Goal: Transaction & Acquisition: Purchase product/service

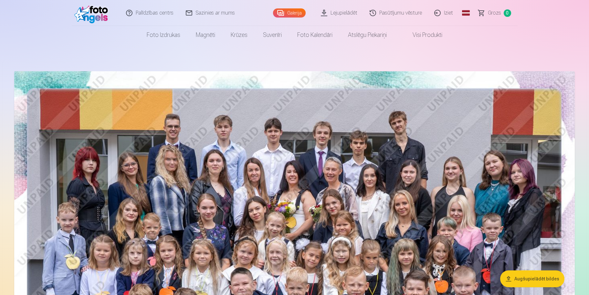
click at [352, 13] on link "Lejupielādēt" at bounding box center [339, 13] width 49 height 26
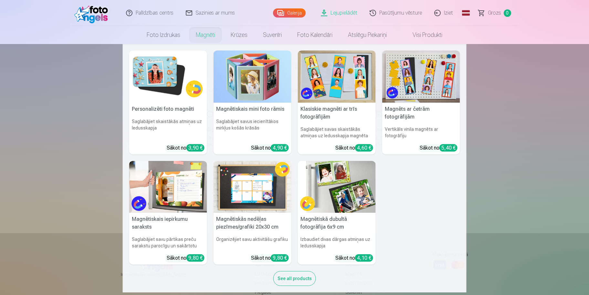
click at [199, 37] on link "Magnēti" at bounding box center [205, 35] width 35 height 18
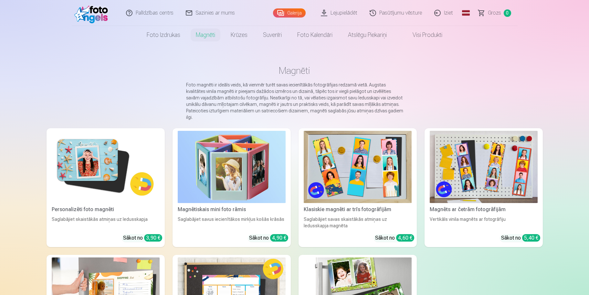
click at [287, 16] on link "Galerija" at bounding box center [289, 12] width 33 height 9
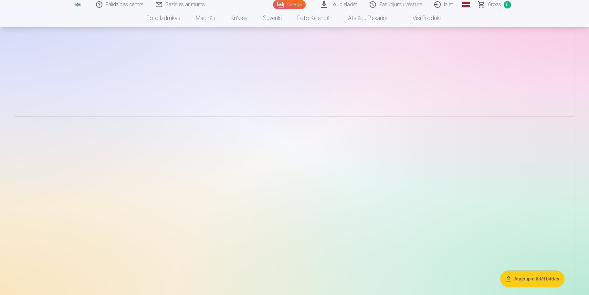
scroll to position [2037, 0]
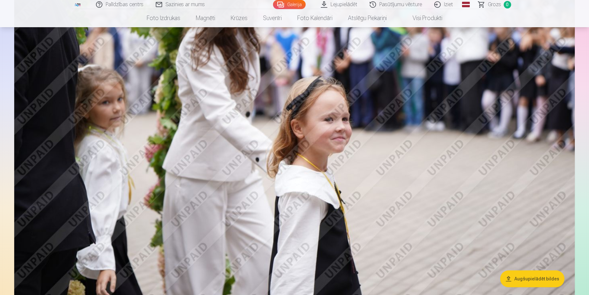
click at [438, 22] on link "Visi produkti" at bounding box center [423, 18] width 56 height 18
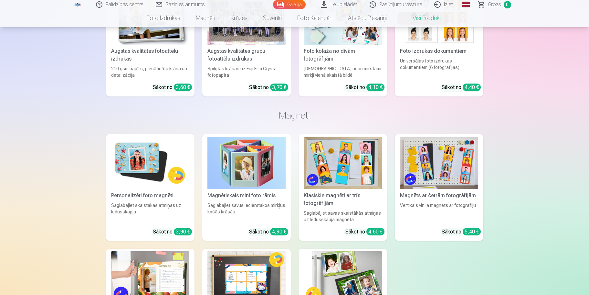
scroll to position [162, 0]
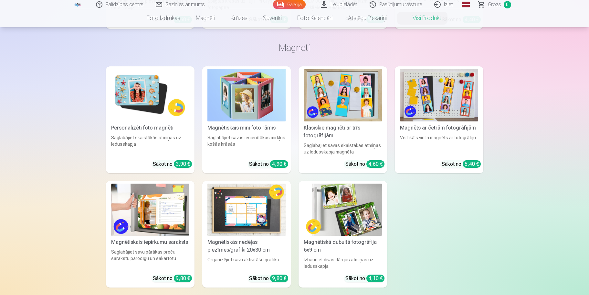
click at [348, 218] on img at bounding box center [343, 209] width 78 height 52
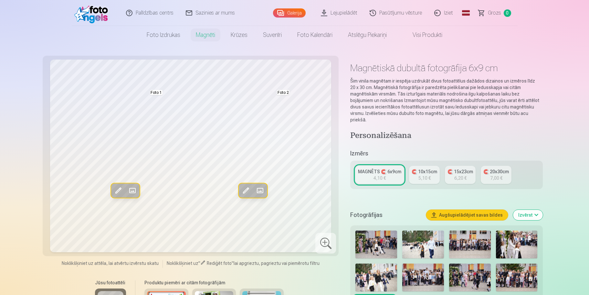
click at [388, 238] on img at bounding box center [377, 244] width 42 height 28
click at [261, 193] on span at bounding box center [260, 190] width 10 height 10
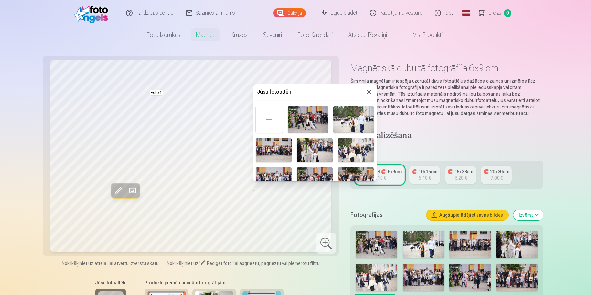
click at [310, 147] on img at bounding box center [315, 150] width 36 height 24
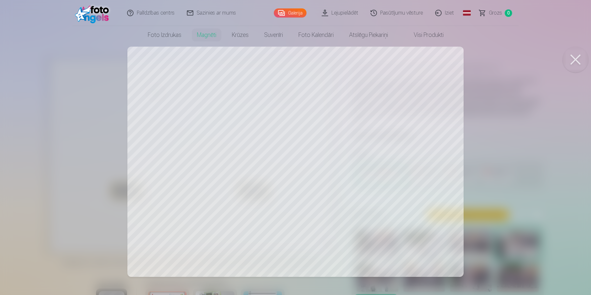
click at [272, 151] on div at bounding box center [295, 147] width 591 height 295
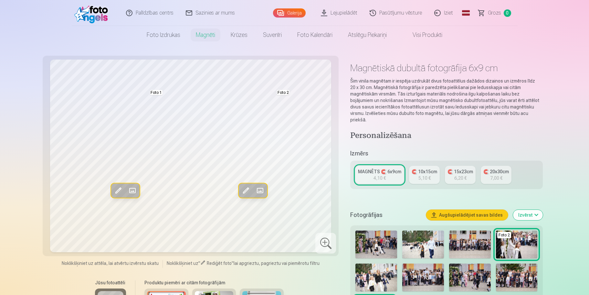
click at [246, 189] on span at bounding box center [246, 190] width 10 height 10
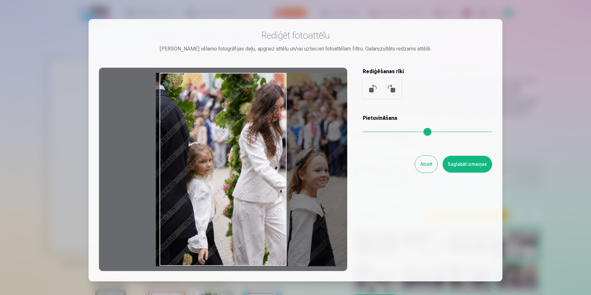
drag, startPoint x: 229, startPoint y: 179, endPoint x: 306, endPoint y: 189, distance: 77.8
click at [306, 189] on div at bounding box center [223, 169] width 248 height 203
click at [467, 160] on button "Saglabāt izmaiņas" at bounding box center [467, 164] width 49 height 17
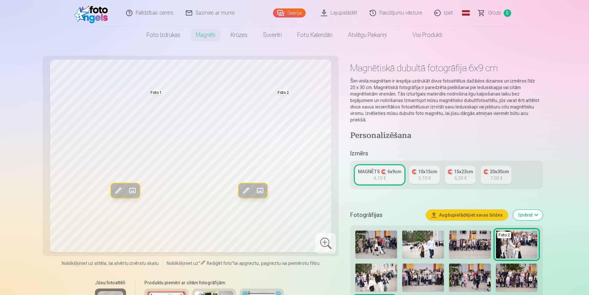
click at [120, 191] on span at bounding box center [118, 190] width 10 height 10
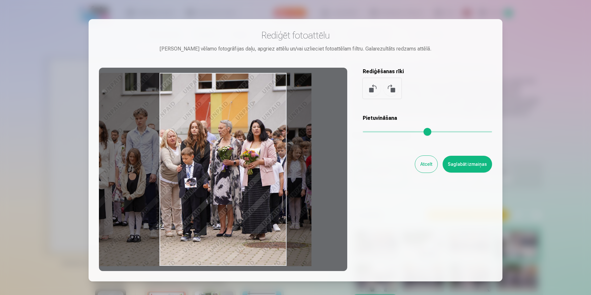
drag, startPoint x: 217, startPoint y: 199, endPoint x: 162, endPoint y: 194, distance: 55.8
click at [162, 194] on div at bounding box center [223, 169] width 248 height 203
click at [422, 168] on button "Atcelt" at bounding box center [426, 164] width 22 height 17
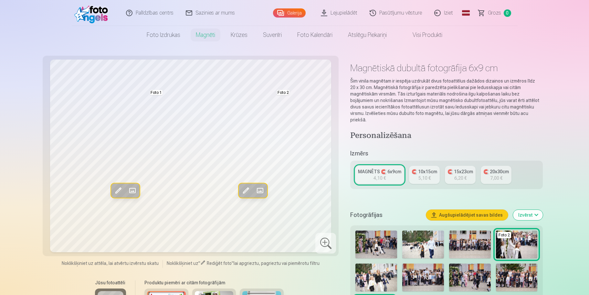
click at [133, 189] on span at bounding box center [132, 190] width 10 height 10
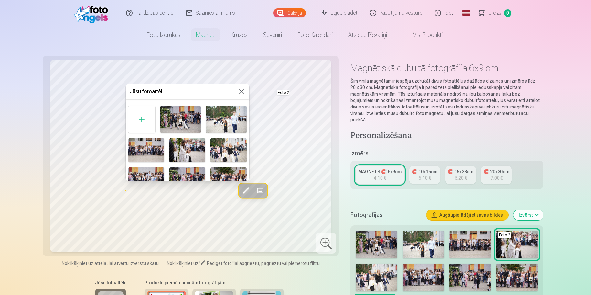
click at [221, 156] on img at bounding box center [228, 150] width 36 height 24
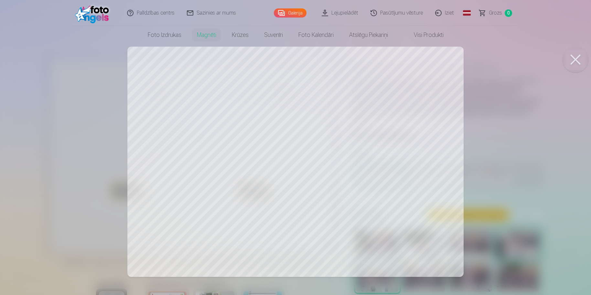
drag, startPoint x: 245, startPoint y: 190, endPoint x: 254, endPoint y: 190, distance: 8.4
click at [254, 190] on div at bounding box center [295, 147] width 591 height 295
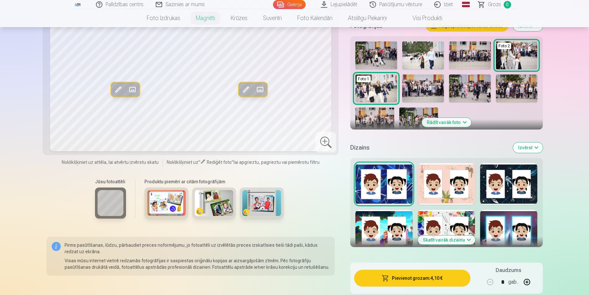
scroll to position [194, 0]
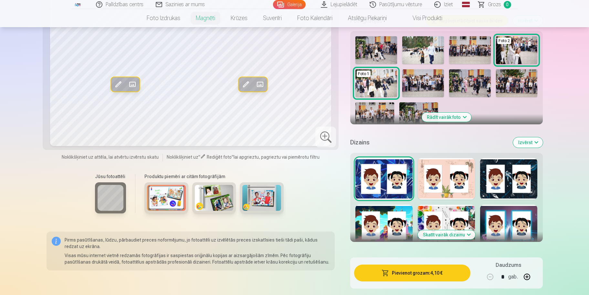
click at [466, 230] on button "Skatīt vairāk dizainu" at bounding box center [447, 234] width 58 height 9
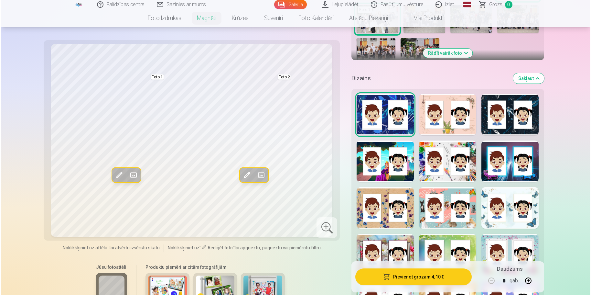
scroll to position [259, 0]
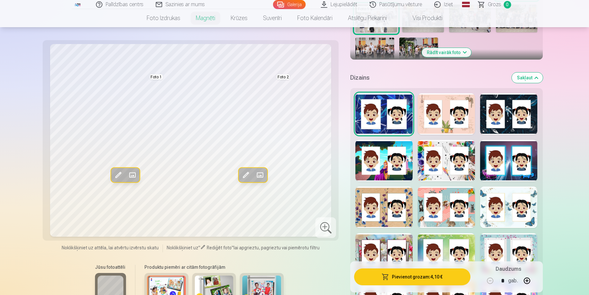
click at [505, 213] on div at bounding box center [508, 206] width 57 height 41
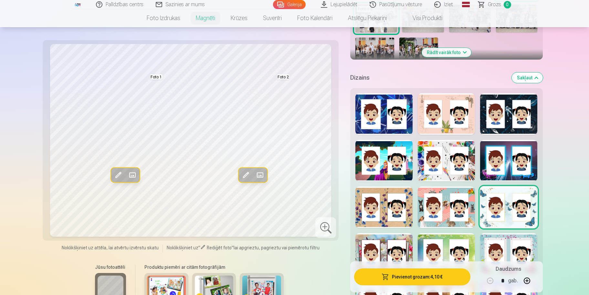
click at [247, 176] on span at bounding box center [246, 175] width 10 height 10
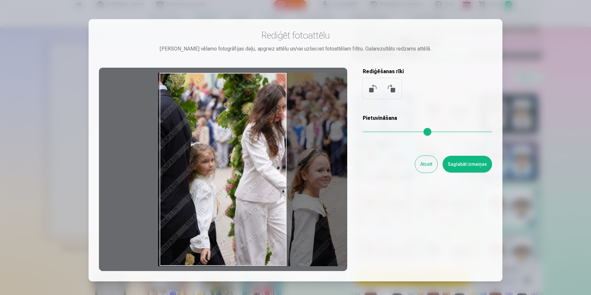
drag, startPoint x: 254, startPoint y: 189, endPoint x: 308, endPoint y: 191, distance: 53.7
click at [308, 191] on div at bounding box center [223, 169] width 248 height 203
click at [467, 169] on button "Saglabāt izmaiņas" at bounding box center [467, 164] width 49 height 17
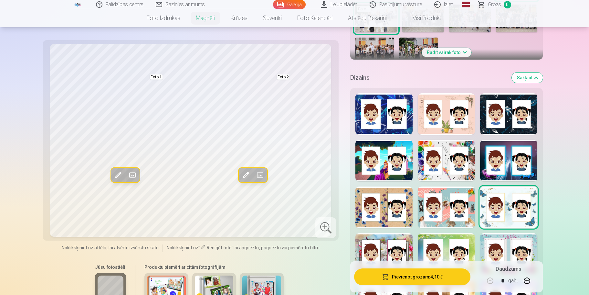
click at [120, 174] on span at bounding box center [118, 175] width 10 height 10
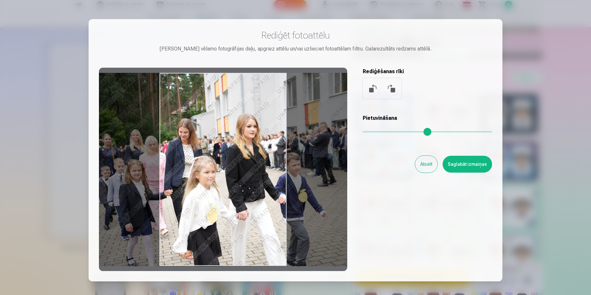
drag, startPoint x: 222, startPoint y: 185, endPoint x: 234, endPoint y: 186, distance: 12.0
click at [234, 186] on div at bounding box center [223, 169] width 248 height 203
click at [476, 170] on button "Saglabāt izmaiņas" at bounding box center [467, 164] width 49 height 17
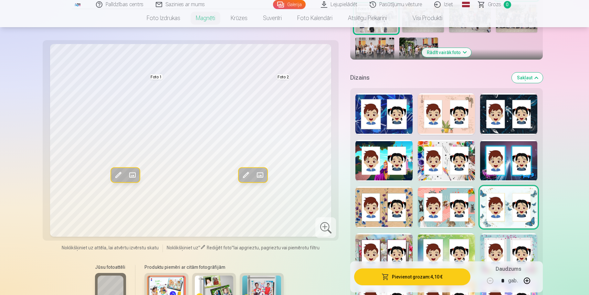
click at [350, 270] on div "Rediģēt foto Aizstāt Foto 1 Rediģēt foto Aizstāt Foto 2 Noklikšķiniet uz attēla…" at bounding box center [295, 213] width 497 height 825
drag, startPoint x: 588, startPoint y: 50, endPoint x: 593, endPoint y: 76, distance: 26.4
click at [426, 280] on button "Pievienot grozam : 4,10 €" at bounding box center [412, 276] width 116 height 17
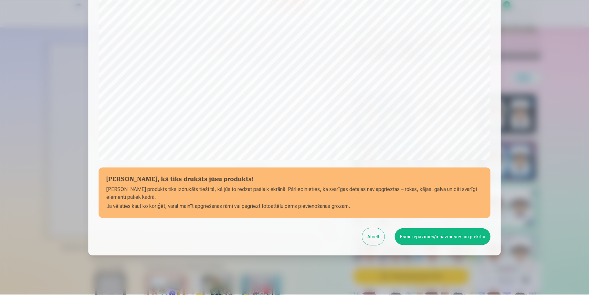
scroll to position [171, 0]
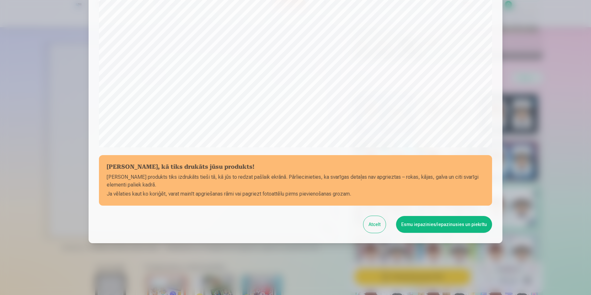
click at [464, 233] on div "Pārbaudiet, kā tiks drukāts jūsu produkts! Jūsu produkts tiks izdrukāts tieši t…" at bounding box center [296, 42] width 414 height 401
click at [457, 220] on button "Esmu iepazinies/iepazinusies un piekrītu" at bounding box center [444, 224] width 96 height 17
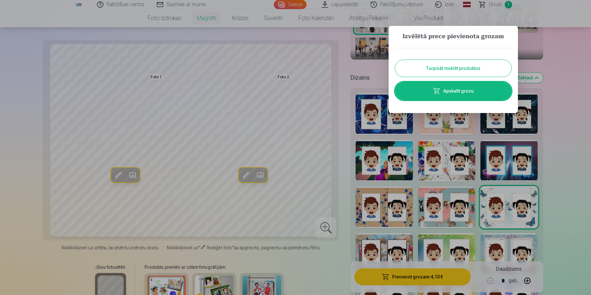
click at [467, 67] on button "Turpināt meklēt produktus" at bounding box center [453, 68] width 116 height 17
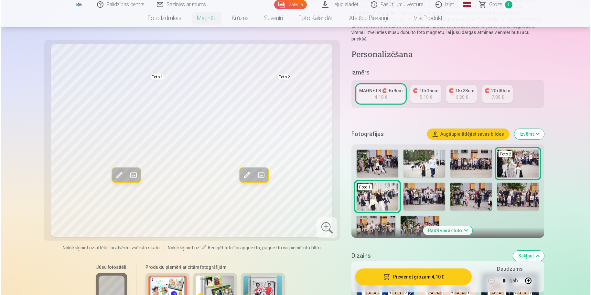
scroll to position [97, 0]
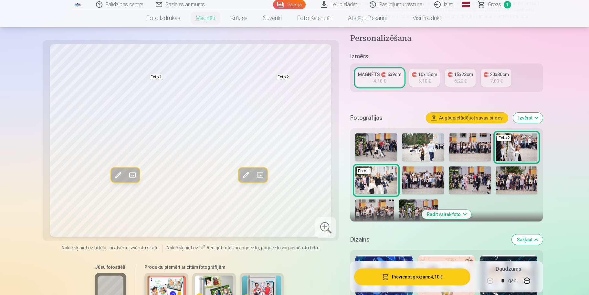
click at [478, 178] on img at bounding box center [470, 180] width 42 height 28
click at [264, 175] on span at bounding box center [260, 175] width 10 height 10
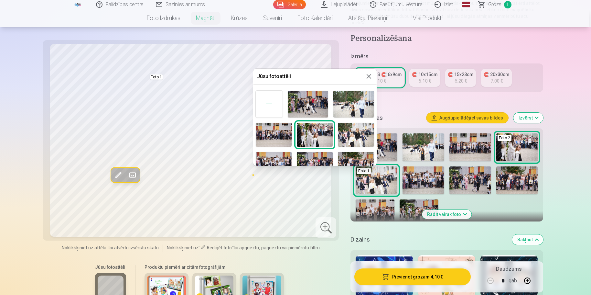
click at [351, 140] on img at bounding box center [356, 135] width 36 height 24
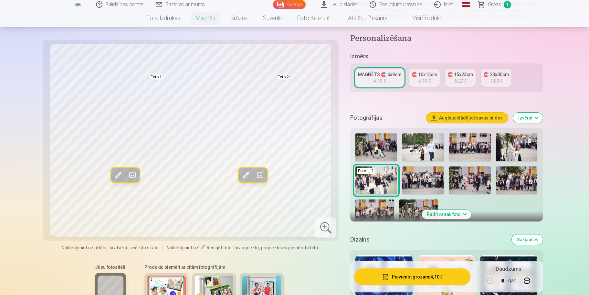
click at [386, 145] on img at bounding box center [377, 147] width 42 height 28
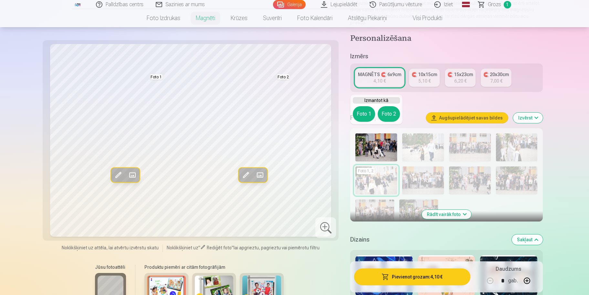
click at [262, 174] on span at bounding box center [260, 175] width 10 height 10
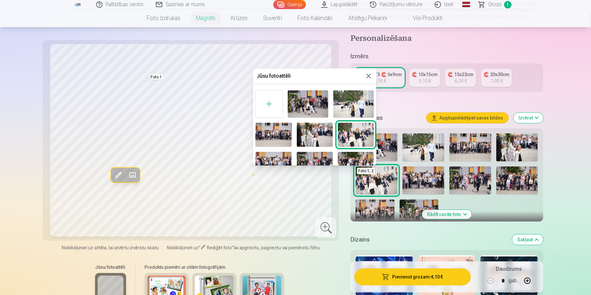
click at [298, 113] on img at bounding box center [308, 103] width 40 height 27
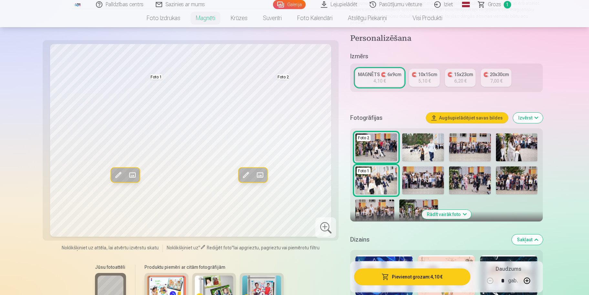
click at [248, 175] on span at bounding box center [246, 175] width 10 height 10
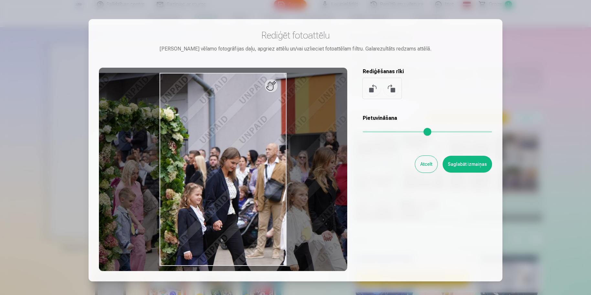
drag, startPoint x: 367, startPoint y: 131, endPoint x: 376, endPoint y: 132, distance: 8.8
click at [376, 132] on input "range" at bounding box center [427, 131] width 129 height 1
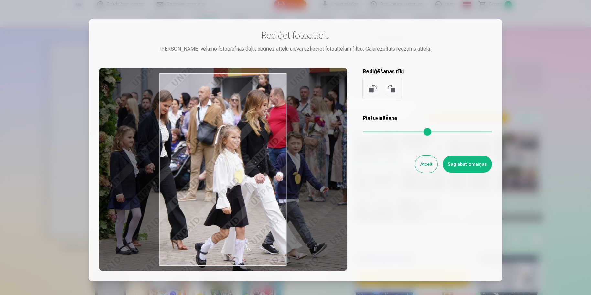
drag, startPoint x: 237, startPoint y: 182, endPoint x: 168, endPoint y: 124, distance: 90.6
click at [168, 124] on div at bounding box center [223, 169] width 248 height 203
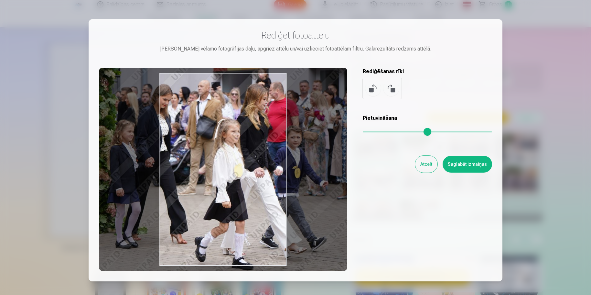
type input "****"
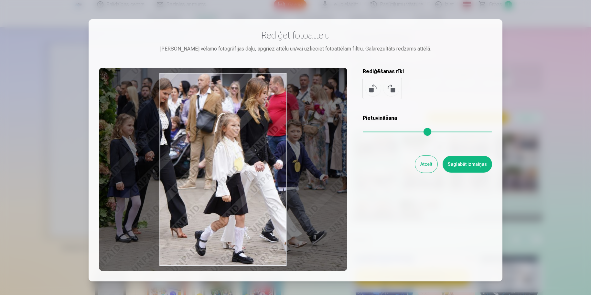
drag, startPoint x: 261, startPoint y: 165, endPoint x: 261, endPoint y: 153, distance: 12.0
click at [261, 153] on div at bounding box center [223, 169] width 248 height 203
click at [486, 164] on button "Saglabāt izmaiņas" at bounding box center [467, 164] width 49 height 17
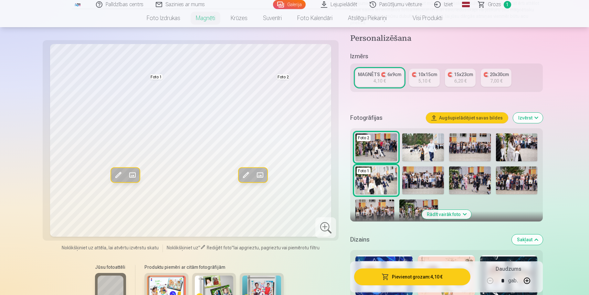
click at [134, 171] on span at bounding box center [132, 175] width 10 height 10
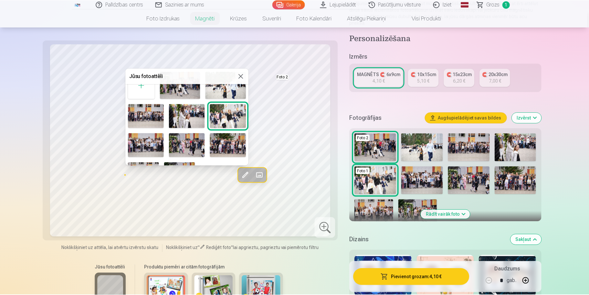
scroll to position [38, 0]
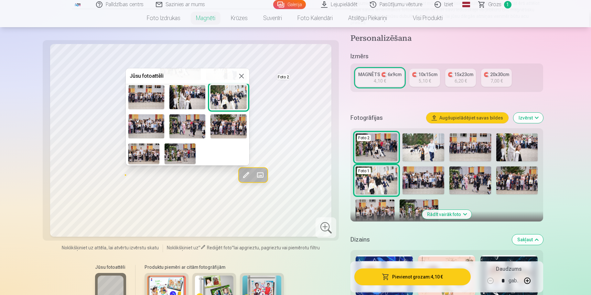
click at [153, 152] on img at bounding box center [143, 153] width 31 height 21
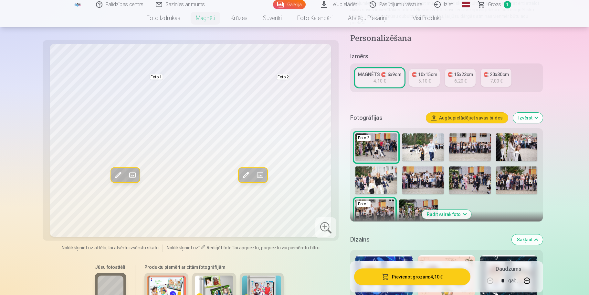
click at [116, 171] on span at bounding box center [118, 175] width 10 height 10
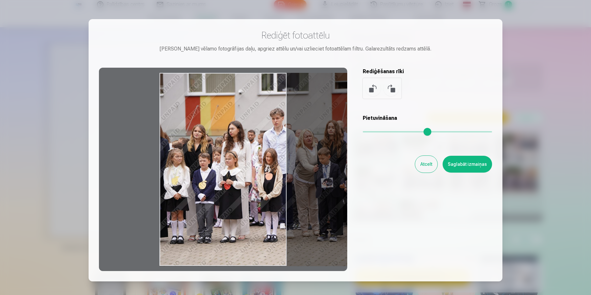
drag, startPoint x: 202, startPoint y: 177, endPoint x: 307, endPoint y: 175, distance: 104.5
click at [307, 175] on div at bounding box center [223, 169] width 248 height 203
click at [433, 166] on button "Atcelt" at bounding box center [426, 164] width 22 height 17
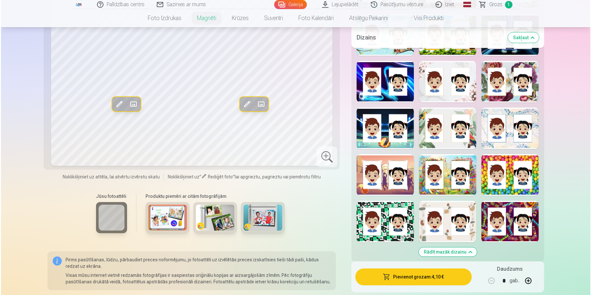
scroll to position [550, 0]
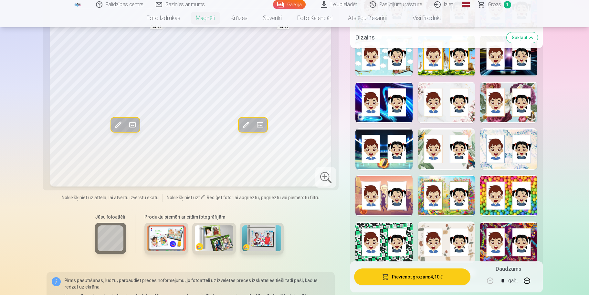
click at [131, 120] on span at bounding box center [132, 125] width 10 height 10
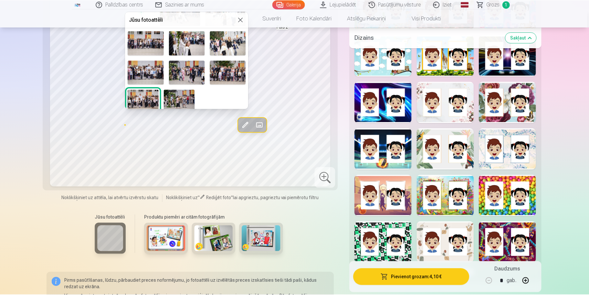
scroll to position [38, 0]
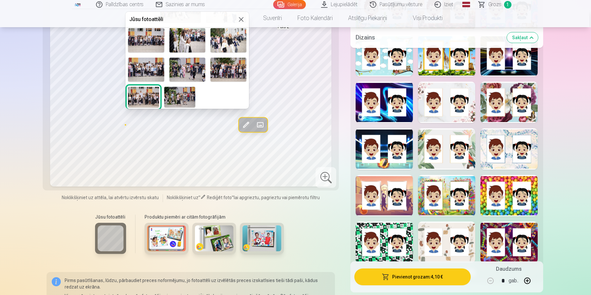
click at [320, 215] on div at bounding box center [295, 147] width 591 height 295
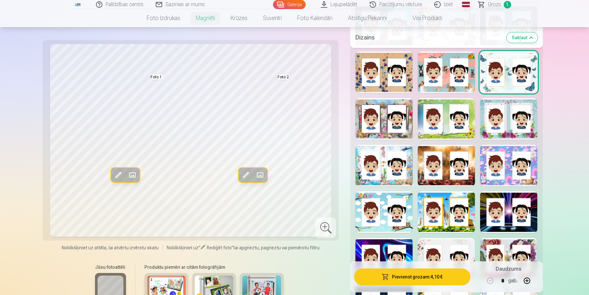
scroll to position [291, 0]
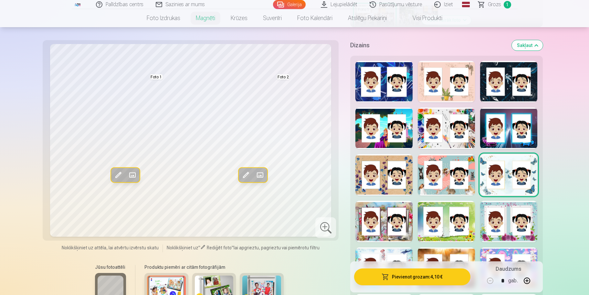
click at [351, 3] on link "Lejupielādēt" at bounding box center [339, 4] width 49 height 9
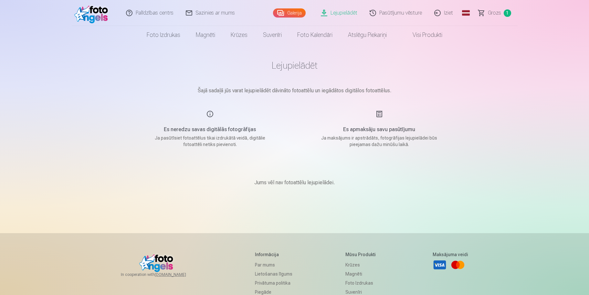
click at [494, 9] on link "Grozs 1" at bounding box center [495, 13] width 45 height 26
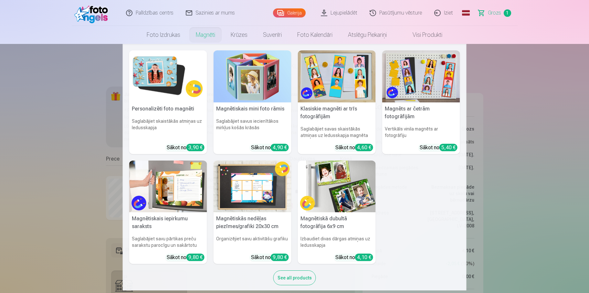
click at [245, 98] on img at bounding box center [253, 76] width 78 height 52
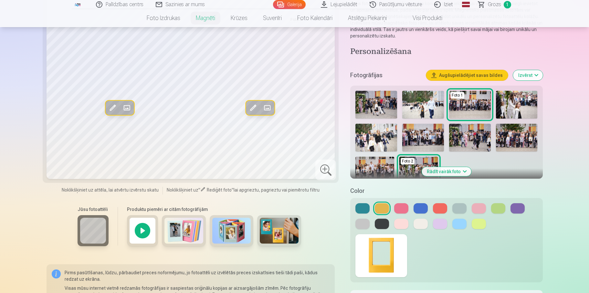
scroll to position [97, 0]
click at [279, 238] on img at bounding box center [279, 231] width 39 height 26
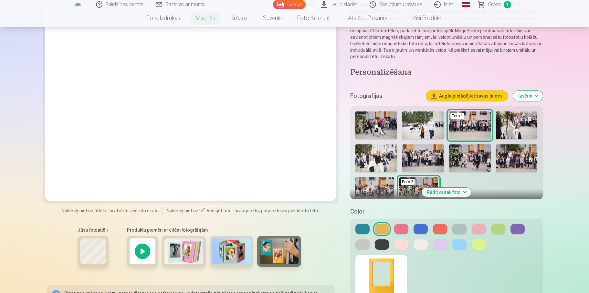
scroll to position [65, 0]
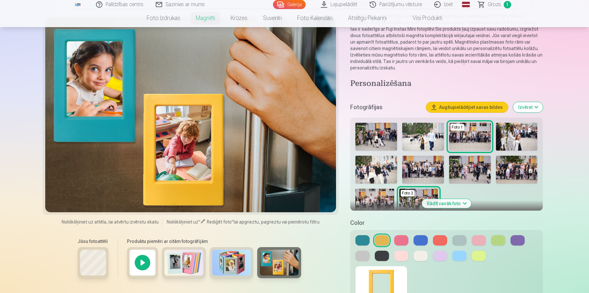
click at [405, 258] on button at bounding box center [401, 256] width 14 height 10
click at [479, 105] on button "Augšupielādējiet savas bildes" at bounding box center [467, 107] width 82 height 10
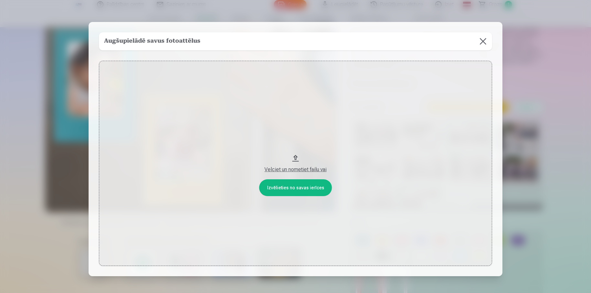
click at [279, 171] on div "Velciet un nometiet failu vai" at bounding box center [295, 170] width 380 height 8
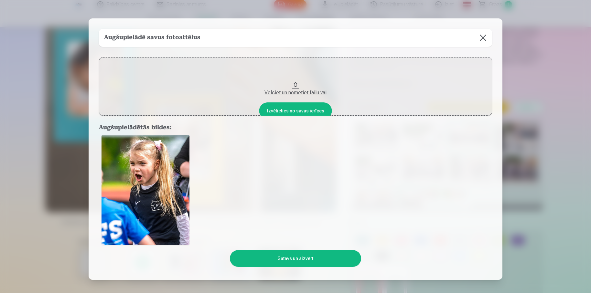
click at [279, 259] on button "Gatavs un aizvērt" at bounding box center [295, 258] width 131 height 17
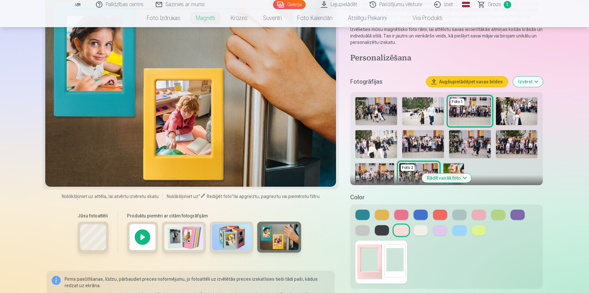
scroll to position [97, 0]
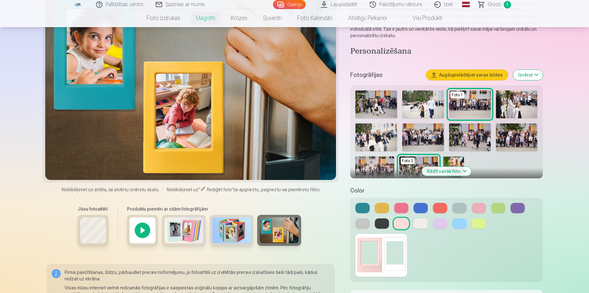
click at [143, 234] on div at bounding box center [142, 230] width 31 height 31
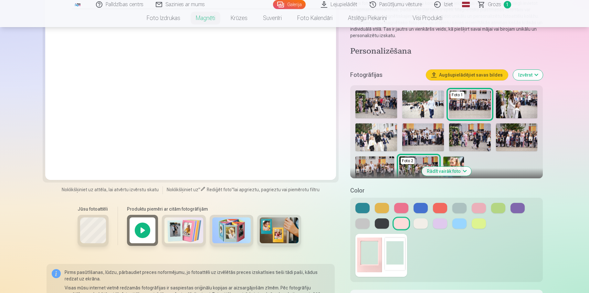
click at [243, 232] on img at bounding box center [231, 231] width 39 height 26
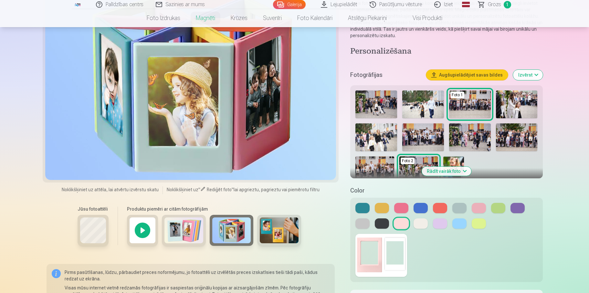
click at [273, 230] on img at bounding box center [279, 231] width 39 height 26
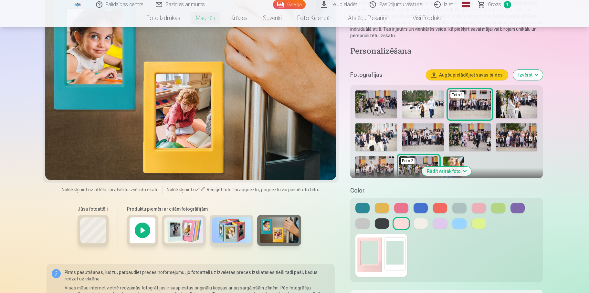
click at [401, 256] on img at bounding box center [382, 255] width 52 height 43
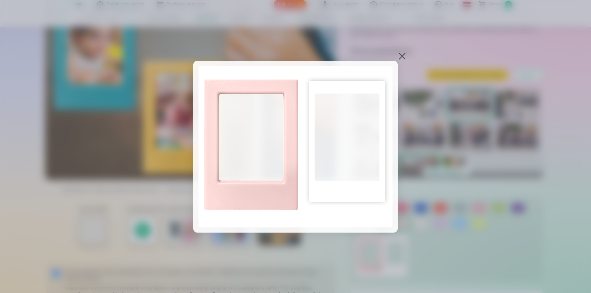
click at [255, 159] on img at bounding box center [296, 147] width 194 height 162
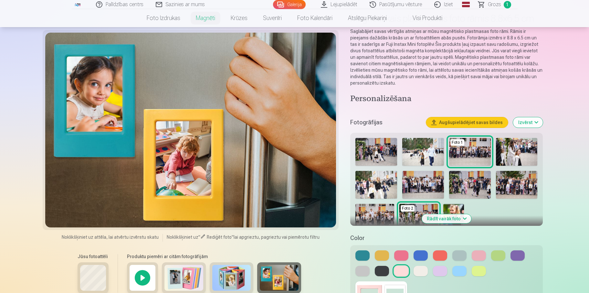
scroll to position [0, 0]
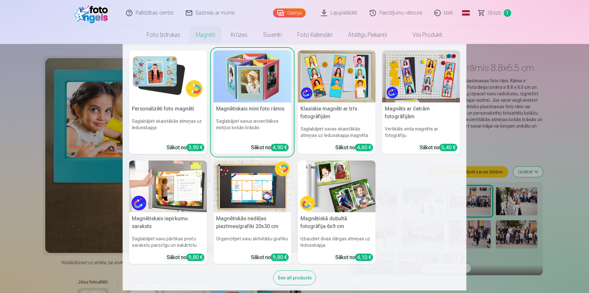
click at [207, 33] on link "Magnēti" at bounding box center [205, 35] width 35 height 18
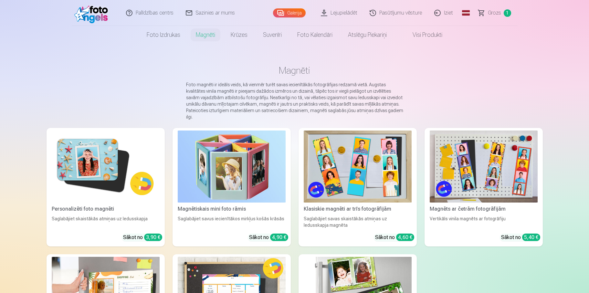
click at [203, 38] on link "Magnēti" at bounding box center [205, 35] width 35 height 18
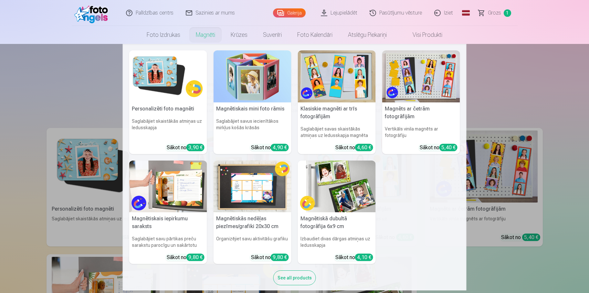
click at [338, 193] on img at bounding box center [337, 187] width 78 height 52
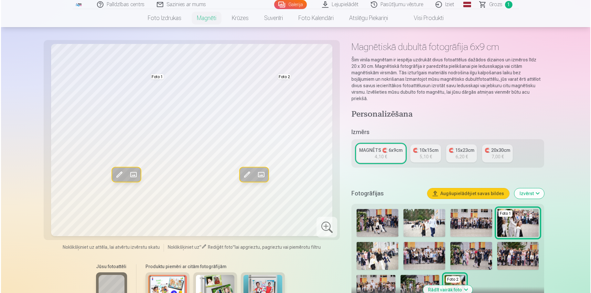
scroll to position [32, 0]
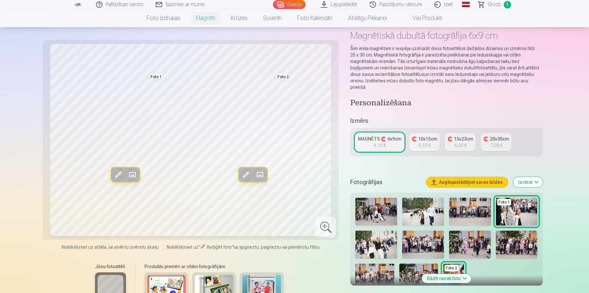
click at [135, 170] on span at bounding box center [132, 175] width 10 height 10
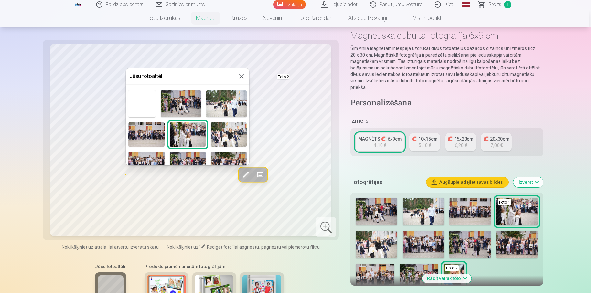
click at [238, 77] on button at bounding box center [242, 76] width 8 height 8
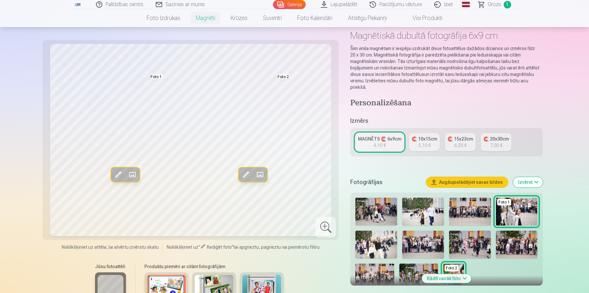
click at [134, 174] on span at bounding box center [132, 175] width 10 height 10
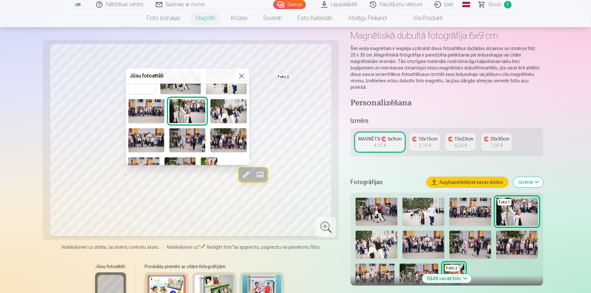
scroll to position [38, 0]
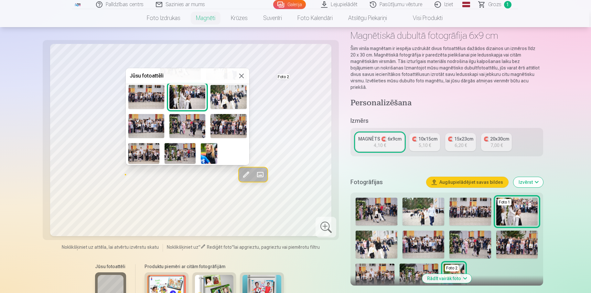
click at [242, 79] on button at bounding box center [242, 76] width 8 height 8
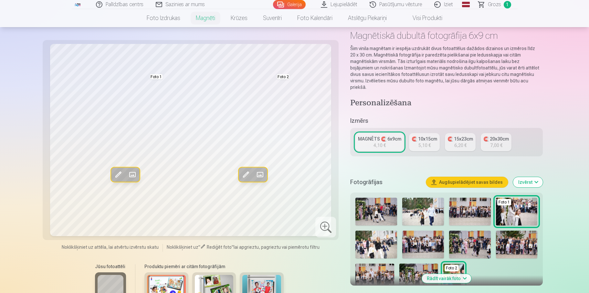
click at [488, 172] on div "Fotogrāfijas Augšupielādējiet savas bildes Izvērst" at bounding box center [447, 182] width 192 height 21
click at [485, 177] on button "Augšupielādējiet savas bildes" at bounding box center [467, 182] width 82 height 10
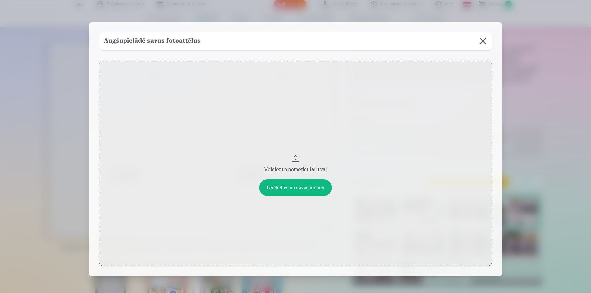
click at [307, 190] on button "Velciet un nometiet failu vai" at bounding box center [295, 163] width 393 height 205
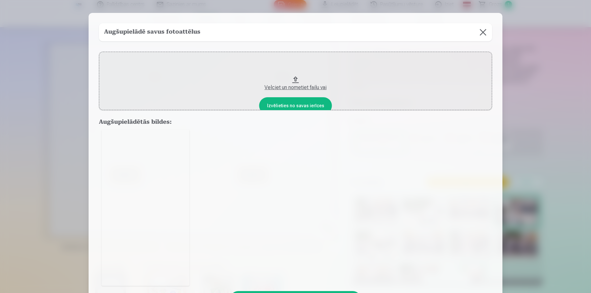
click at [161, 226] on img at bounding box center [146, 208] width 88 height 157
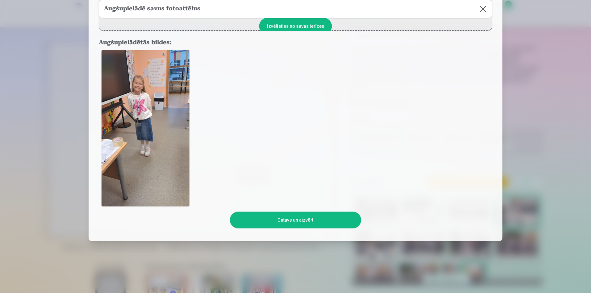
click at [302, 220] on button "Gatavs un aizvērt" at bounding box center [295, 220] width 131 height 17
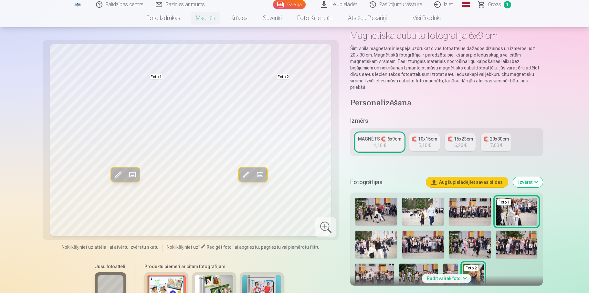
click at [132, 176] on span at bounding box center [132, 175] width 10 height 10
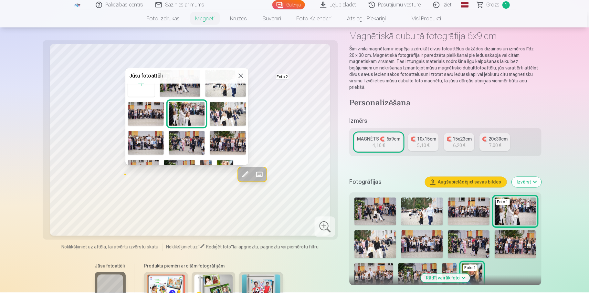
scroll to position [38, 0]
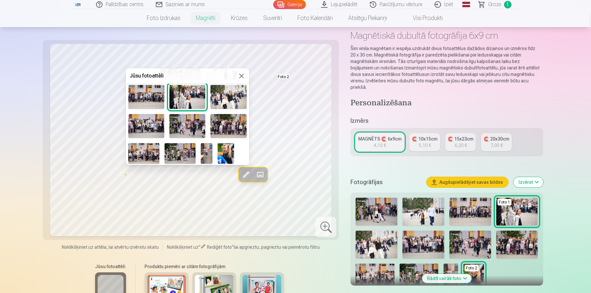
click at [208, 157] on img at bounding box center [207, 153] width 12 height 21
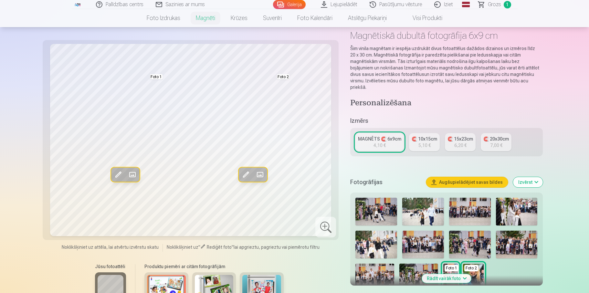
click at [123, 178] on span at bounding box center [118, 175] width 10 height 10
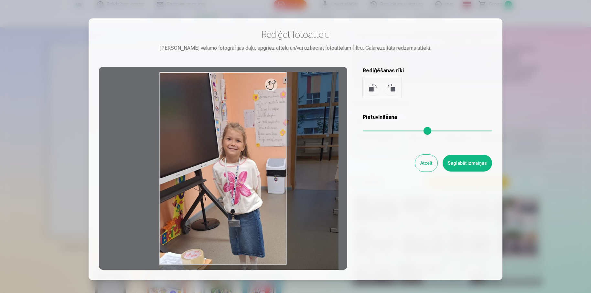
drag, startPoint x: 366, startPoint y: 132, endPoint x: 238, endPoint y: 194, distance: 142.6
click at [399, 132] on input "range" at bounding box center [427, 130] width 129 height 1
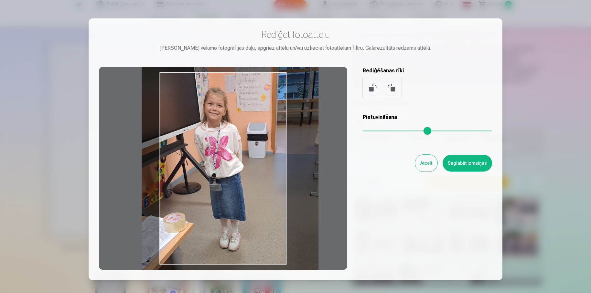
type input "****"
drag, startPoint x: 208, startPoint y: 194, endPoint x: 189, endPoint y: 160, distance: 39.1
click at [189, 160] on div at bounding box center [223, 168] width 248 height 203
click at [454, 166] on button "Saglabāt izmaiņas" at bounding box center [467, 163] width 49 height 17
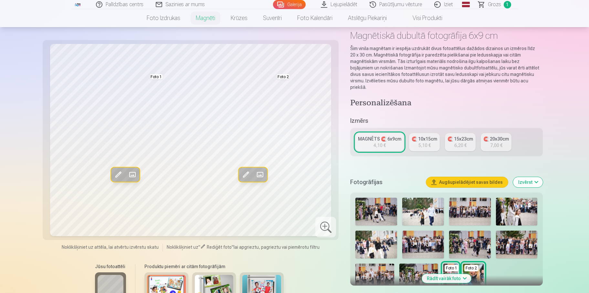
scroll to position [65, 0]
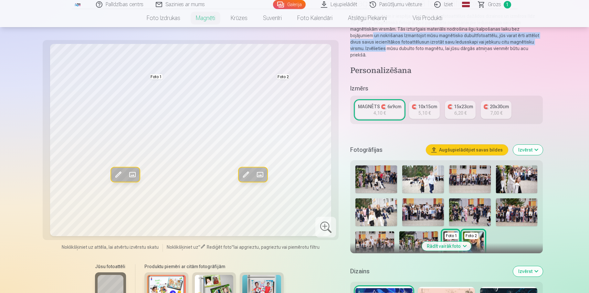
drag, startPoint x: 589, startPoint y: 31, endPoint x: 591, endPoint y: 42, distance: 10.5
click at [589, 42] on html "Palīdzības centrs Sazinies ar mums Galerija Lejupielādēt Pasūtījumu vēsture Izi…" at bounding box center [294, 81] width 589 height 293
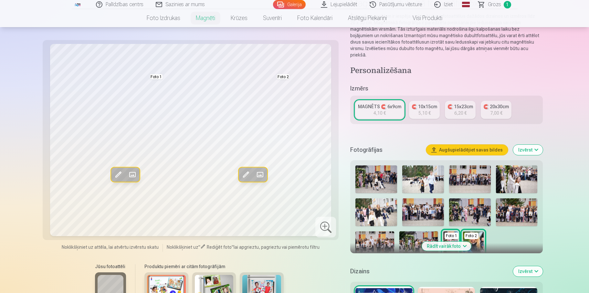
click at [302, 263] on div "Jūsu fotoattēli Produktu piemēri ar citām fotogrāfijām" at bounding box center [191, 287] width 289 height 54
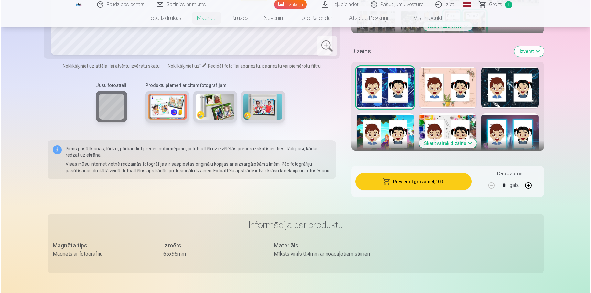
scroll to position [323, 0]
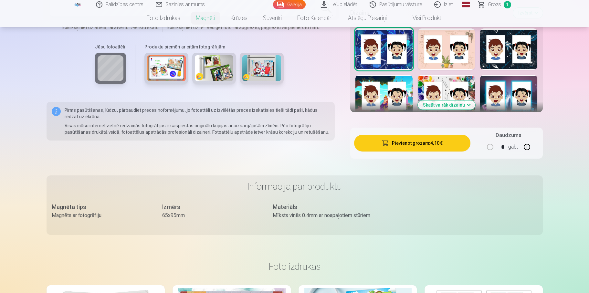
click at [429, 139] on button "Pievienot grozam : 4,10 €" at bounding box center [412, 143] width 116 height 17
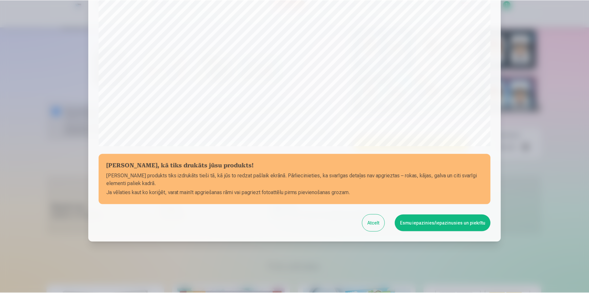
scroll to position [172, 0]
click at [419, 222] on button "Esmu iepazinies/iepazinusies un piekrītu" at bounding box center [444, 222] width 96 height 17
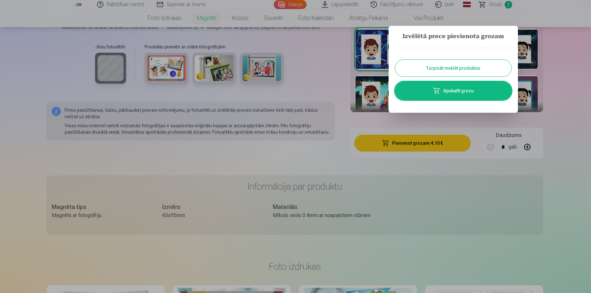
click at [451, 73] on button "Turpināt meklēt produktus" at bounding box center [453, 68] width 116 height 17
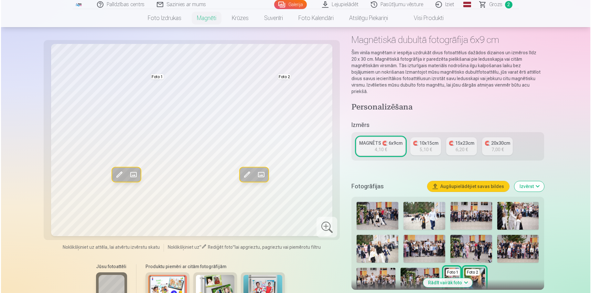
scroll to position [0, 0]
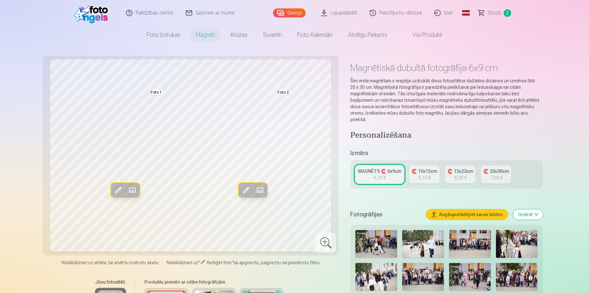
click at [465, 210] on button "Augšupielādējiet savas bildes" at bounding box center [467, 215] width 82 height 10
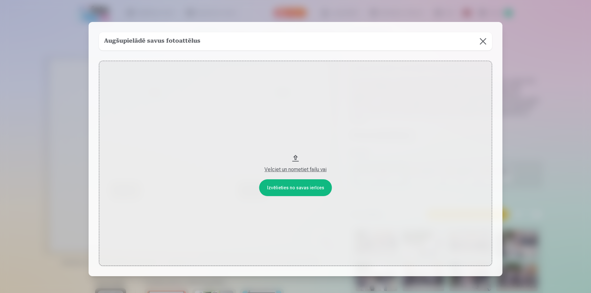
click at [273, 190] on button "Velciet un nometiet failu vai" at bounding box center [295, 163] width 393 height 205
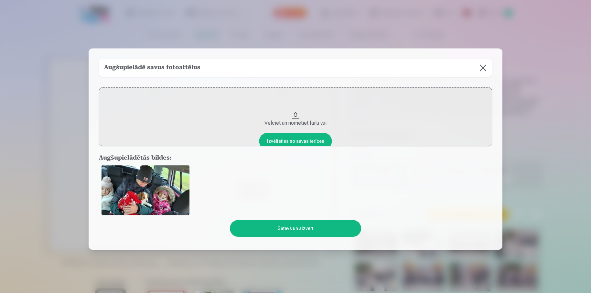
click at [286, 233] on button "Gatavs un aizvērt" at bounding box center [295, 228] width 131 height 17
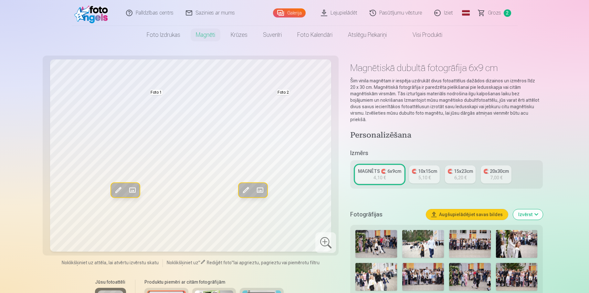
click at [449, 210] on button "Augšupielādējiet savas bildes" at bounding box center [467, 215] width 82 height 10
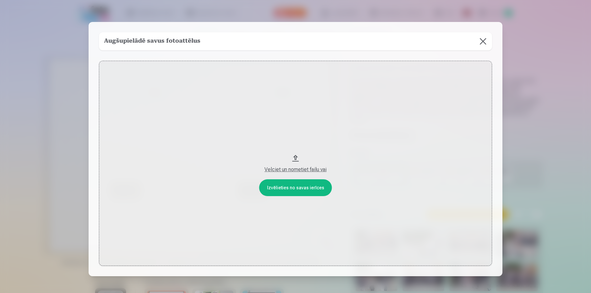
click at [285, 187] on button "Velciet un nometiet failu vai" at bounding box center [295, 163] width 393 height 205
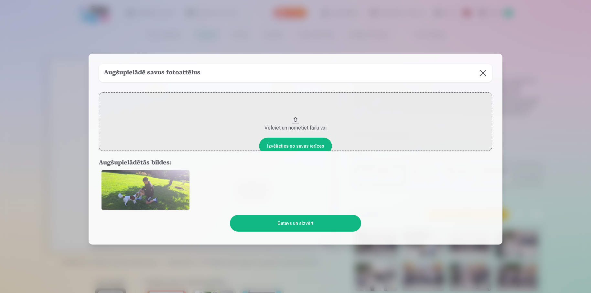
click at [326, 223] on button "Gatavs un aizvērt" at bounding box center [295, 223] width 131 height 17
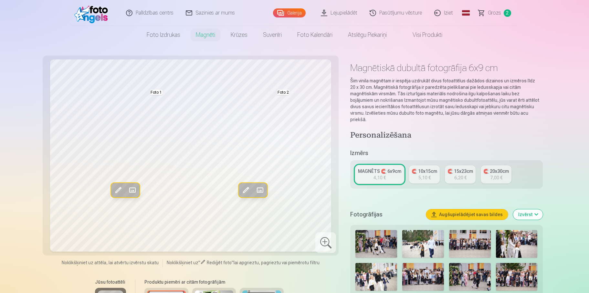
click at [262, 190] on span at bounding box center [260, 190] width 10 height 10
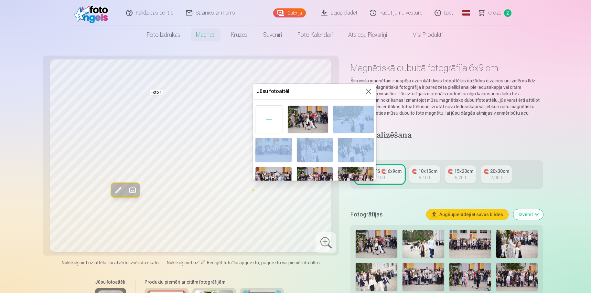
drag, startPoint x: 374, startPoint y: 117, endPoint x: 376, endPoint y: 137, distance: 19.5
click at [376, 137] on div "Jūsu fotoattēli Foto 2" at bounding box center [315, 132] width 124 height 97
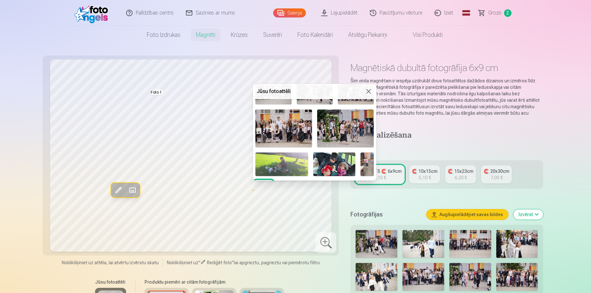
scroll to position [100, 0]
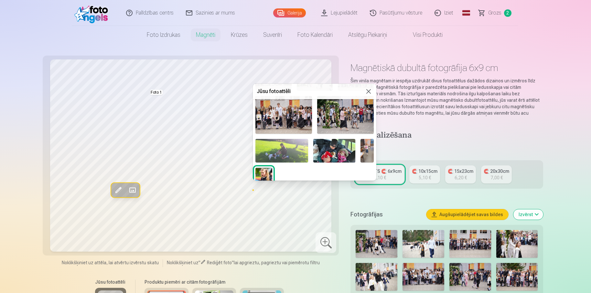
click at [344, 157] on img at bounding box center [334, 151] width 42 height 24
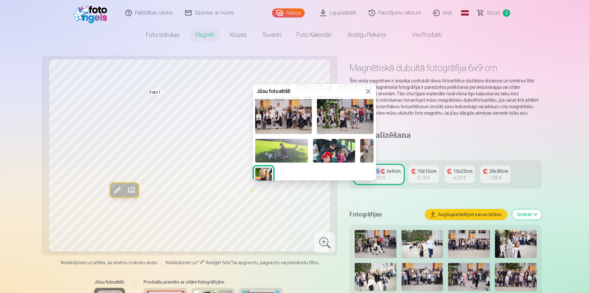
click at [344, 157] on div "Rediģēt foto Aizstāt Foto 1 Rediģēt foto Aizstāt Foto 2 Noklikšķiniet uz attēla…" at bounding box center [294, 273] width 497 height 429
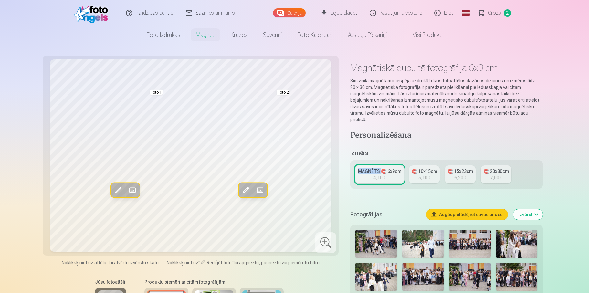
click at [245, 190] on span at bounding box center [246, 190] width 10 height 10
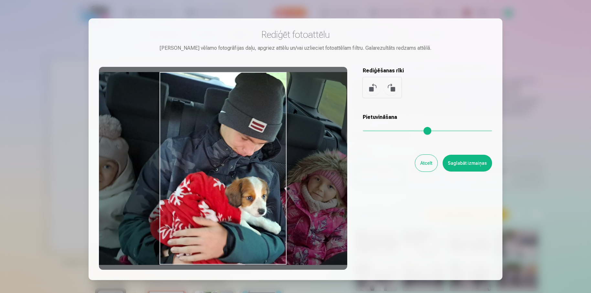
drag, startPoint x: 257, startPoint y: 146, endPoint x: 290, endPoint y: 150, distance: 33.6
click at [290, 150] on div at bounding box center [223, 168] width 248 height 203
click at [475, 165] on button "Saglabāt izmaiņas" at bounding box center [467, 163] width 49 height 17
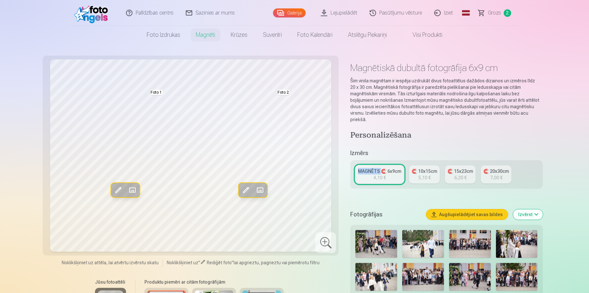
click at [133, 190] on span at bounding box center [132, 190] width 10 height 10
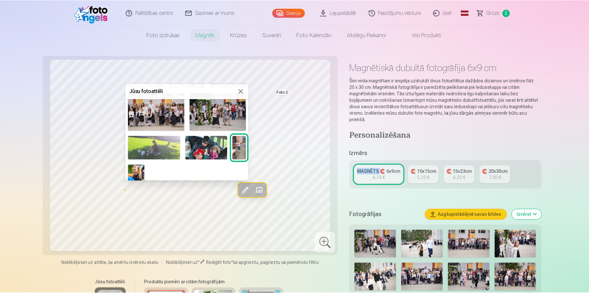
scroll to position [108, 0]
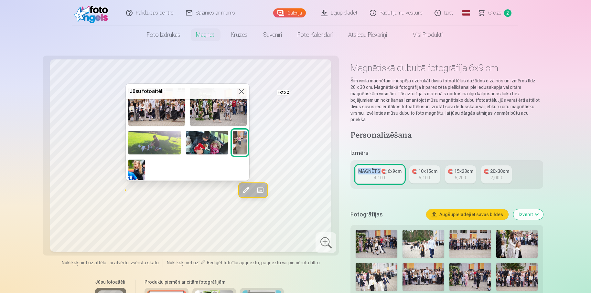
click at [148, 151] on img at bounding box center [154, 143] width 53 height 24
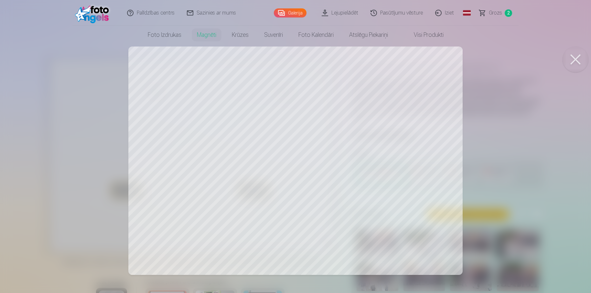
drag, startPoint x: 203, startPoint y: 180, endPoint x: 221, endPoint y: 181, distance: 18.5
click at [221, 181] on div at bounding box center [295, 146] width 591 height 293
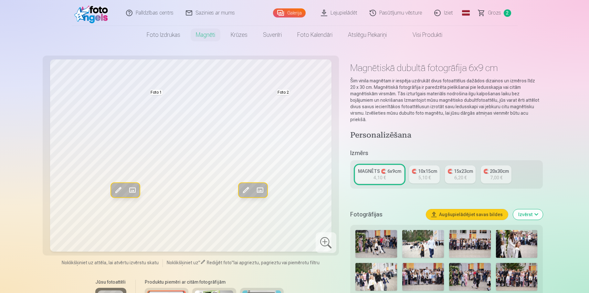
click at [119, 190] on span at bounding box center [118, 190] width 10 height 10
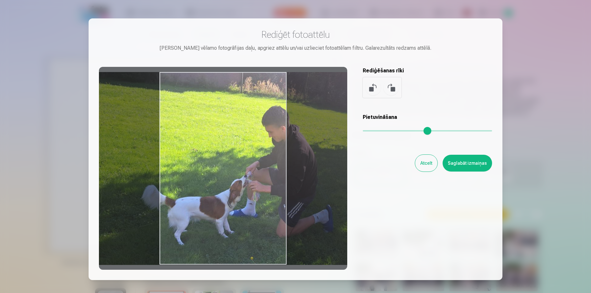
drag, startPoint x: 222, startPoint y: 195, endPoint x: 255, endPoint y: 196, distance: 32.3
click at [255, 196] on div at bounding box center [223, 168] width 248 height 203
click at [365, 131] on input "range" at bounding box center [427, 130] width 129 height 1
click at [371, 91] on button at bounding box center [373, 88] width 16 height 16
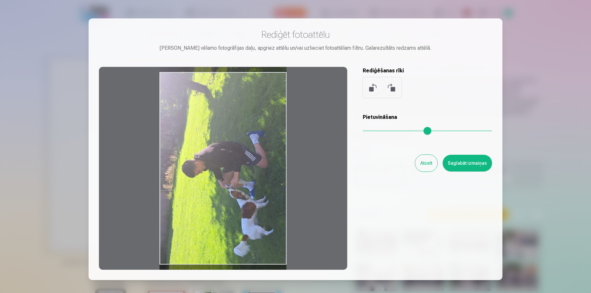
click at [371, 91] on button at bounding box center [373, 88] width 16 height 16
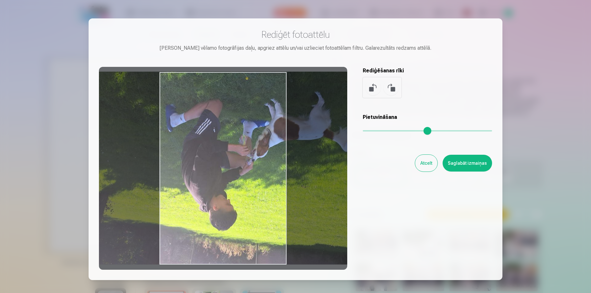
click at [371, 91] on button at bounding box center [373, 88] width 16 height 16
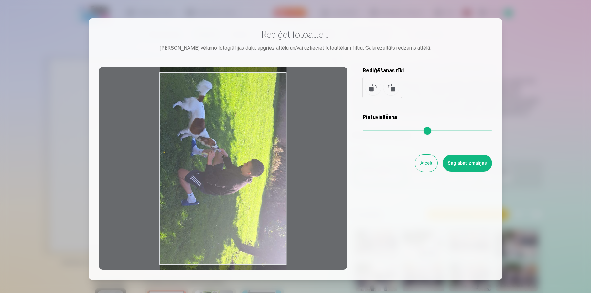
click at [371, 91] on button at bounding box center [373, 88] width 16 height 16
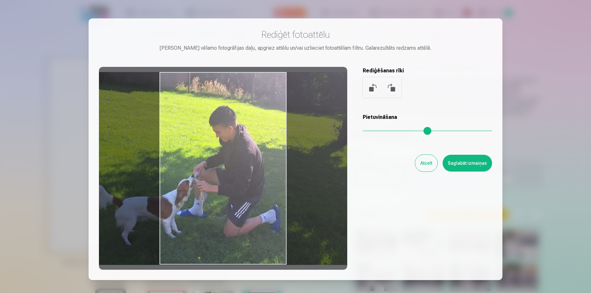
click at [394, 91] on button at bounding box center [391, 88] width 16 height 16
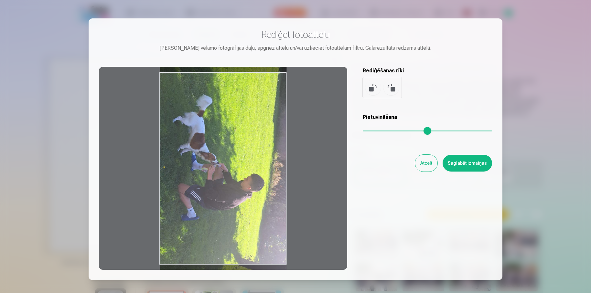
drag, startPoint x: 226, startPoint y: 154, endPoint x: 230, endPoint y: 168, distance: 15.4
click at [230, 168] on div at bounding box center [223, 168] width 248 height 203
click at [466, 166] on button "Saglabāt izmaiņas" at bounding box center [467, 163] width 49 height 17
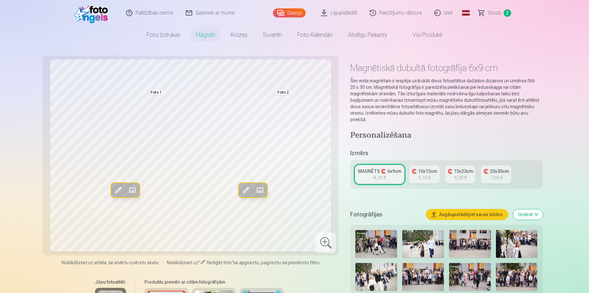
click at [246, 190] on span at bounding box center [246, 190] width 10 height 10
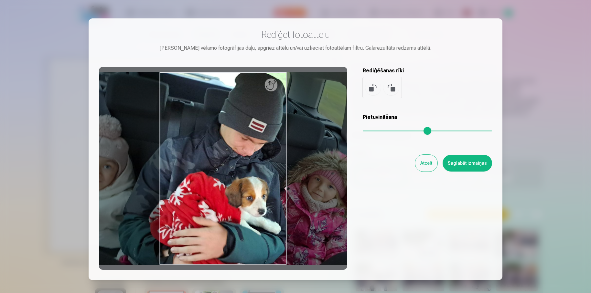
click at [389, 86] on button at bounding box center [391, 88] width 16 height 16
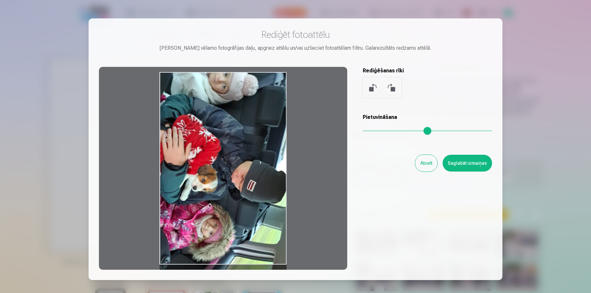
drag, startPoint x: 220, startPoint y: 157, endPoint x: 226, endPoint y: 186, distance: 29.4
click at [226, 186] on div at bounding box center [223, 168] width 248 height 203
drag, startPoint x: 231, startPoint y: 162, endPoint x: 232, endPoint y: 175, distance: 13.0
click at [232, 175] on div at bounding box center [223, 168] width 248 height 203
click at [381, 93] on div at bounding box center [382, 87] width 39 height 21
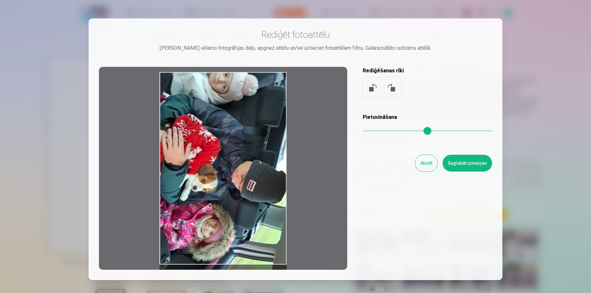
click at [366, 89] on button at bounding box center [373, 88] width 16 height 16
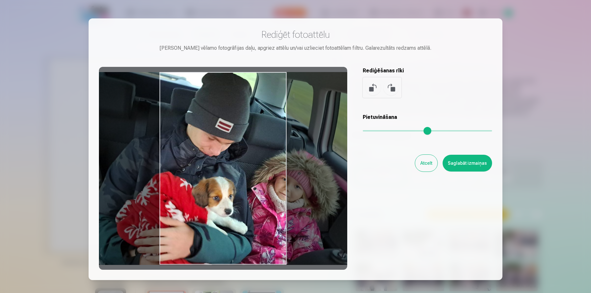
click at [391, 88] on button at bounding box center [391, 88] width 16 height 16
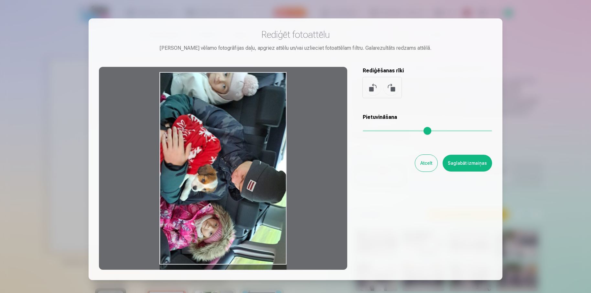
drag, startPoint x: 241, startPoint y: 197, endPoint x: 360, endPoint y: 252, distance: 131.4
click at [250, 227] on div at bounding box center [223, 168] width 248 height 203
click at [468, 165] on button "Saglabāt izmaiņas" at bounding box center [467, 163] width 49 height 17
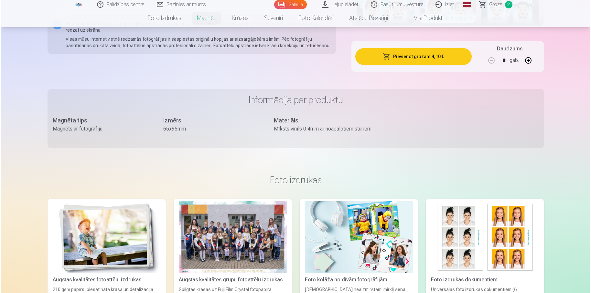
scroll to position [384, 0]
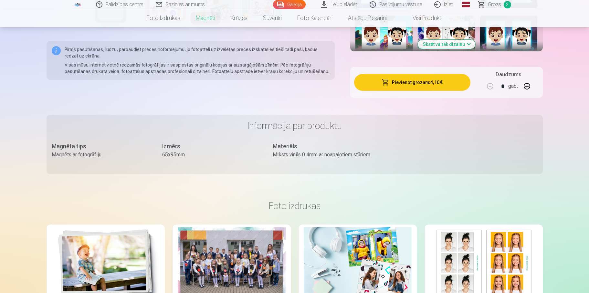
click at [418, 74] on button "Pievienot grozam : 4,10 €" at bounding box center [412, 82] width 116 height 17
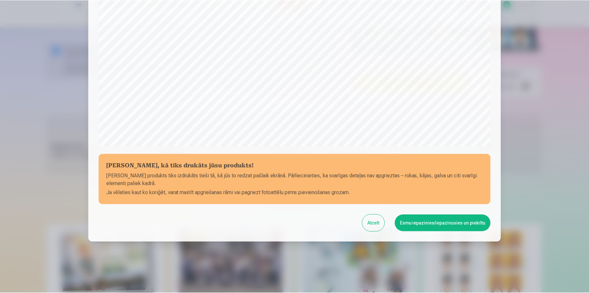
scroll to position [172, 0]
click at [433, 218] on button "Esmu iepazinies/iepazinusies un piekrītu" at bounding box center [444, 222] width 96 height 17
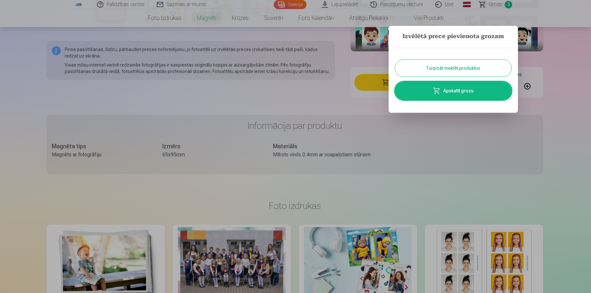
click at [485, 146] on div at bounding box center [295, 146] width 591 height 293
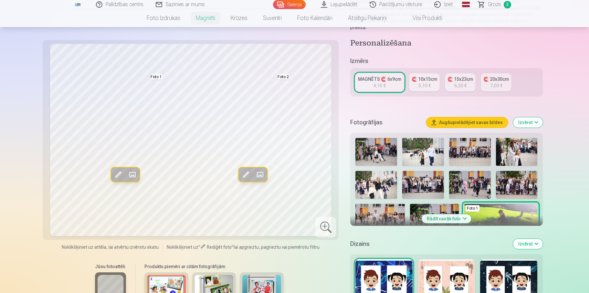
scroll to position [0, 0]
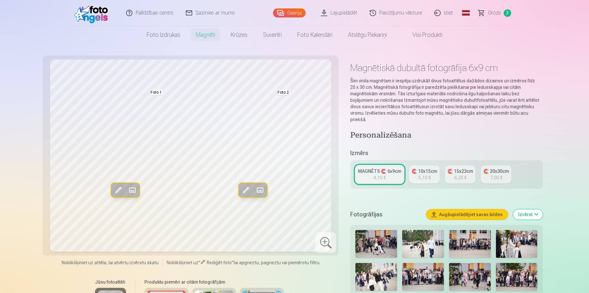
click at [492, 12] on span "Grozs" at bounding box center [494, 13] width 13 height 8
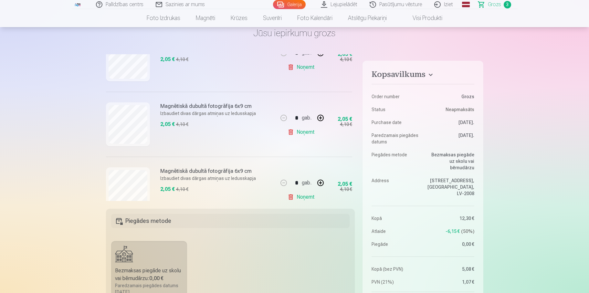
scroll to position [96, 0]
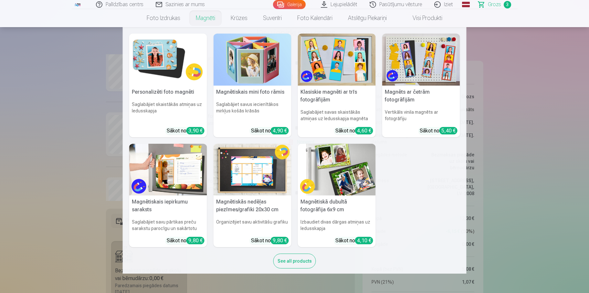
click at [210, 21] on link "Magnēti" at bounding box center [205, 18] width 35 height 18
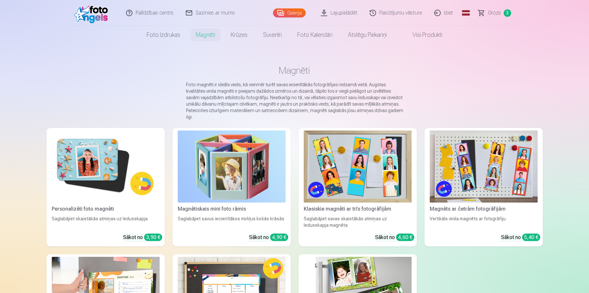
click at [393, 183] on img at bounding box center [358, 167] width 108 height 72
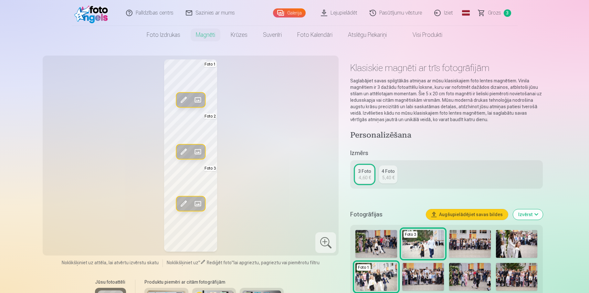
click at [471, 217] on button "Augšupielādējiet savas bildes" at bounding box center [467, 215] width 82 height 10
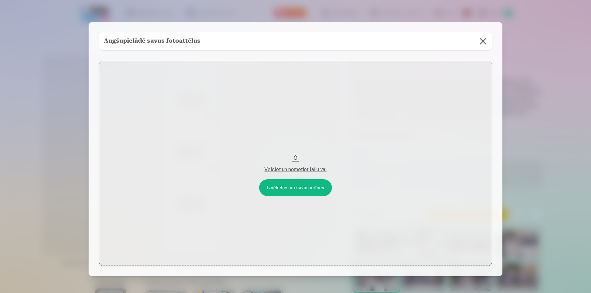
click at [289, 179] on button "Velciet un nometiet failu vai" at bounding box center [295, 163] width 393 height 205
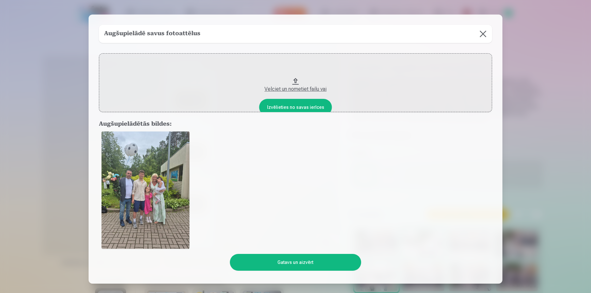
click at [303, 263] on button "Gatavs un aizvērt" at bounding box center [295, 262] width 131 height 17
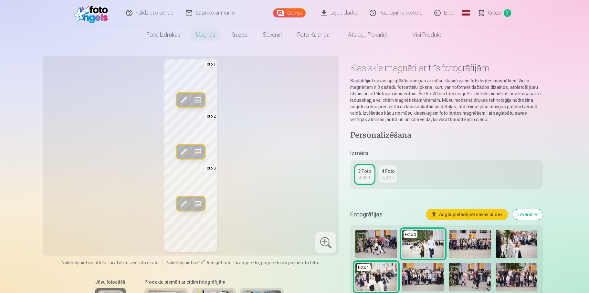
click at [455, 217] on button "Augšupielādējiet savas bildes" at bounding box center [467, 215] width 82 height 10
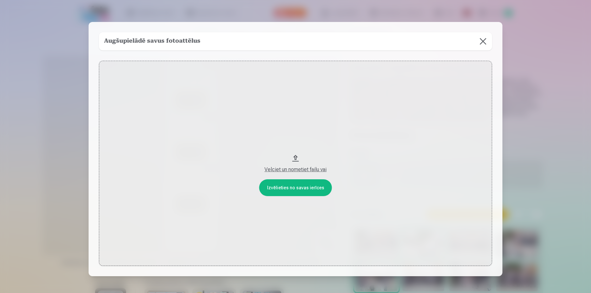
click at [285, 182] on button "Velciet un nometiet failu vai" at bounding box center [295, 163] width 393 height 205
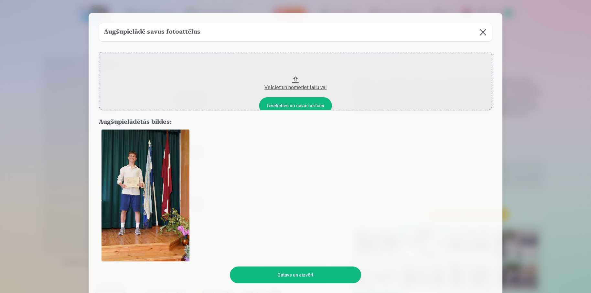
click at [298, 272] on button "Gatavs un aizvērt" at bounding box center [295, 275] width 131 height 17
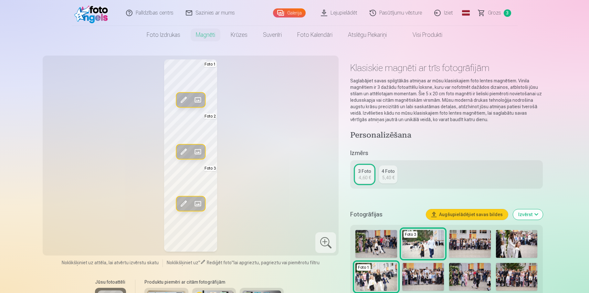
click at [460, 222] on div "Fotogrāfijas Augšupielādējiet savas bildes Izvērst" at bounding box center [447, 214] width 192 height 21
click at [459, 217] on button "Augšupielādējiet savas bildes" at bounding box center [467, 215] width 82 height 10
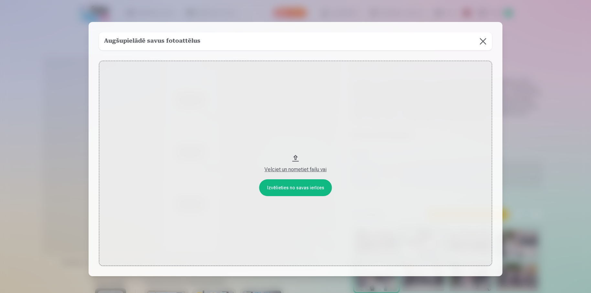
click at [289, 189] on button "Velciet un nometiet failu vai" at bounding box center [295, 163] width 393 height 205
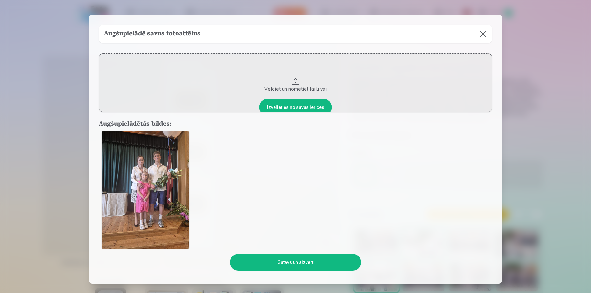
click at [306, 261] on button "Gatavs un aizvērt" at bounding box center [295, 262] width 131 height 17
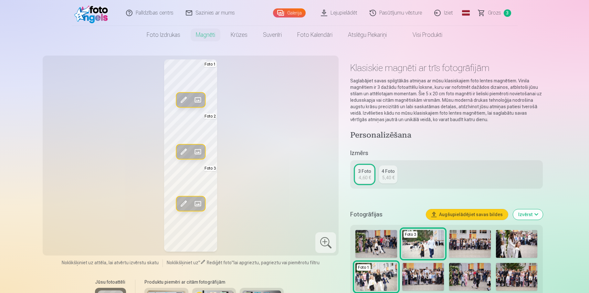
click at [215, 36] on link "Magnēti" at bounding box center [205, 35] width 35 height 18
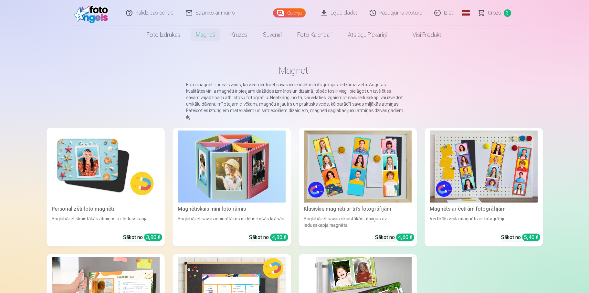
click at [499, 181] on img at bounding box center [484, 167] width 108 height 72
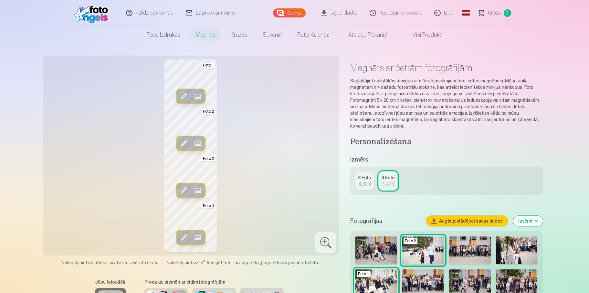
click at [454, 219] on button "Augšupielādējiet savas bildes" at bounding box center [467, 221] width 82 height 10
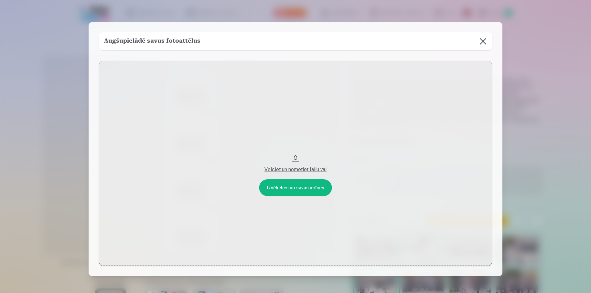
click at [289, 190] on button "Velciet un nometiet failu vai" at bounding box center [295, 163] width 393 height 205
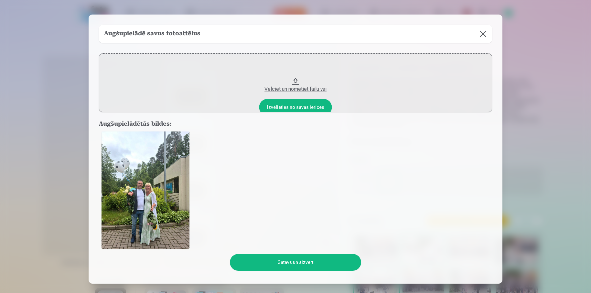
click at [336, 267] on button "Gatavs un aizvērt" at bounding box center [295, 262] width 131 height 17
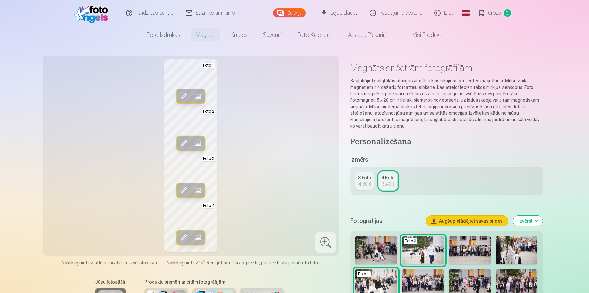
click at [197, 97] on span at bounding box center [198, 97] width 10 height 10
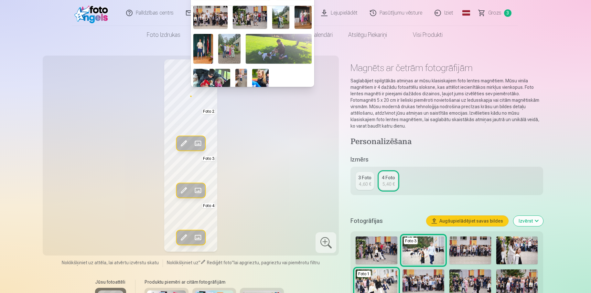
scroll to position [97, 0]
click at [229, 49] on img at bounding box center [229, 48] width 22 height 30
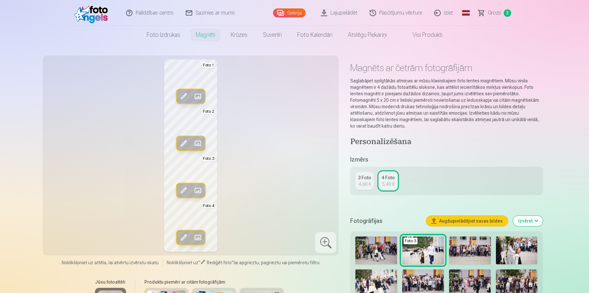
click at [185, 97] on span at bounding box center [183, 97] width 10 height 10
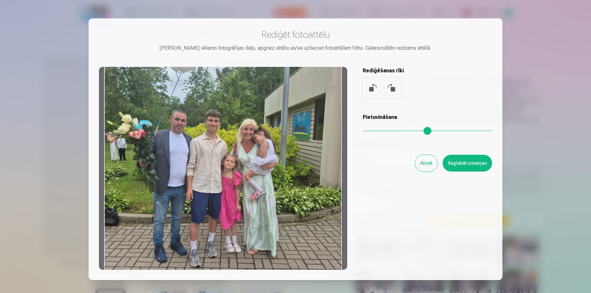
drag, startPoint x: 250, startPoint y: 172, endPoint x: 253, endPoint y: 125, distance: 47.3
click at [253, 125] on div at bounding box center [223, 168] width 248 height 203
click at [472, 161] on button "Saglabāt izmaiņas" at bounding box center [467, 163] width 49 height 17
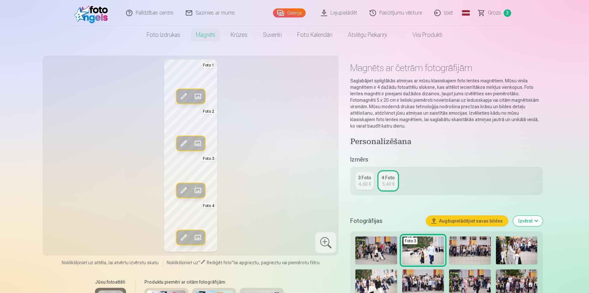
click at [197, 144] on span at bounding box center [198, 143] width 10 height 10
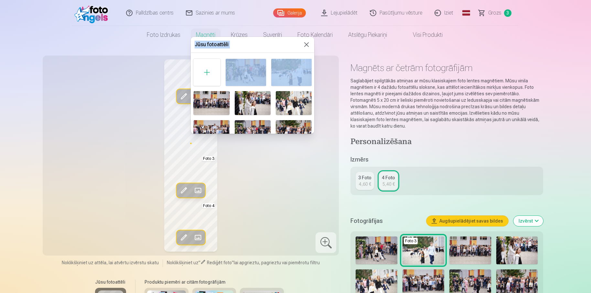
drag, startPoint x: 312, startPoint y: 66, endPoint x: 316, endPoint y: 90, distance: 24.5
click at [317, 92] on body "Palīdzības centrs Sazinies ar mums Galerija Lejupielādēt Pasūtījumu vēsture Izi…" at bounding box center [295, 146] width 591 height 293
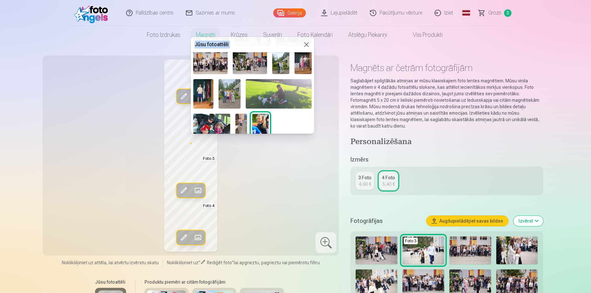
scroll to position [99, 0]
click at [201, 96] on img at bounding box center [203, 94] width 20 height 30
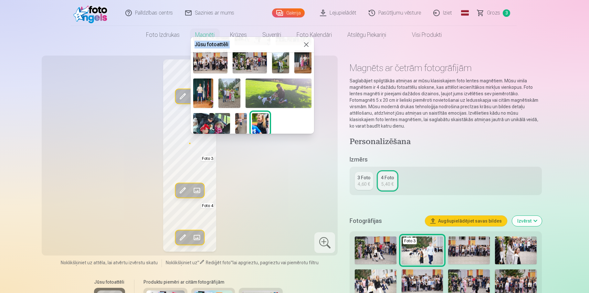
click at [201, 96] on span at bounding box center [197, 97] width 10 height 10
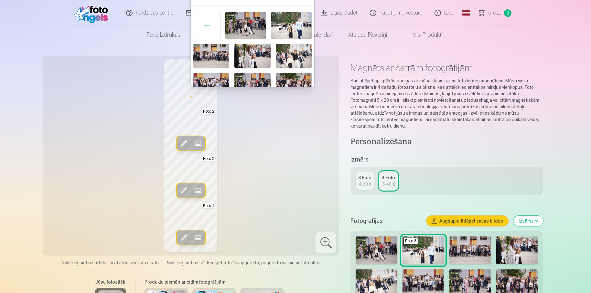
click at [183, 146] on div at bounding box center [295, 146] width 591 height 293
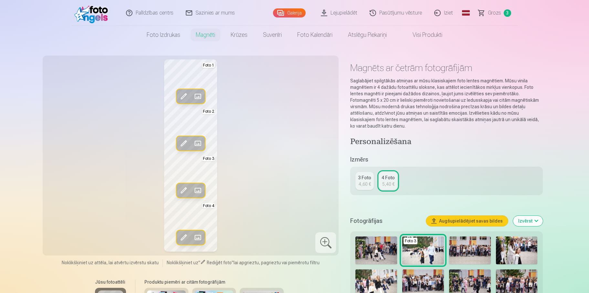
click at [184, 146] on span at bounding box center [183, 143] width 10 height 10
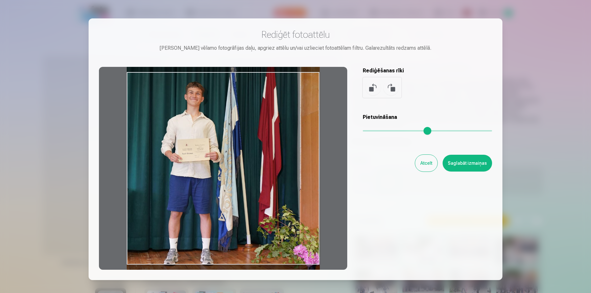
drag, startPoint x: 223, startPoint y: 186, endPoint x: 221, endPoint y: 148, distance: 37.5
click at [221, 148] on div at bounding box center [223, 168] width 248 height 203
click at [476, 167] on button "Saglabāt izmaiņas" at bounding box center [467, 163] width 49 height 17
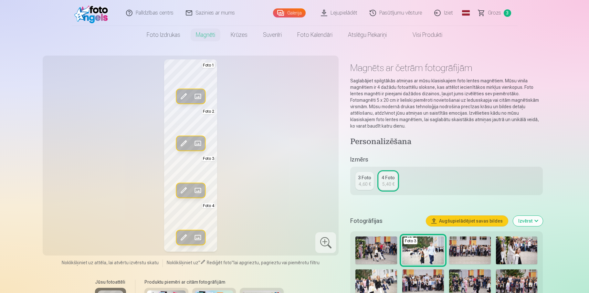
click at [197, 193] on span at bounding box center [198, 190] width 10 height 10
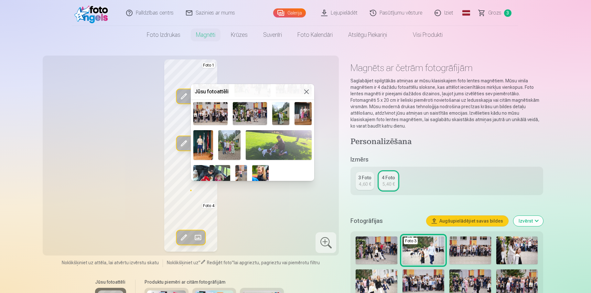
scroll to position [97, 0]
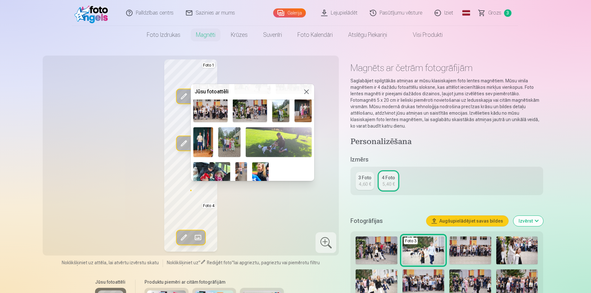
click at [282, 113] on img at bounding box center [280, 110] width 17 height 23
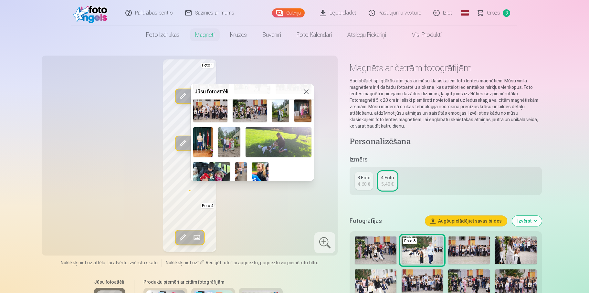
click at [282, 113] on div "Rediģēt foto Aizstāt Foto 1 Rediģēt foto Aizstāt Foto 2 Rediģēt foto Aizstāt Fo…" at bounding box center [190, 155] width 289 height 192
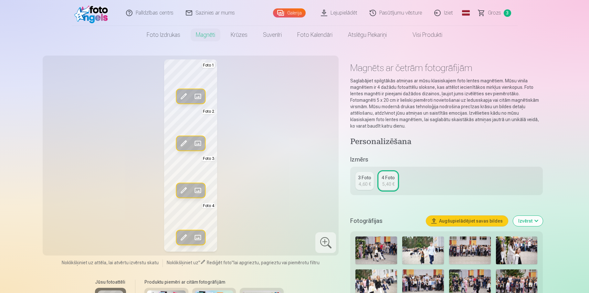
click at [180, 192] on span at bounding box center [183, 190] width 10 height 10
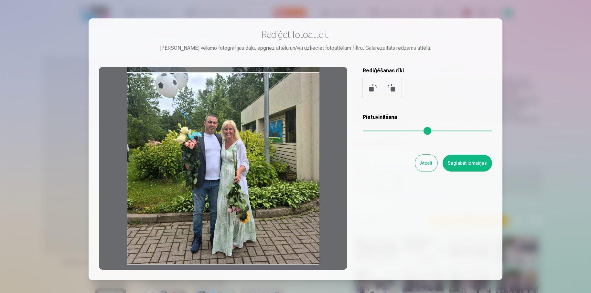
drag, startPoint x: 223, startPoint y: 213, endPoint x: 217, endPoint y: 140, distance: 72.7
click at [217, 140] on div at bounding box center [223, 168] width 248 height 203
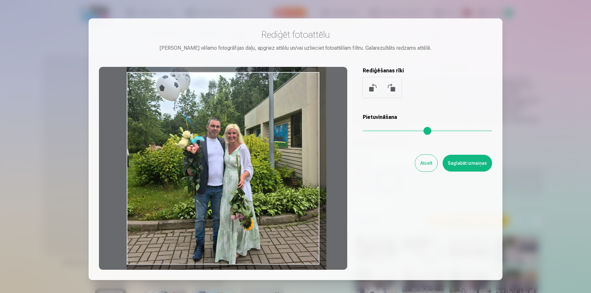
click at [369, 132] on input "range" at bounding box center [427, 130] width 129 height 1
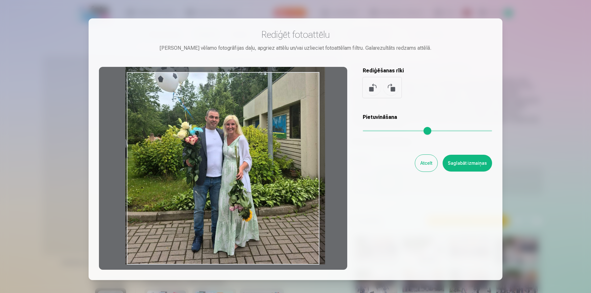
drag, startPoint x: 274, startPoint y: 150, endPoint x: 273, endPoint y: 139, distance: 10.7
click at [273, 139] on div at bounding box center [223, 168] width 248 height 203
type input "****"
click at [454, 165] on button "Saglabāt izmaiņas" at bounding box center [467, 163] width 49 height 17
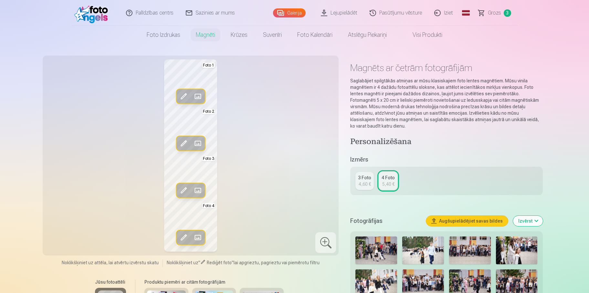
click at [182, 235] on span at bounding box center [183, 237] width 10 height 10
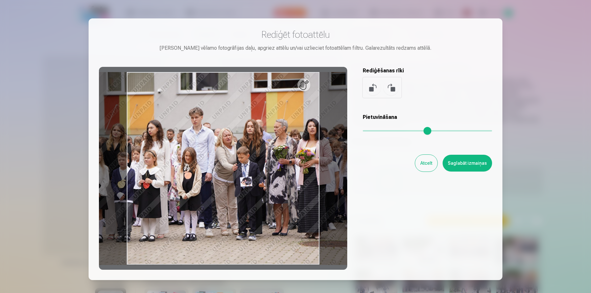
click at [421, 167] on button "Atcelt" at bounding box center [426, 163] width 22 height 17
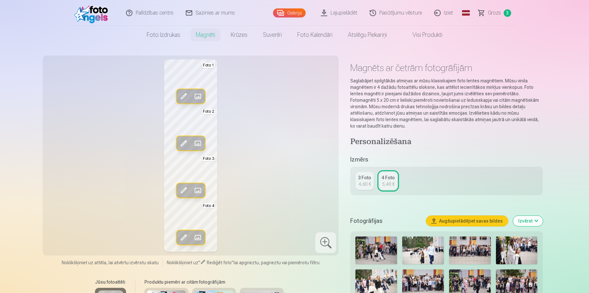
click at [196, 238] on span at bounding box center [198, 237] width 10 height 10
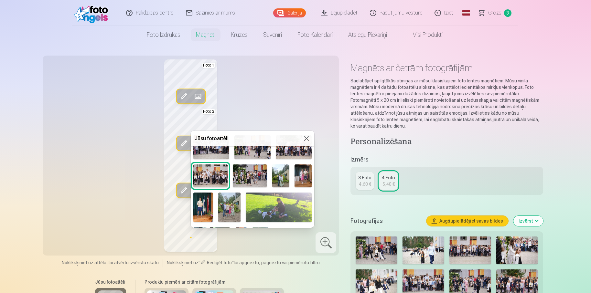
scroll to position [67, 0]
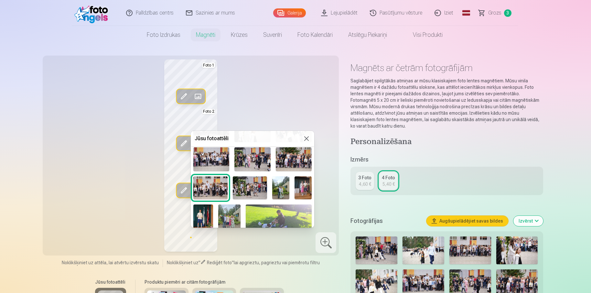
click at [459, 217] on div at bounding box center [295, 146] width 591 height 293
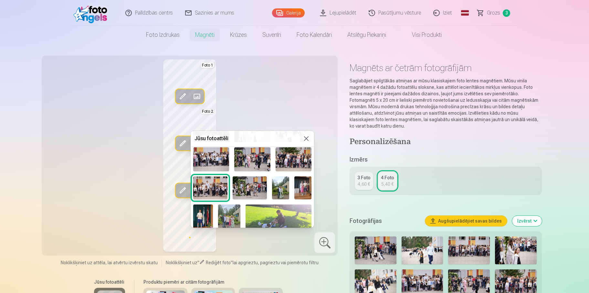
click at [459, 220] on button "Augšupielādējiet savas bildes" at bounding box center [467, 221] width 82 height 10
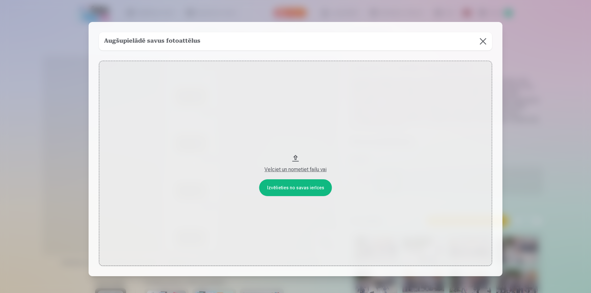
click at [318, 189] on button "Velciet un nometiet failu vai" at bounding box center [295, 163] width 393 height 205
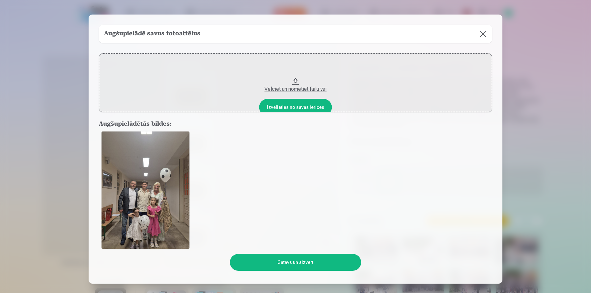
click at [271, 264] on button "Gatavs un aizvērt" at bounding box center [295, 262] width 131 height 17
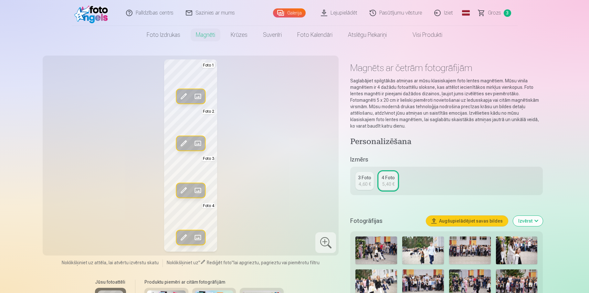
click at [199, 235] on span at bounding box center [198, 237] width 10 height 10
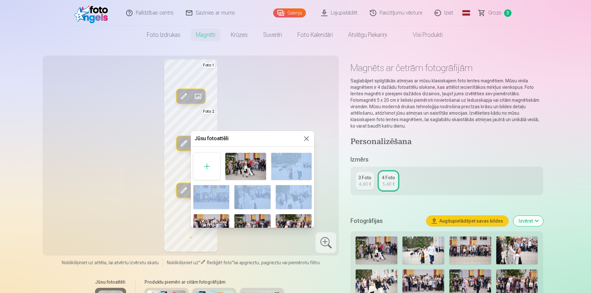
drag, startPoint x: 312, startPoint y: 173, endPoint x: 309, endPoint y: 183, distance: 10.3
click at [310, 194] on div "Foto 4" at bounding box center [253, 236] width 124 height 173
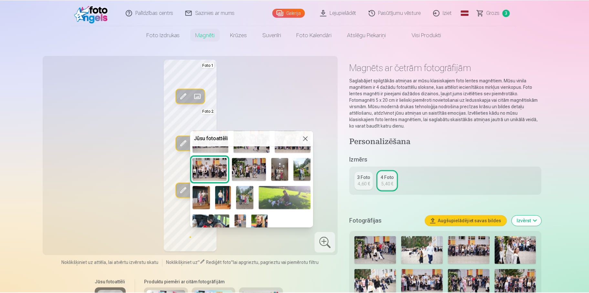
scroll to position [93, 0]
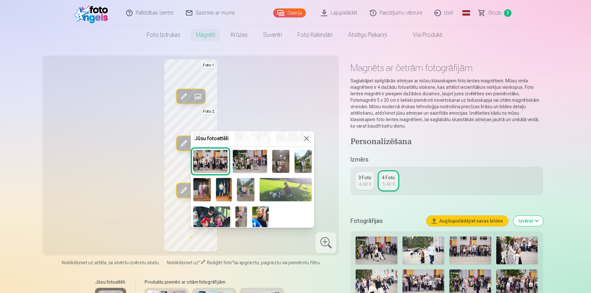
click at [312, 205] on div "Foto 4" at bounding box center [253, 143] width 124 height 173
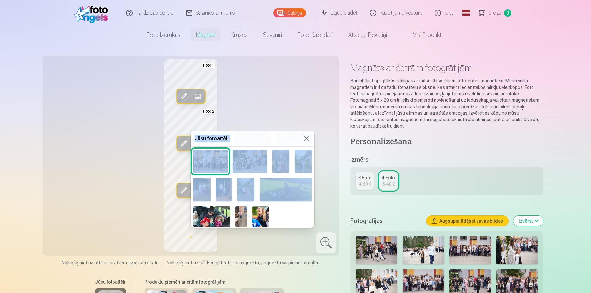
drag, startPoint x: 314, startPoint y: 204, endPoint x: 312, endPoint y: 189, distance: 15.4
click at [312, 189] on body "Palīdzības centrs Sazinies ar mums Galerija Lejupielādēt Pasūtījumu vēsture Izi…" at bounding box center [295, 146] width 591 height 293
click at [312, 191] on div "Foto 4" at bounding box center [253, 143] width 124 height 173
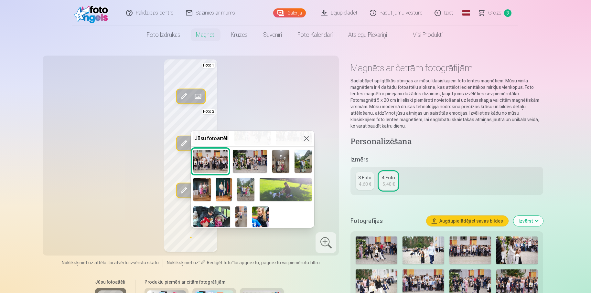
drag, startPoint x: 312, startPoint y: 192, endPoint x: 312, endPoint y: 187, distance: 5.5
click at [312, 187] on div "Foto 4" at bounding box center [253, 143] width 124 height 173
click at [283, 165] on img at bounding box center [280, 161] width 17 height 23
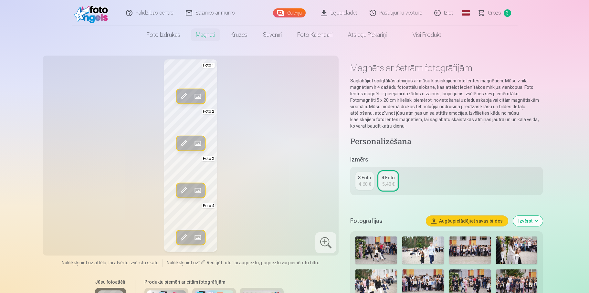
click at [283, 165] on div "Rediģēt foto Aizstāt Foto 1 Rediģēt foto Aizstāt Foto 2 Rediģēt foto Aizstāt Fo…" at bounding box center [191, 155] width 289 height 192
click at [183, 235] on span at bounding box center [183, 237] width 10 height 10
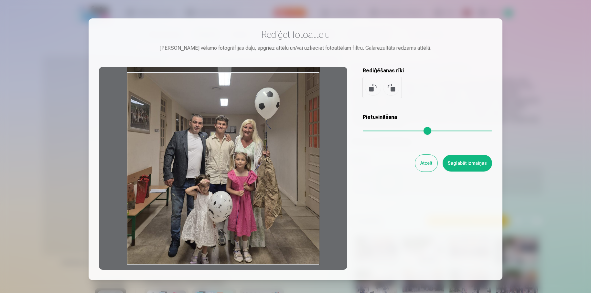
drag, startPoint x: 228, startPoint y: 216, endPoint x: 231, endPoint y: 137, distance: 79.3
click at [231, 137] on div at bounding box center [223, 168] width 248 height 203
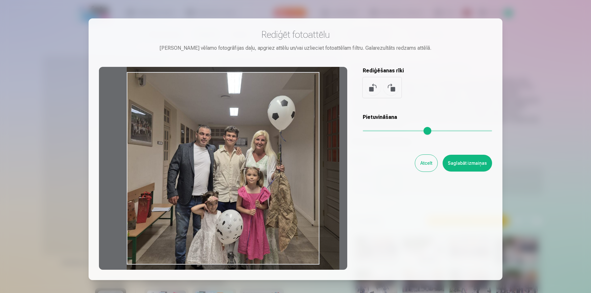
drag, startPoint x: 365, startPoint y: 130, endPoint x: 373, endPoint y: 130, distance: 7.8
type input "****"
click at [373, 130] on input "range" at bounding box center [427, 130] width 129 height 1
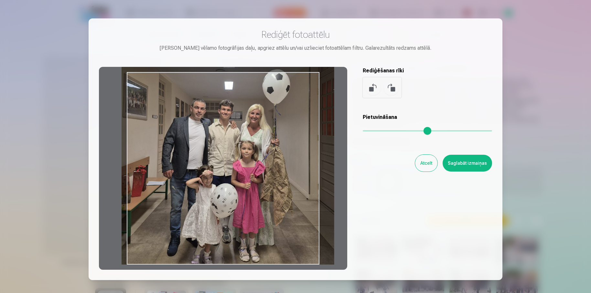
drag, startPoint x: 297, startPoint y: 157, endPoint x: 290, endPoint y: 129, distance: 28.9
click at [291, 128] on div at bounding box center [223, 168] width 248 height 203
click at [479, 163] on button "Saglabāt izmaiņas" at bounding box center [467, 163] width 49 height 17
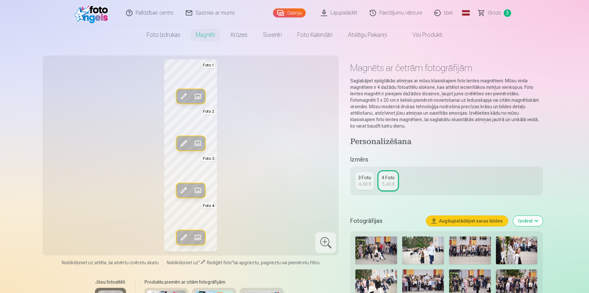
click at [184, 143] on span at bounding box center [183, 143] width 10 height 10
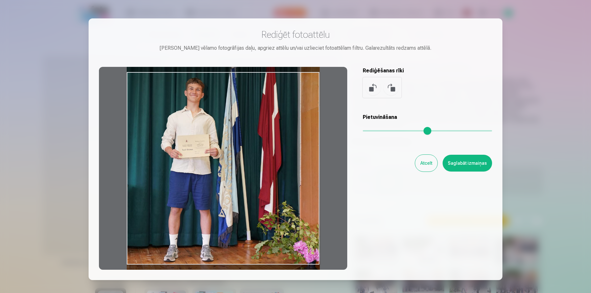
drag, startPoint x: 275, startPoint y: 211, endPoint x: 280, endPoint y: 169, distance: 41.8
click at [280, 169] on div at bounding box center [223, 168] width 248 height 203
click at [467, 165] on button "Saglabāt izmaiņas" at bounding box center [467, 163] width 49 height 17
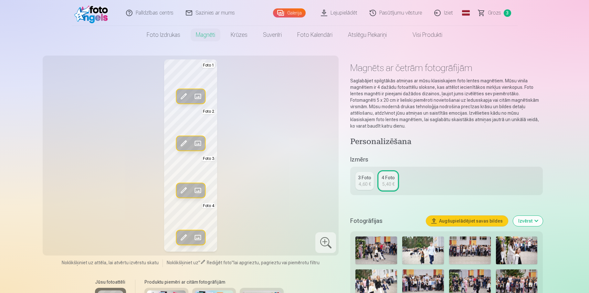
click at [188, 94] on span at bounding box center [183, 97] width 10 height 10
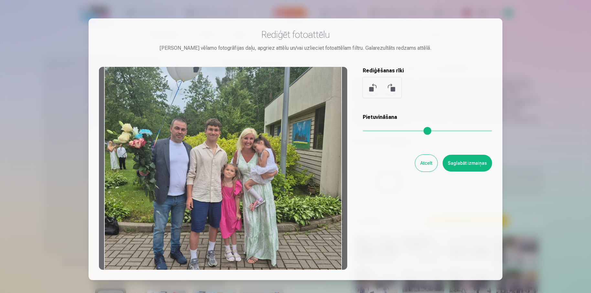
drag, startPoint x: 273, startPoint y: 229, endPoint x: 281, endPoint y: 192, distance: 38.3
click at [281, 192] on div at bounding box center [223, 168] width 248 height 203
click at [477, 161] on button "Saglabāt izmaiņas" at bounding box center [467, 163] width 49 height 17
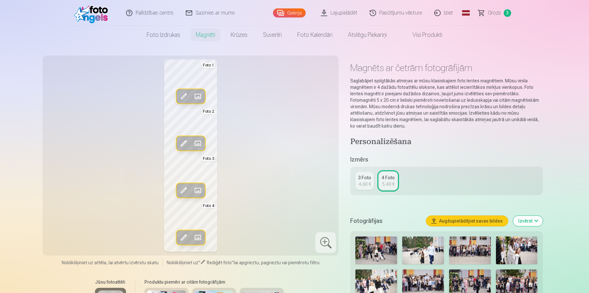
click at [183, 188] on span at bounding box center [183, 190] width 10 height 10
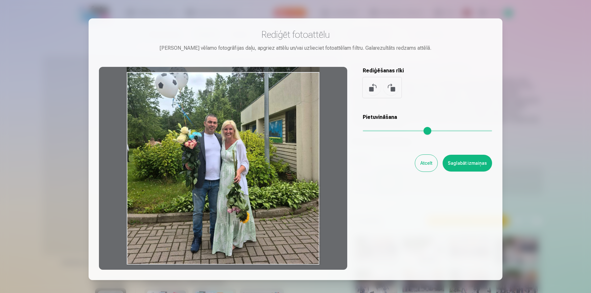
drag, startPoint x: 204, startPoint y: 200, endPoint x: 210, endPoint y: 134, distance: 66.9
click at [210, 134] on div at bounding box center [223, 168] width 248 height 203
click at [470, 162] on button "Saglabāt izmaiņas" at bounding box center [467, 163] width 49 height 17
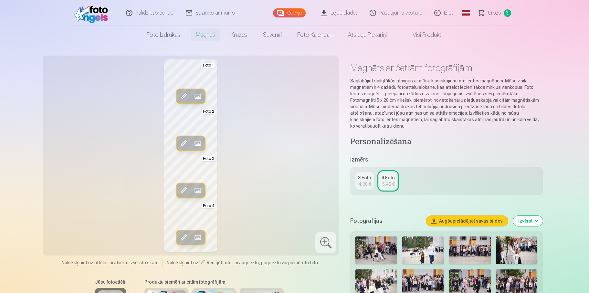
click at [258, 215] on div "Rediģēt foto Aizstāt Foto 1 Rediģēt foto Aizstāt Foto 2 Rediģēt foto Aizstāt Fo…" at bounding box center [191, 155] width 289 height 192
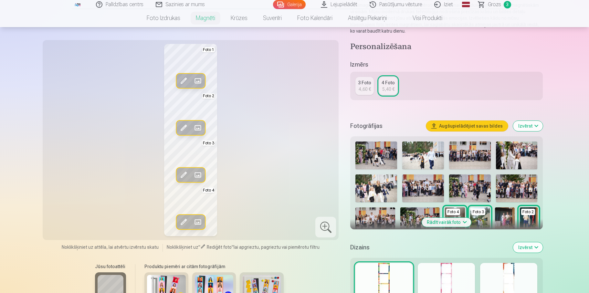
scroll to position [97, 0]
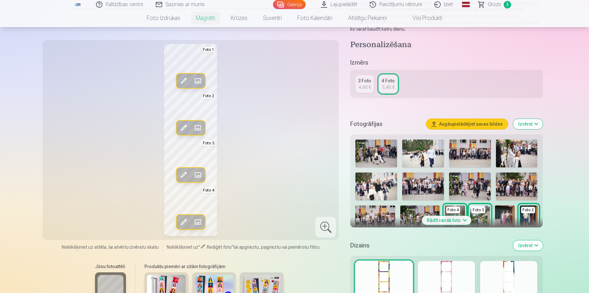
click at [306, 278] on div "Jūsu fotoattēli Produktu piemēri ar citām fotogrāfijām" at bounding box center [191, 287] width 289 height 54
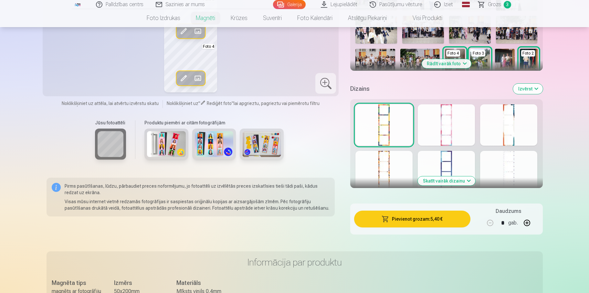
scroll to position [259, 0]
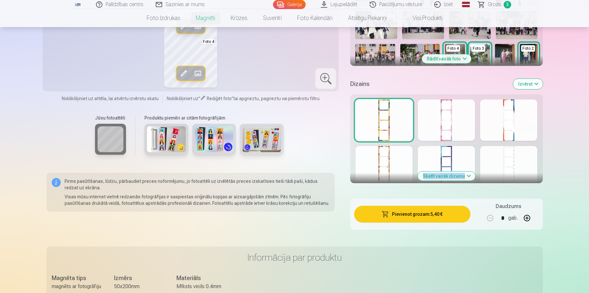
click at [469, 172] on div "Skatīt vairāk dizainu" at bounding box center [447, 138] width 192 height 89
click at [461, 177] on button "Skatīt vairāk dizainu" at bounding box center [447, 176] width 58 height 9
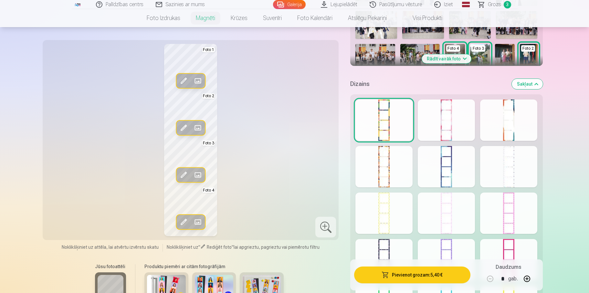
click at [455, 223] on div at bounding box center [446, 213] width 57 height 41
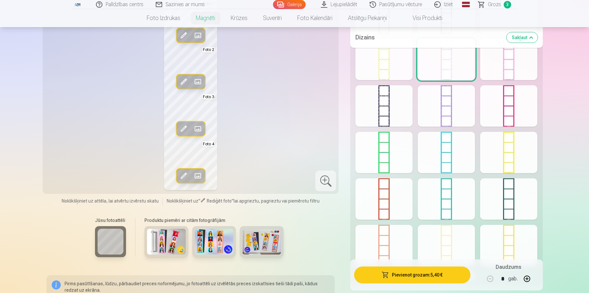
scroll to position [388, 0]
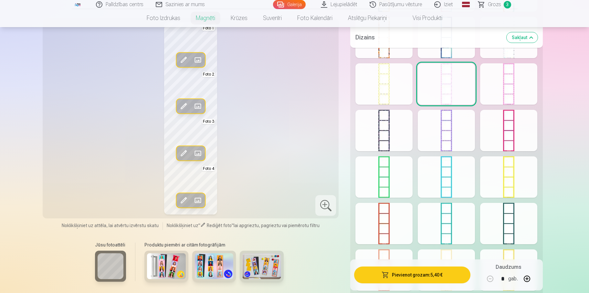
click at [449, 88] on div at bounding box center [446, 83] width 57 height 41
click at [400, 95] on div at bounding box center [384, 83] width 57 height 41
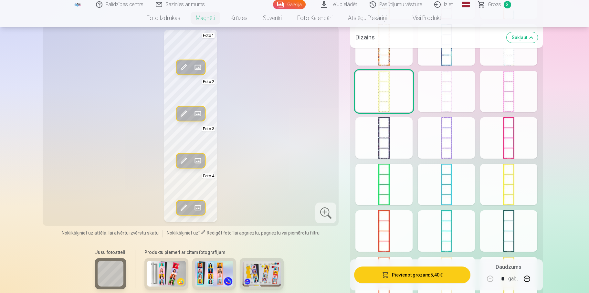
scroll to position [356, 0]
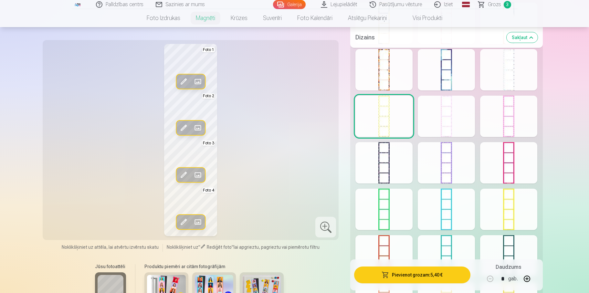
click at [513, 86] on div at bounding box center [508, 69] width 57 height 41
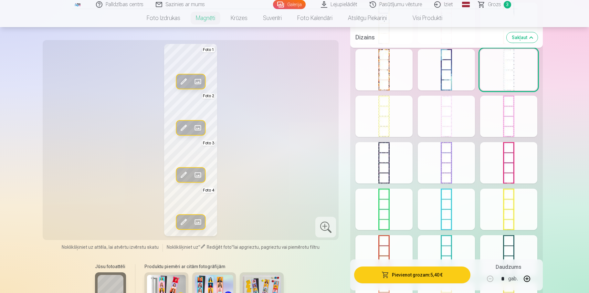
click at [448, 85] on div at bounding box center [446, 69] width 57 height 41
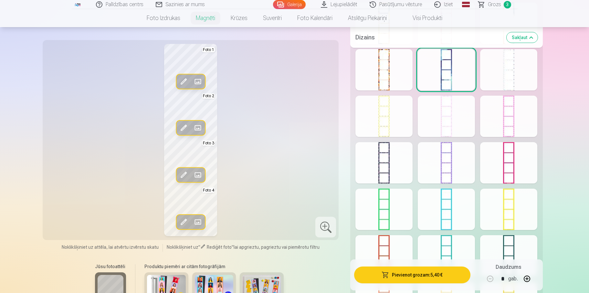
click at [400, 89] on div at bounding box center [384, 69] width 57 height 41
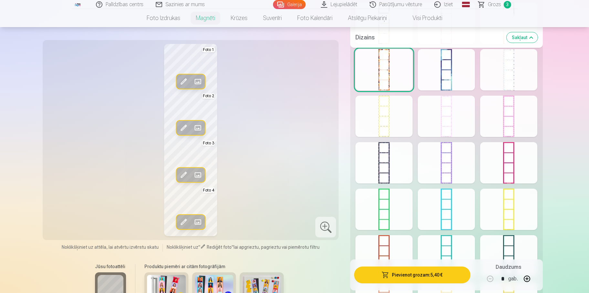
click at [181, 222] on span at bounding box center [183, 222] width 10 height 10
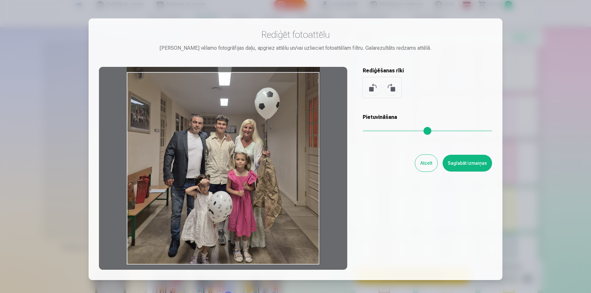
drag, startPoint x: 192, startPoint y: 219, endPoint x: 196, endPoint y: 139, distance: 80.6
click at [196, 139] on div at bounding box center [223, 168] width 248 height 203
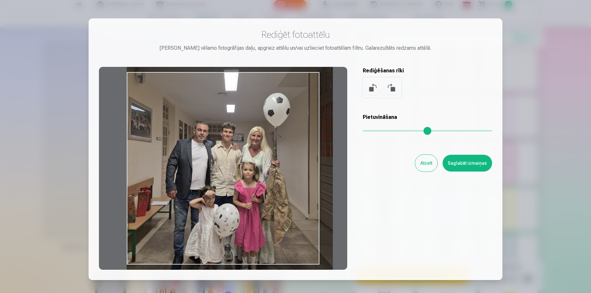
type input "****"
click at [371, 130] on input "range" at bounding box center [427, 130] width 129 height 1
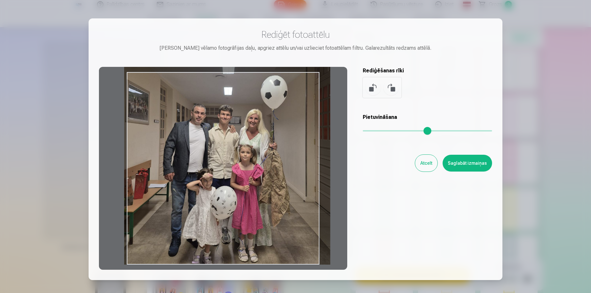
drag, startPoint x: 270, startPoint y: 152, endPoint x: 268, endPoint y: 124, distance: 28.9
click at [268, 124] on div at bounding box center [223, 168] width 248 height 203
click at [473, 164] on button "Saglabāt izmaiņas" at bounding box center [467, 163] width 49 height 17
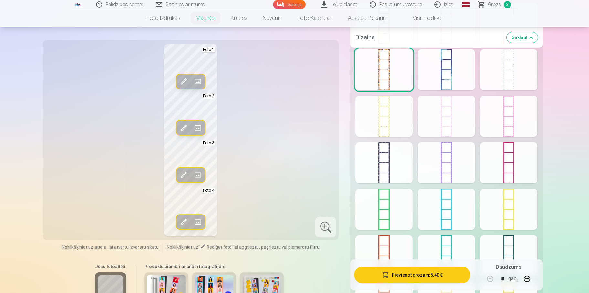
click at [185, 173] on span at bounding box center [183, 175] width 10 height 10
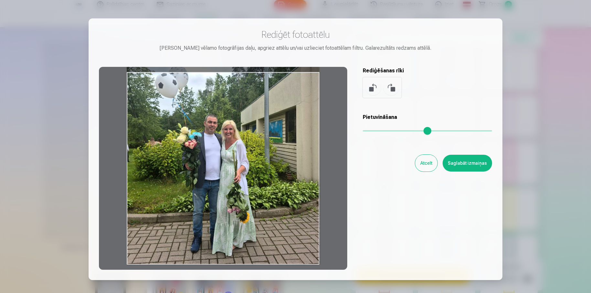
drag, startPoint x: 210, startPoint y: 201, endPoint x: 213, endPoint y: 135, distance: 65.7
click at [213, 135] on div at bounding box center [223, 168] width 248 height 203
click at [483, 161] on button "Saglabāt izmaiņas" at bounding box center [467, 163] width 49 height 17
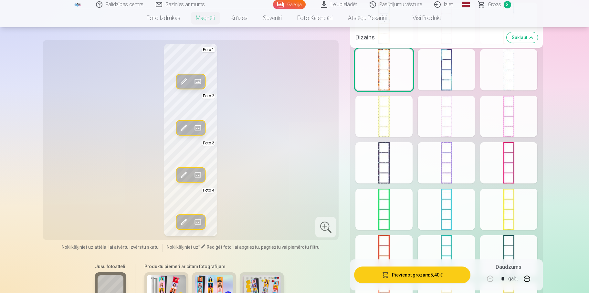
click at [182, 172] on span at bounding box center [183, 175] width 10 height 10
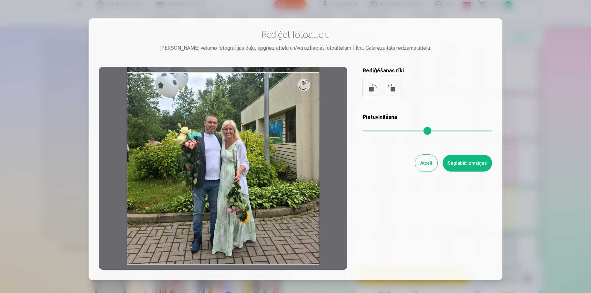
click at [476, 158] on button "Saglabāt izmaiņas" at bounding box center [467, 163] width 49 height 17
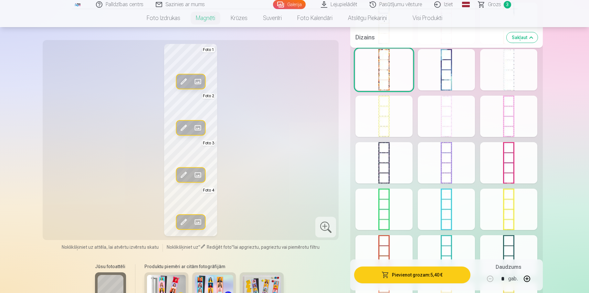
click at [186, 80] on span at bounding box center [183, 82] width 10 height 10
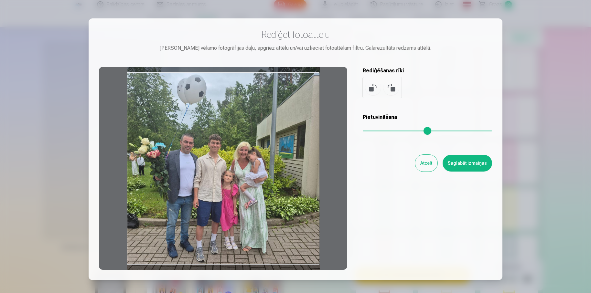
drag, startPoint x: 248, startPoint y: 203, endPoint x: 249, endPoint y: 190, distance: 13.6
click at [249, 190] on div at bounding box center [223, 168] width 248 height 203
click at [459, 160] on button "Saglabāt izmaiņas" at bounding box center [467, 163] width 49 height 17
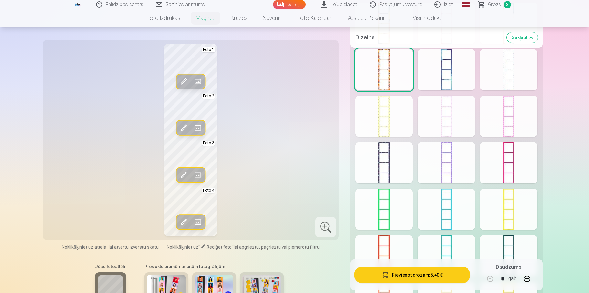
click at [184, 130] on span at bounding box center [183, 128] width 10 height 10
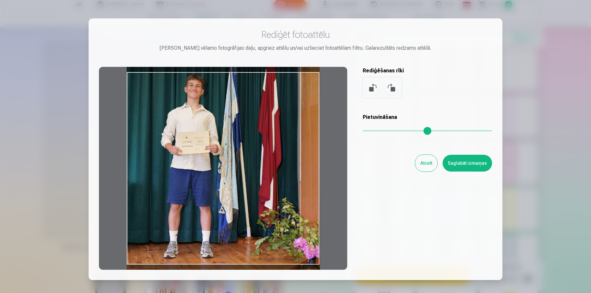
drag, startPoint x: 247, startPoint y: 189, endPoint x: 248, endPoint y: 151, distance: 38.5
click at [248, 151] on div at bounding box center [223, 168] width 248 height 203
click at [471, 161] on button "Saglabāt izmaiņas" at bounding box center [467, 163] width 49 height 17
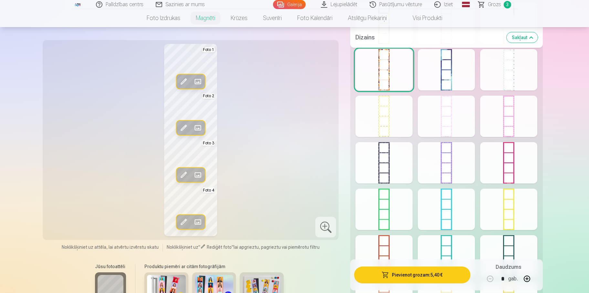
click at [317, 264] on div "Jūsu fotoattēli Produktu piemēri ar citām fotogrāfijām" at bounding box center [191, 287] width 289 height 54
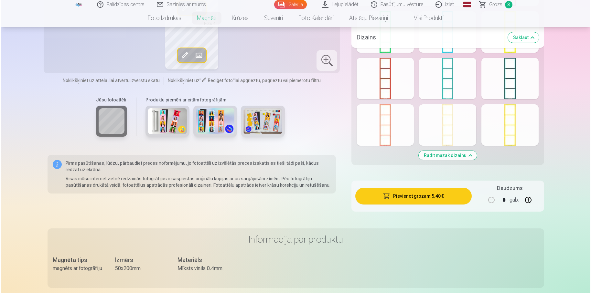
scroll to position [560, 0]
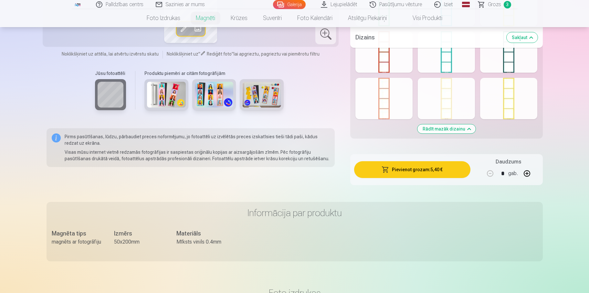
click at [425, 177] on button "Pievienot grozam : 5,40 €" at bounding box center [412, 169] width 116 height 17
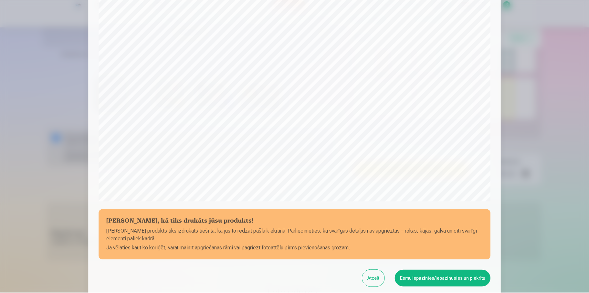
scroll to position [172, 0]
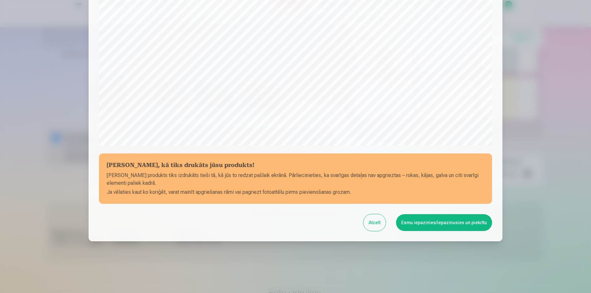
click at [450, 226] on button "Esmu iepazinies/iepazinusies un piekrītu" at bounding box center [444, 222] width 96 height 17
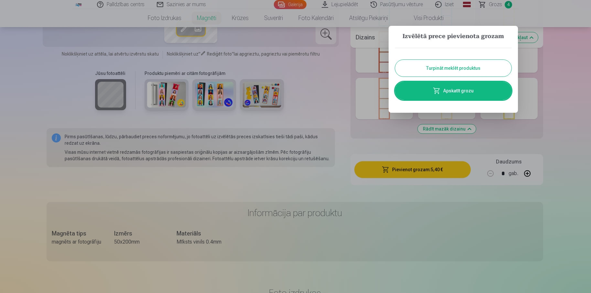
click at [438, 69] on button "Turpināt meklēt produktus" at bounding box center [453, 68] width 116 height 17
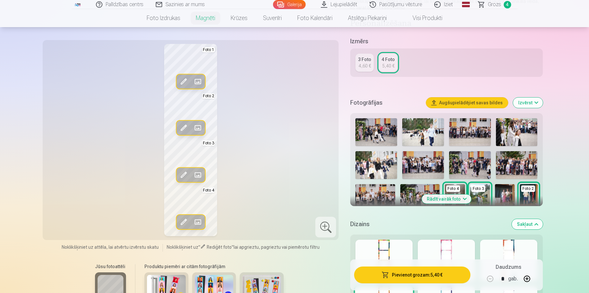
scroll to position [42, 0]
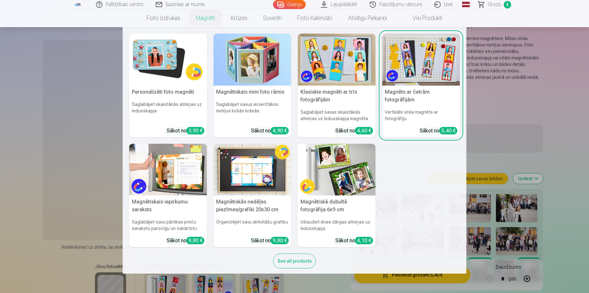
click at [205, 16] on link "Magnēti" at bounding box center [205, 18] width 35 height 18
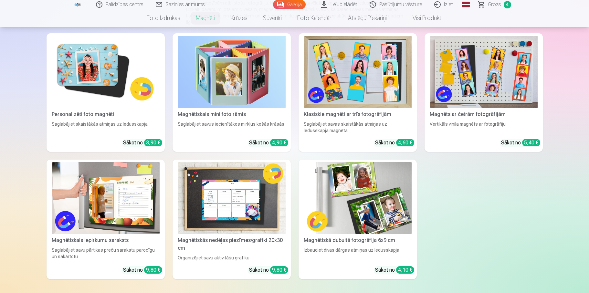
scroll to position [97, 0]
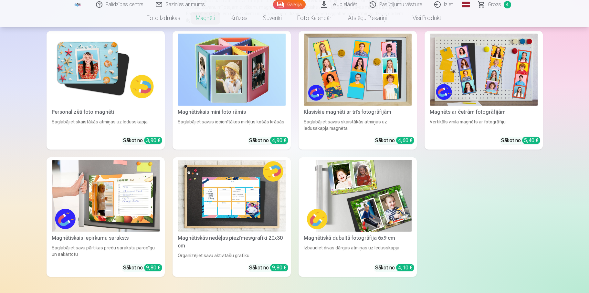
click at [344, 224] on img at bounding box center [358, 196] width 108 height 72
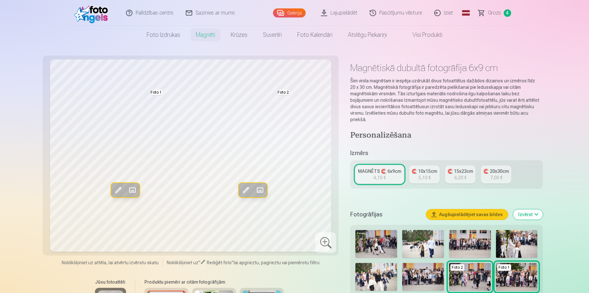
click at [256, 196] on button "Aizstāt" at bounding box center [260, 190] width 14 height 14
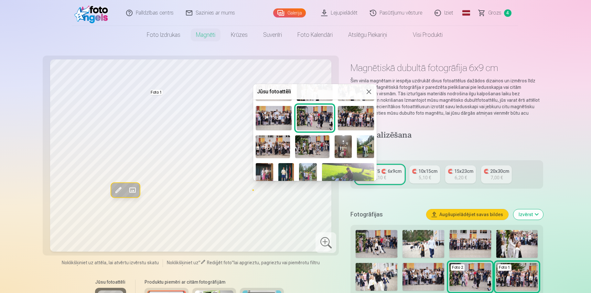
scroll to position [68, 0]
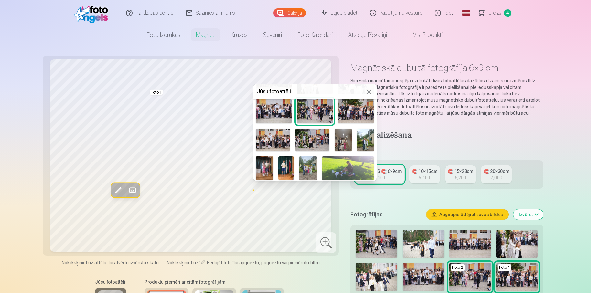
click at [288, 167] on img at bounding box center [286, 168] width 16 height 23
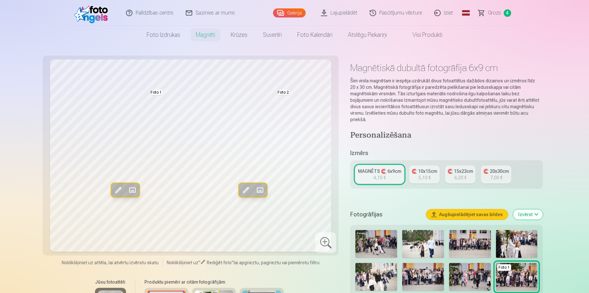
click at [243, 190] on span at bounding box center [246, 190] width 10 height 10
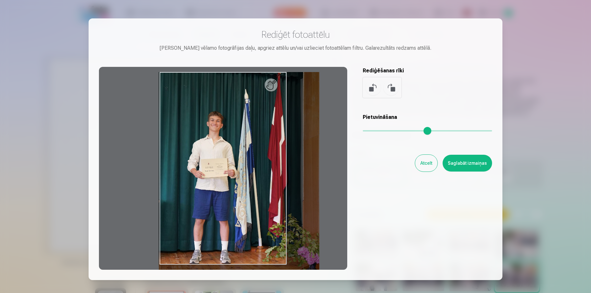
drag, startPoint x: 367, startPoint y: 132, endPoint x: 379, endPoint y: 130, distance: 12.1
click at [379, 130] on input "range" at bounding box center [427, 130] width 129 height 1
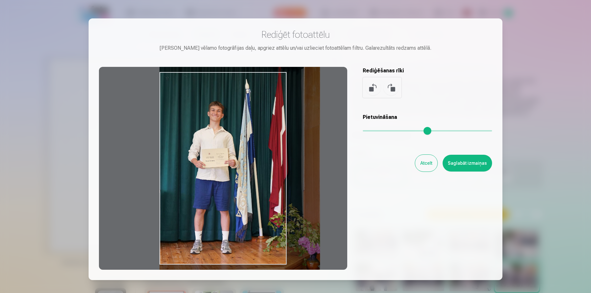
drag, startPoint x: 234, startPoint y: 144, endPoint x: 242, endPoint y: 134, distance: 12.5
click at [242, 134] on div at bounding box center [223, 168] width 248 height 203
type input "****"
click at [465, 164] on button "Saglabāt izmaiņas" at bounding box center [467, 163] width 49 height 17
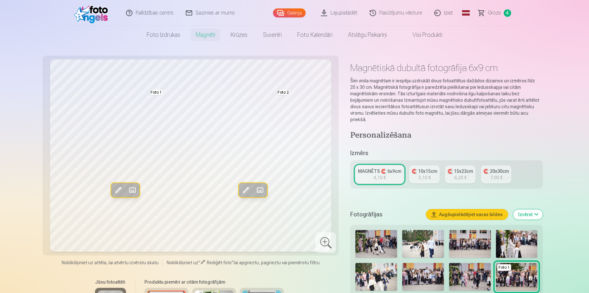
click at [137, 190] on span at bounding box center [132, 190] width 10 height 10
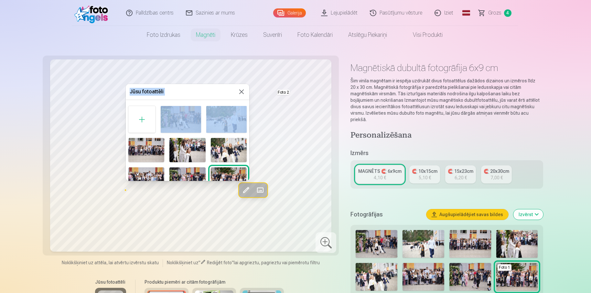
drag, startPoint x: 247, startPoint y: 111, endPoint x: 250, endPoint y: 125, distance: 14.8
click at [250, 125] on body "Palīdzības centrs Sazinies ar mums Galerija Lejupielādēt Pasūtījumu vēsture Izi…" at bounding box center [295, 146] width 591 height 293
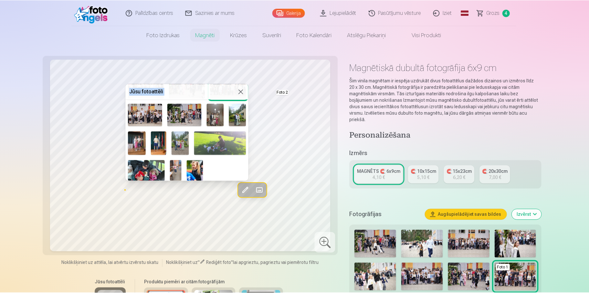
scroll to position [93, 0]
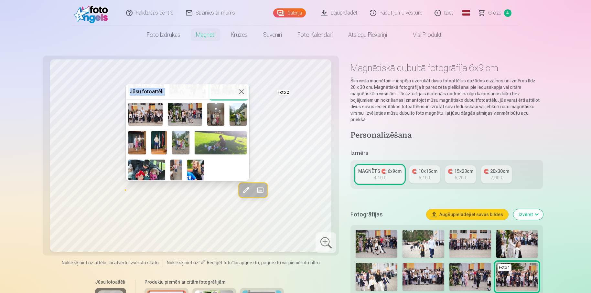
click at [140, 146] on img at bounding box center [136, 142] width 17 height 23
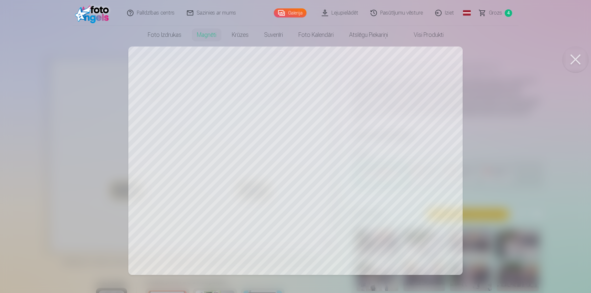
click at [235, 186] on div at bounding box center [295, 146] width 591 height 293
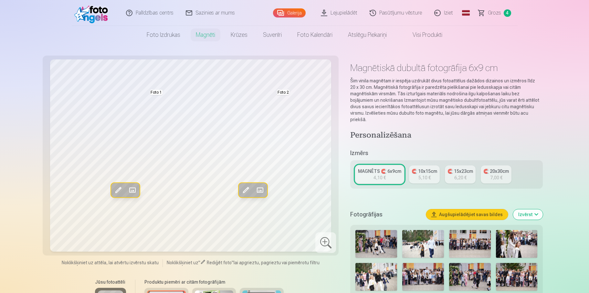
click at [114, 193] on span at bounding box center [118, 190] width 10 height 10
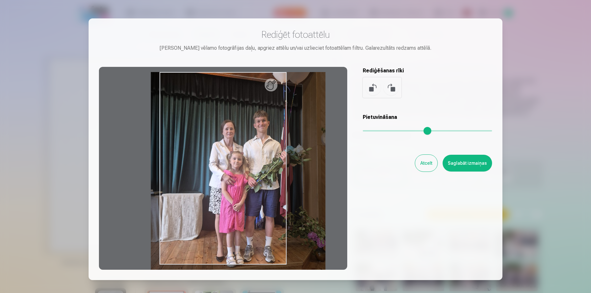
drag, startPoint x: 368, startPoint y: 132, endPoint x: 376, endPoint y: 133, distance: 8.1
click at [376, 132] on input "range" at bounding box center [427, 130] width 129 height 1
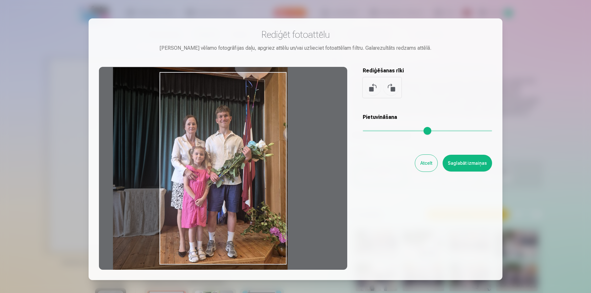
type input "****"
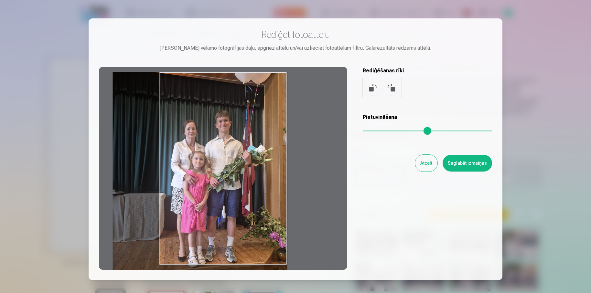
drag, startPoint x: 257, startPoint y: 149, endPoint x: 219, endPoint y: 149, distance: 38.2
click at [219, 149] on div at bounding box center [223, 168] width 248 height 203
click at [476, 166] on button "Saglabāt izmaiņas" at bounding box center [467, 163] width 49 height 17
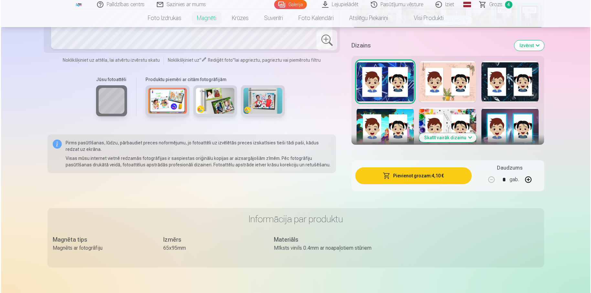
scroll to position [291, 0]
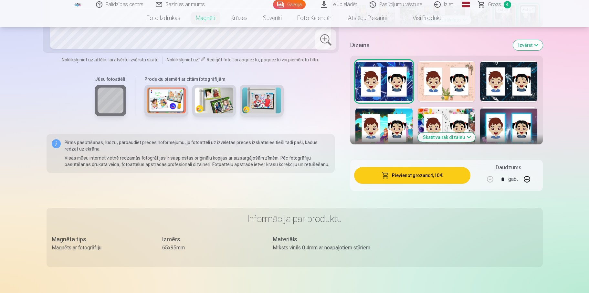
click at [386, 172] on span "button" at bounding box center [386, 175] width 8 height 6
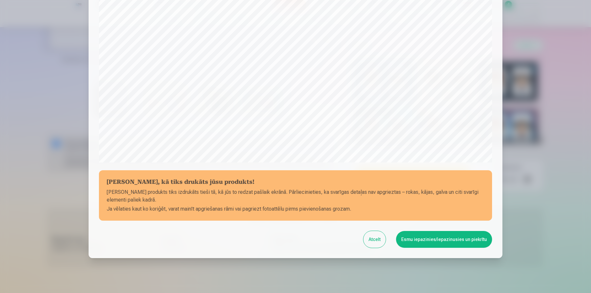
scroll to position [172, 0]
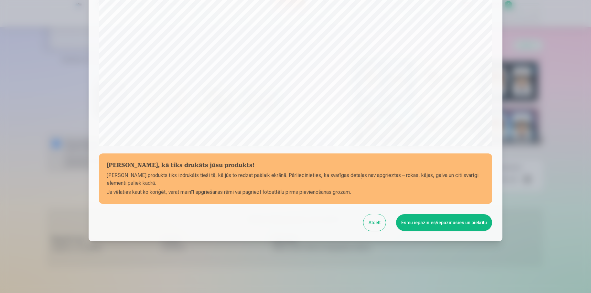
click at [427, 226] on button "Esmu iepazinies/iepazinusies un piekrītu" at bounding box center [444, 222] width 96 height 17
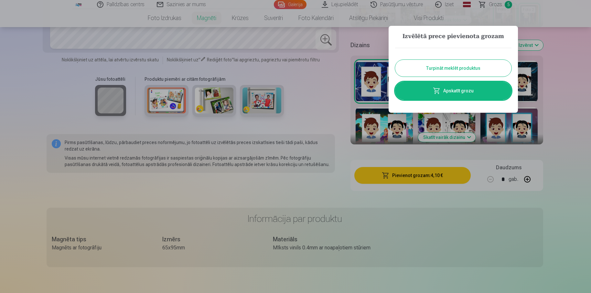
click at [459, 94] on link "Apskatīt grozu" at bounding box center [453, 91] width 116 height 18
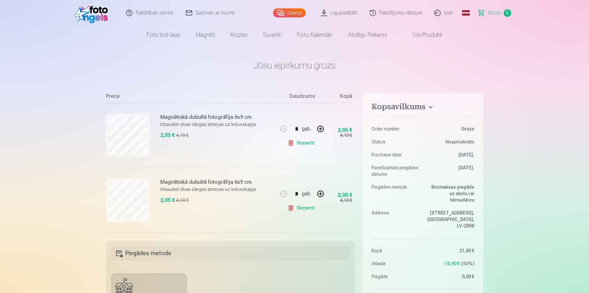
scroll to position [32, 0]
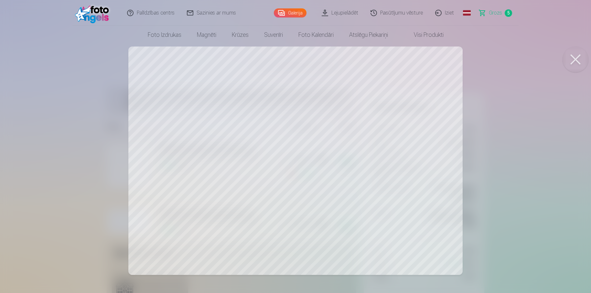
click at [580, 58] on button at bounding box center [576, 60] width 26 height 26
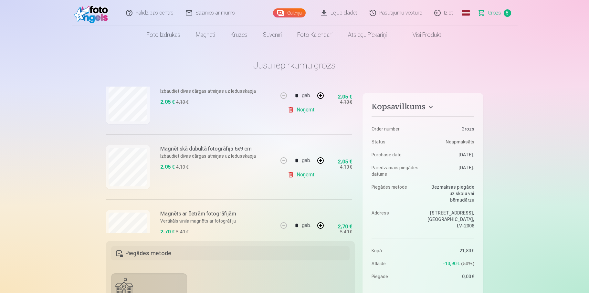
scroll to position [162, 0]
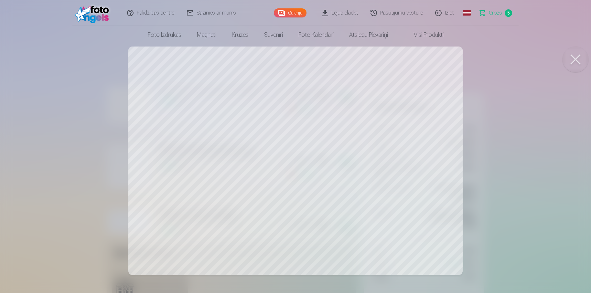
click at [575, 63] on button at bounding box center [576, 60] width 26 height 26
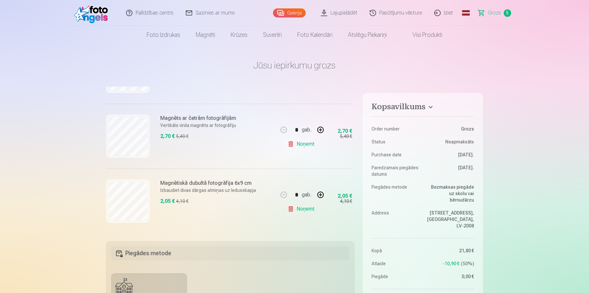
scroll to position [259, 0]
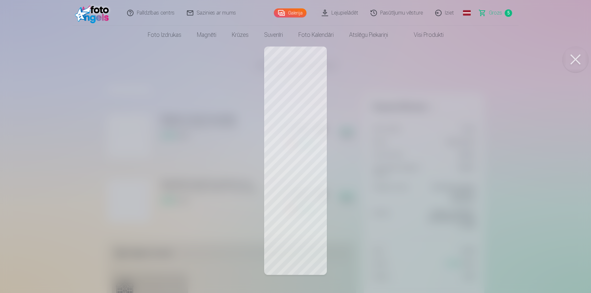
click at [581, 60] on button at bounding box center [576, 60] width 26 height 26
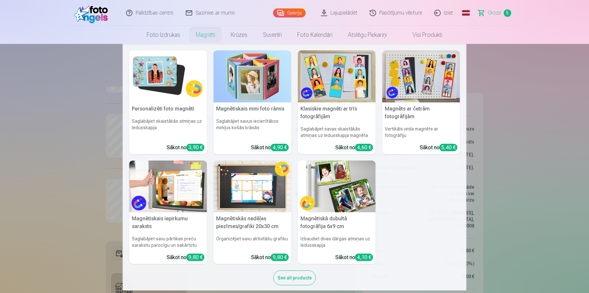
click at [199, 39] on link "Magnēti" at bounding box center [205, 35] width 35 height 18
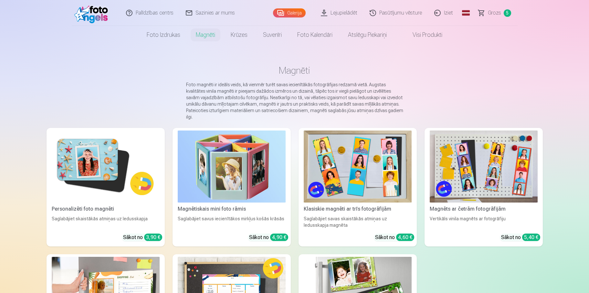
click at [372, 269] on img at bounding box center [358, 293] width 108 height 72
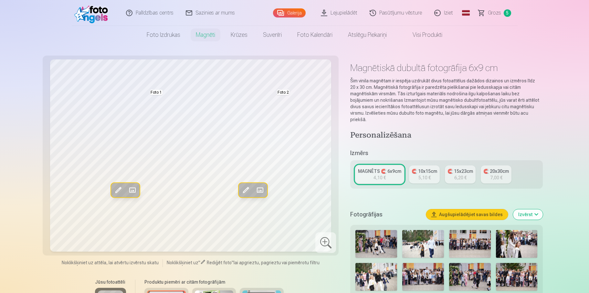
click at [469, 210] on button "Augšupielādējiet savas bildes" at bounding box center [467, 215] width 82 height 10
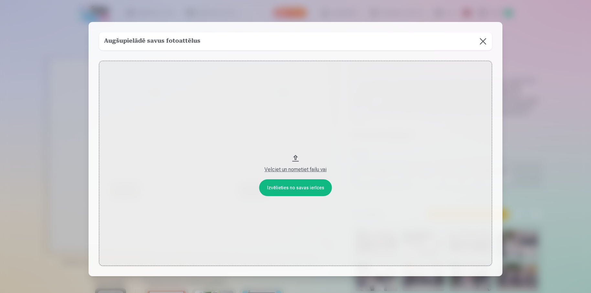
click at [306, 184] on button "Velciet un nometiet failu vai" at bounding box center [295, 163] width 393 height 205
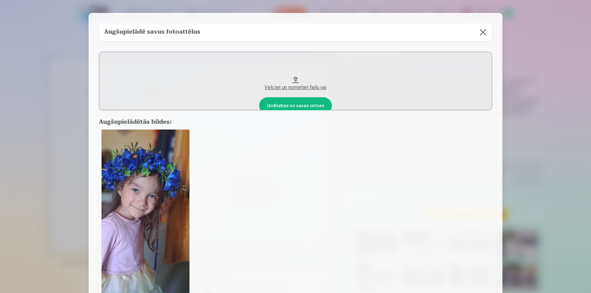
click at [482, 29] on button at bounding box center [483, 32] width 18 height 18
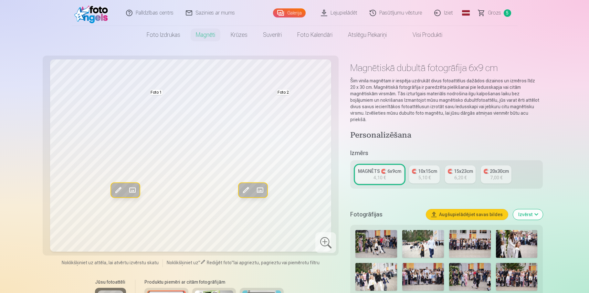
click at [477, 210] on button "Augšupielādējiet savas bildes" at bounding box center [467, 215] width 82 height 10
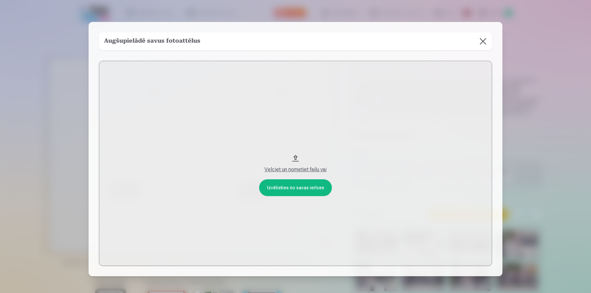
click at [252, 171] on div "Velciet un nometiet failu vai" at bounding box center [295, 170] width 380 height 8
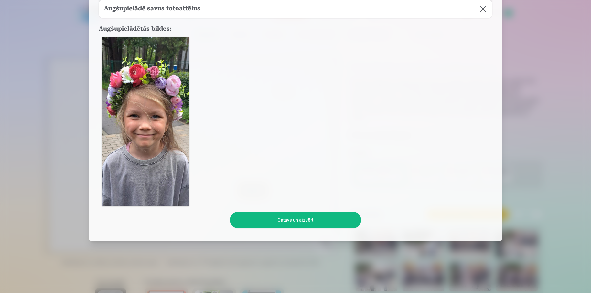
click at [344, 221] on button "Gatavs un aizvērt" at bounding box center [295, 220] width 131 height 17
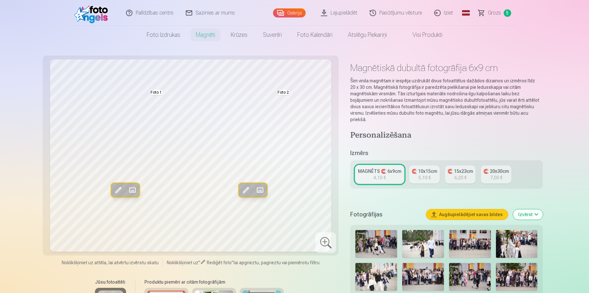
click at [131, 190] on span at bounding box center [132, 190] width 10 height 10
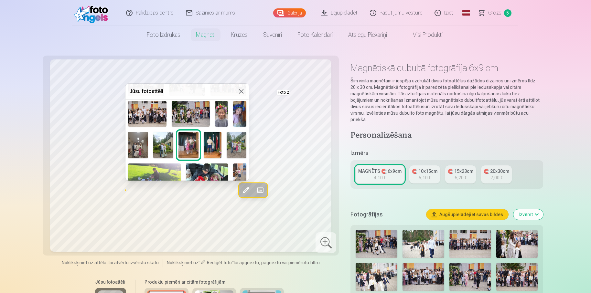
scroll to position [88, 0]
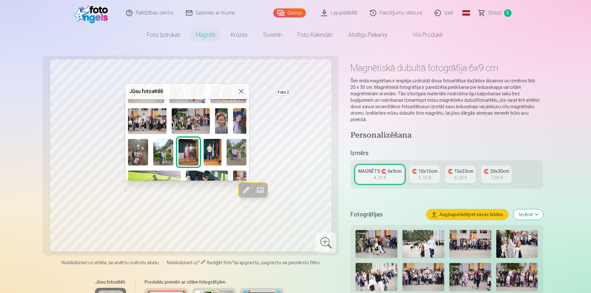
click at [225, 127] on img at bounding box center [221, 121] width 13 height 26
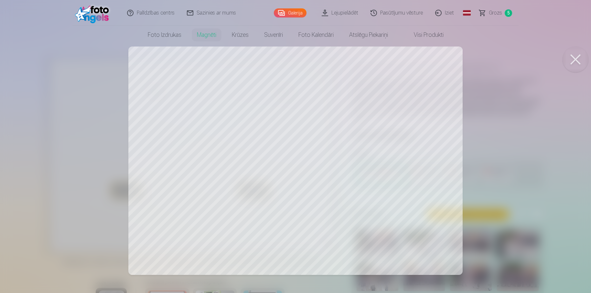
click at [352, 202] on div at bounding box center [295, 146] width 591 height 293
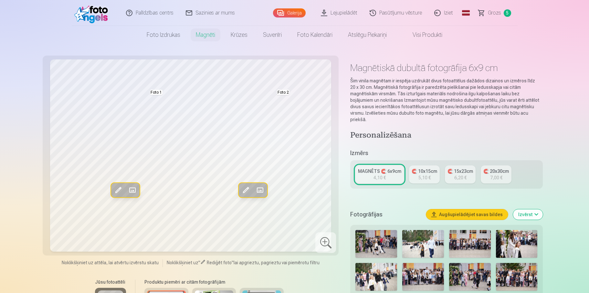
click at [255, 188] on span at bounding box center [260, 190] width 10 height 10
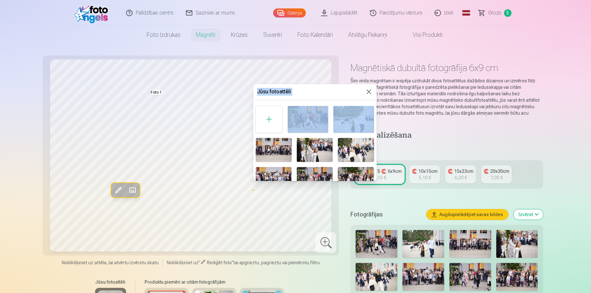
drag, startPoint x: 374, startPoint y: 108, endPoint x: 377, endPoint y: 130, distance: 22.2
click at [377, 130] on body "Palīdzības centrs Sazinies ar mums Galerija Lejupielādēt Pasūtījumu vēsture Izi…" at bounding box center [295, 146] width 591 height 293
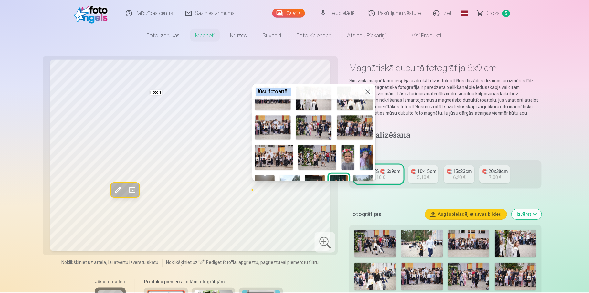
scroll to position [55, 0]
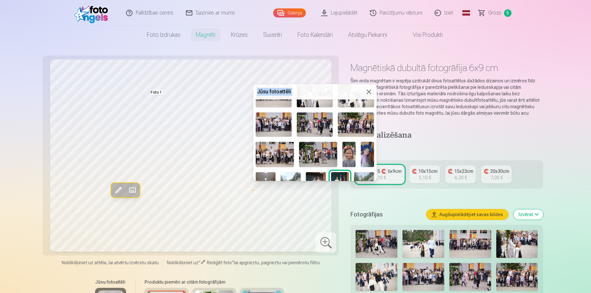
click at [365, 149] on img at bounding box center [367, 155] width 13 height 26
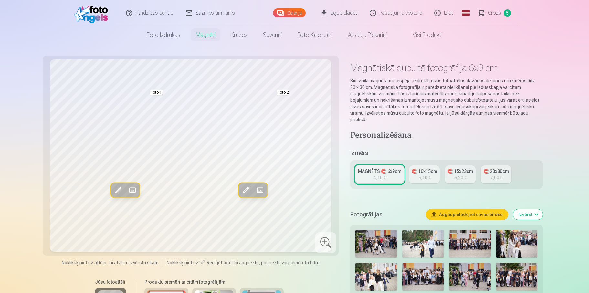
click at [365, 149] on h5 "Izmērs" at bounding box center [447, 153] width 192 height 9
click at [113, 192] on span at bounding box center [118, 190] width 10 height 10
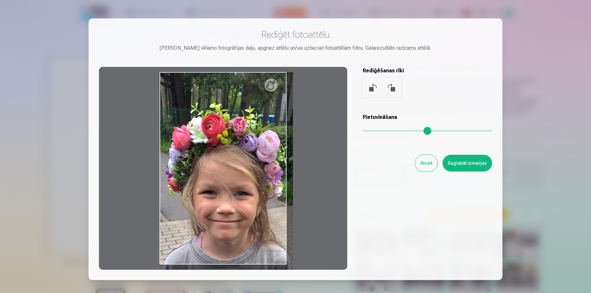
type input "*"
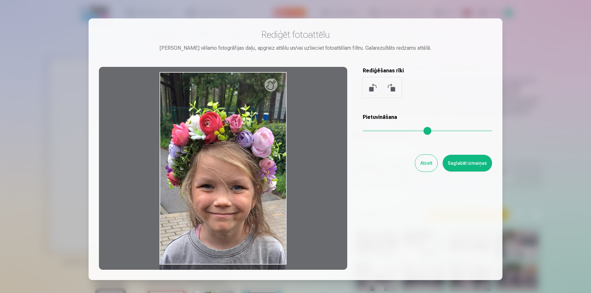
drag, startPoint x: 370, startPoint y: 128, endPoint x: 362, endPoint y: 131, distance: 7.6
click at [363, 131] on input "range" at bounding box center [427, 130] width 129 height 1
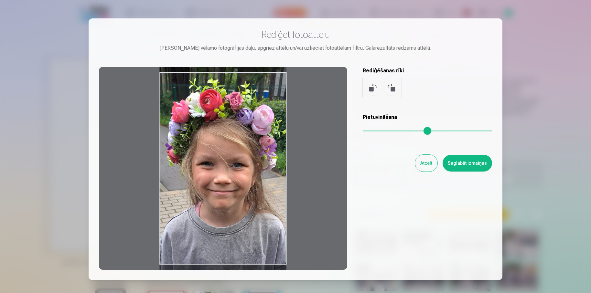
drag, startPoint x: 222, startPoint y: 169, endPoint x: 223, endPoint y: 147, distance: 22.6
click at [223, 147] on div at bounding box center [223, 168] width 248 height 203
click at [475, 164] on button "Saglabāt izmaiņas" at bounding box center [467, 163] width 49 height 17
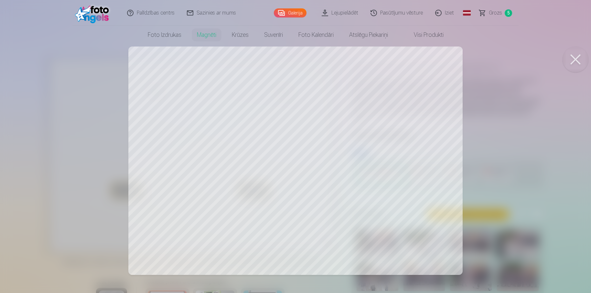
click at [570, 56] on button at bounding box center [576, 60] width 26 height 26
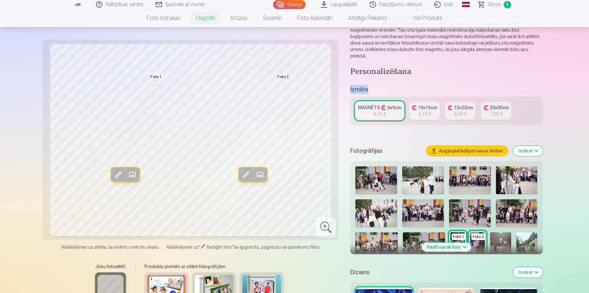
scroll to position [194, 0]
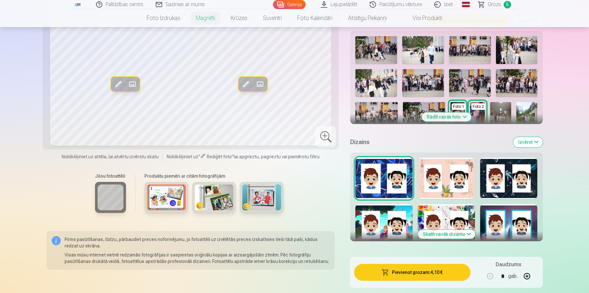
click at [453, 232] on button "Skatīt vairāk dizainu" at bounding box center [447, 234] width 58 height 9
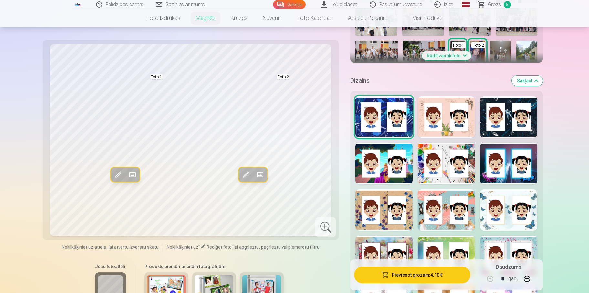
scroll to position [259, 0]
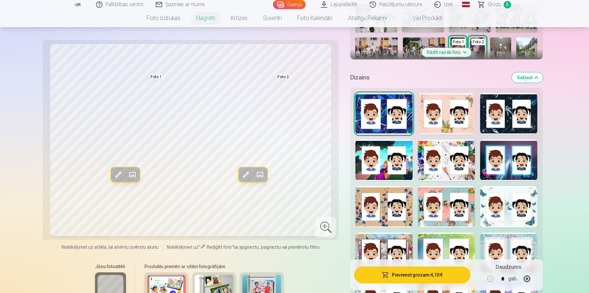
click at [449, 165] on div at bounding box center [446, 160] width 57 height 41
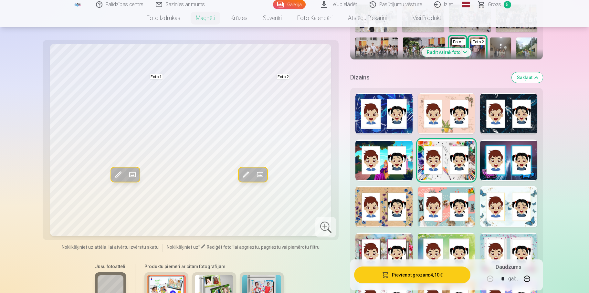
click at [517, 246] on div at bounding box center [508, 253] width 57 height 41
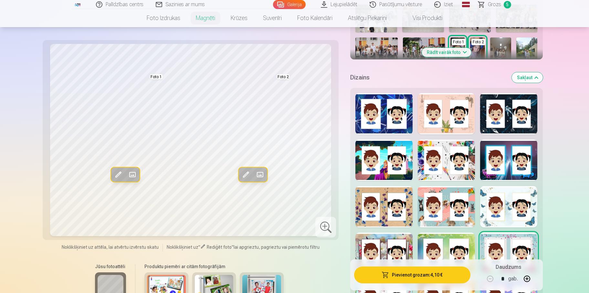
click at [114, 177] on span at bounding box center [118, 175] width 10 height 10
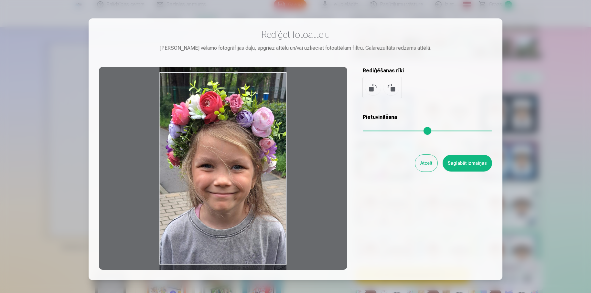
drag, startPoint x: 215, startPoint y: 197, endPoint x: 215, endPoint y: 181, distance: 15.8
click at [215, 181] on div at bounding box center [223, 168] width 248 height 203
click at [457, 162] on button "Saglabāt izmaiņas" at bounding box center [467, 163] width 49 height 17
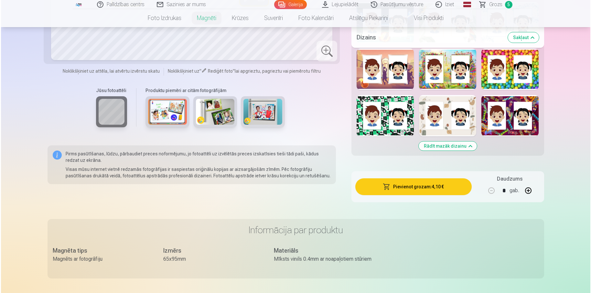
scroll to position [673, 0]
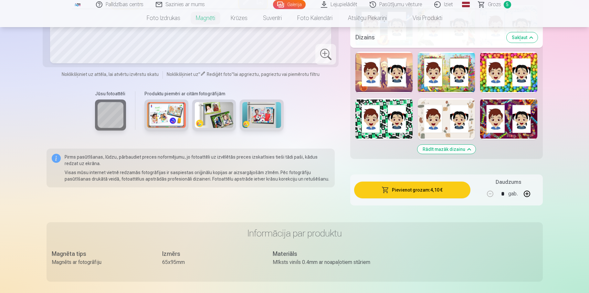
click at [410, 186] on button "Pievienot grozam : 4,10 €" at bounding box center [412, 190] width 116 height 17
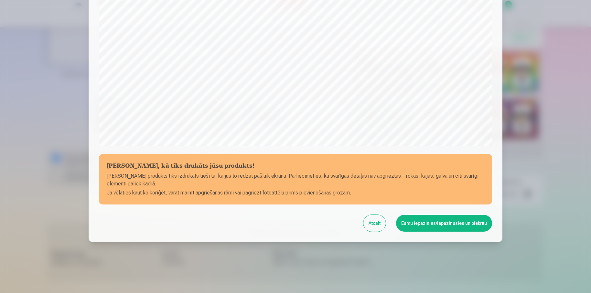
scroll to position [172, 0]
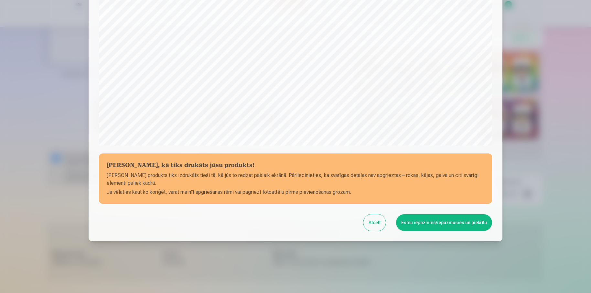
click at [436, 225] on button "Esmu iepazinies/iepazinusies un piekrītu" at bounding box center [444, 222] width 96 height 17
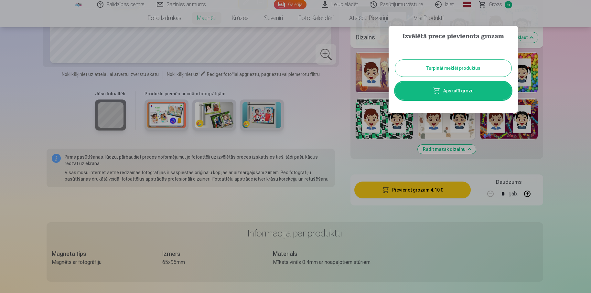
click at [457, 93] on link "Apskatīt grozu" at bounding box center [453, 91] width 116 height 18
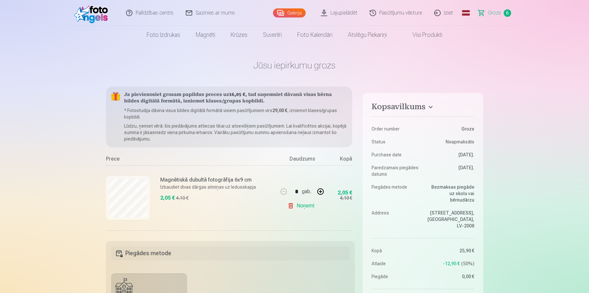
click at [514, 17] on link "Grozs 6" at bounding box center [495, 13] width 45 height 26
click at [500, 15] on span "Grozs" at bounding box center [494, 13] width 13 height 8
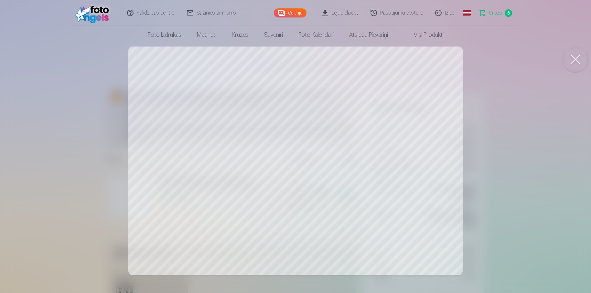
click at [582, 57] on button at bounding box center [576, 60] width 26 height 26
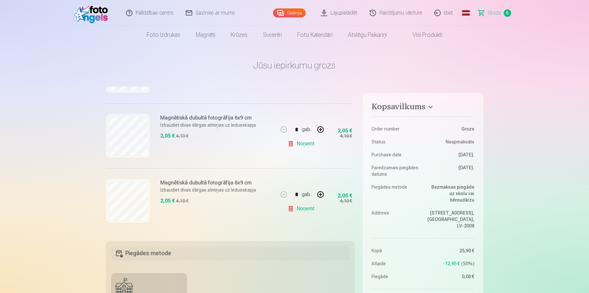
scroll to position [324, 0]
click at [318, 193] on button "button" at bounding box center [321, 195] width 16 height 16
type input "*"
click at [494, 14] on span "Grozs" at bounding box center [494, 13] width 13 height 8
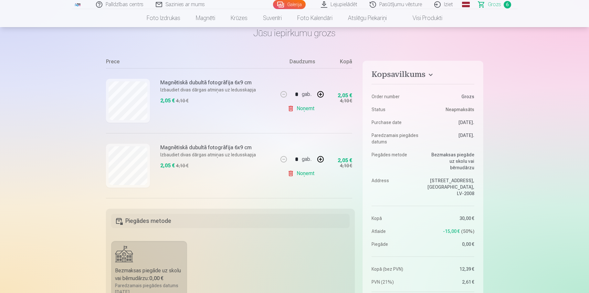
scroll to position [0, 0]
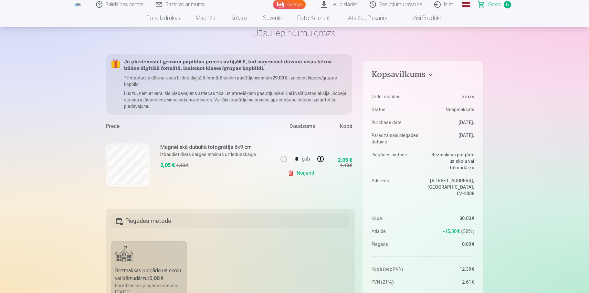
click at [588, 18] on nav "Foto izdrukas Augstas kvalitātes fotoattēlu izdrukas 210 gsm papīrs, piesātināt…" at bounding box center [294, 18] width 589 height 18
click at [315, 158] on button "button" at bounding box center [321, 159] width 16 height 16
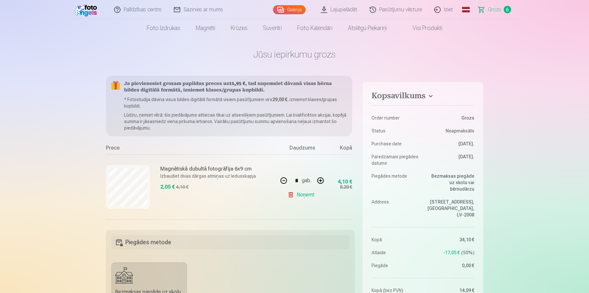
scroll to position [0, 0]
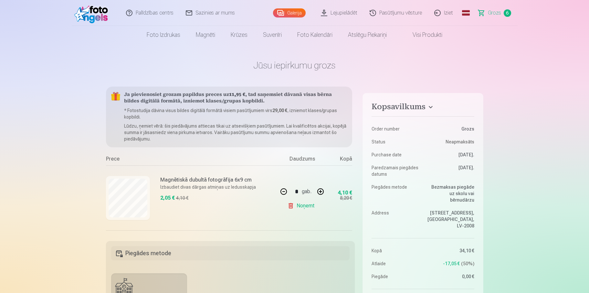
click at [280, 190] on button "button" at bounding box center [284, 192] width 16 height 16
type input "*"
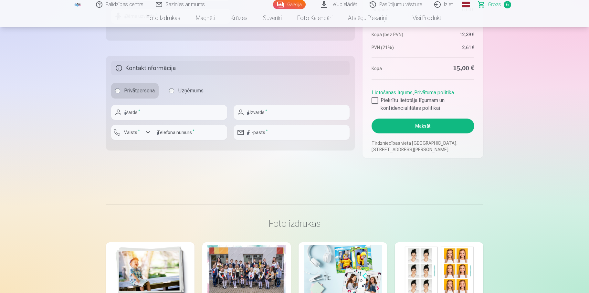
scroll to position [356, 0]
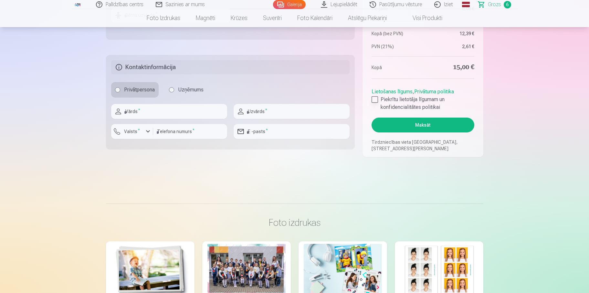
click at [379, 100] on label "Piekrītu lietotāja līgumam un konfidencialitātes politikai" at bounding box center [423, 104] width 103 height 16
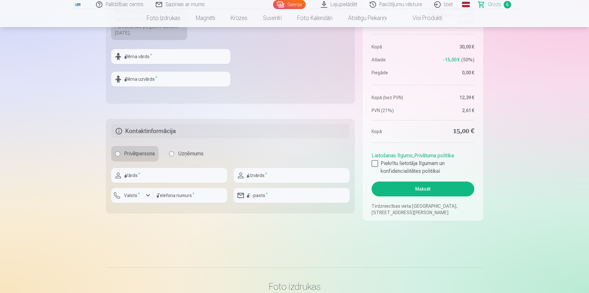
scroll to position [291, 0]
click at [165, 180] on input "text" at bounding box center [169, 176] width 116 height 15
type input "******"
click at [289, 176] on input "text" at bounding box center [292, 176] width 116 height 15
type input "******"
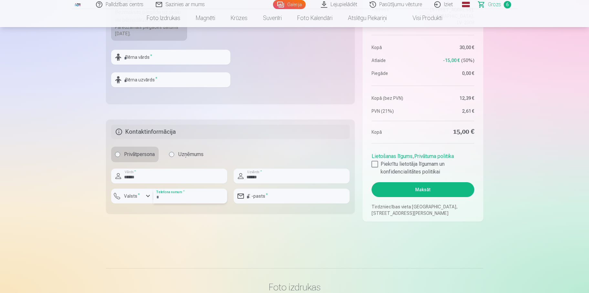
click at [194, 196] on input "number" at bounding box center [190, 196] width 74 height 15
type input "********"
click at [277, 197] on input "email" at bounding box center [292, 196] width 116 height 15
type input "**********"
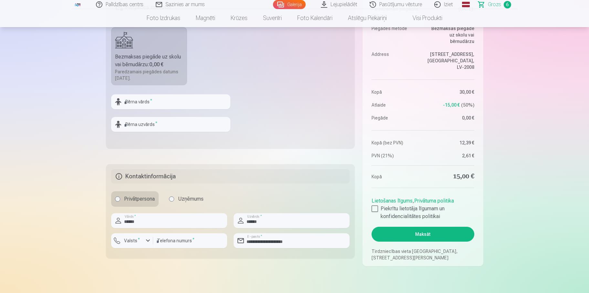
scroll to position [226, 0]
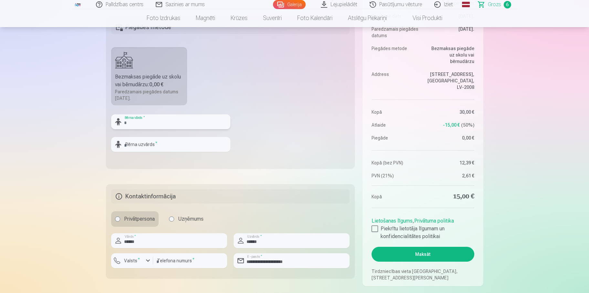
click at [184, 124] on input "text" at bounding box center [170, 121] width 119 height 15
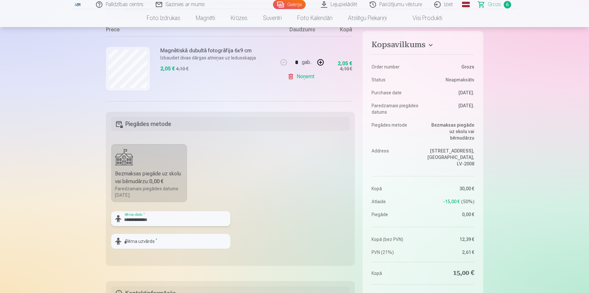
type input "**********"
click at [183, 244] on input "text" at bounding box center [170, 241] width 119 height 15
type input "****"
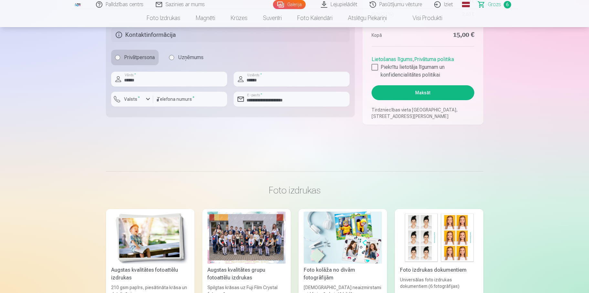
scroll to position [430, 0]
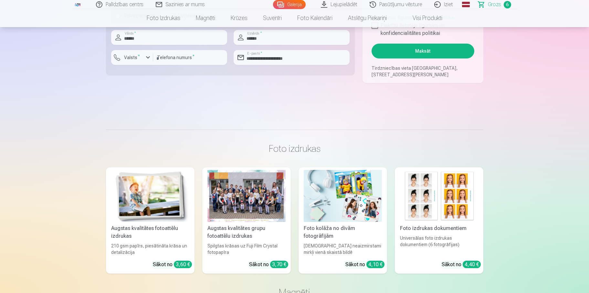
click at [240, 212] on div at bounding box center [247, 196] width 78 height 52
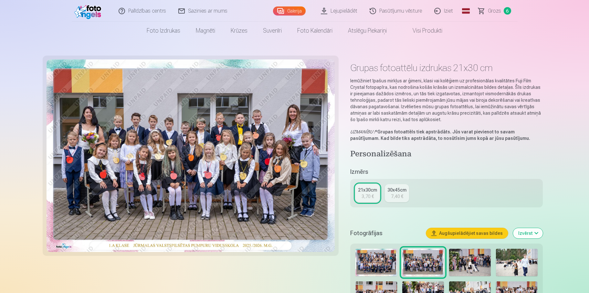
scroll to position [32, 0]
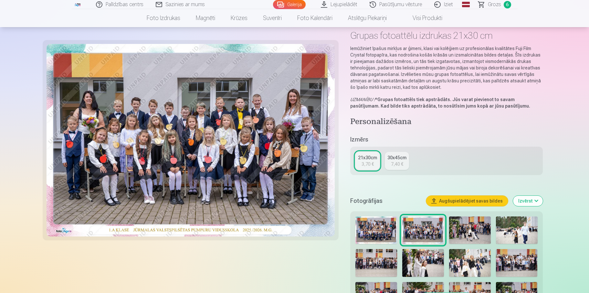
click at [370, 232] on img at bounding box center [377, 231] width 42 height 28
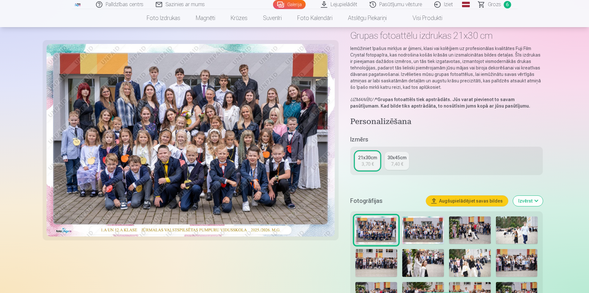
click at [421, 232] on img at bounding box center [424, 231] width 42 height 28
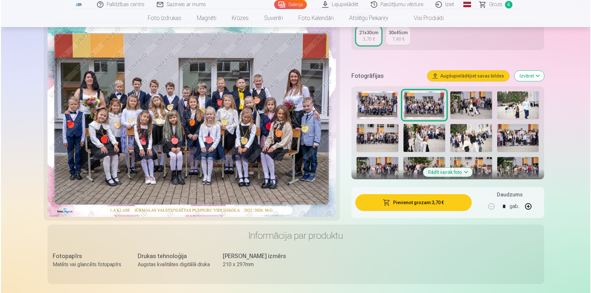
scroll to position [162, 0]
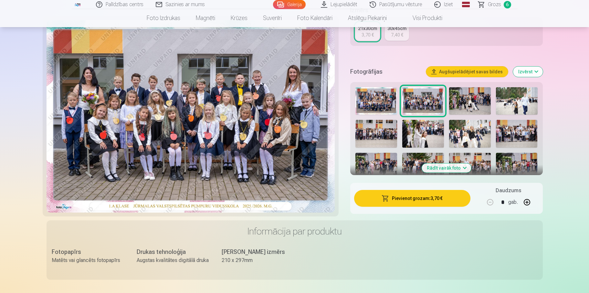
click at [380, 204] on button "Pievienot grozam : 3,70 €" at bounding box center [412, 198] width 116 height 17
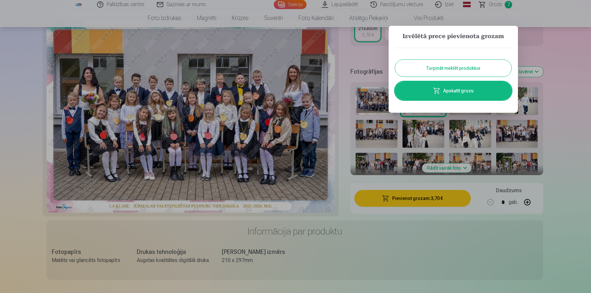
click at [460, 89] on link "Apskatīt grozu" at bounding box center [453, 91] width 116 height 18
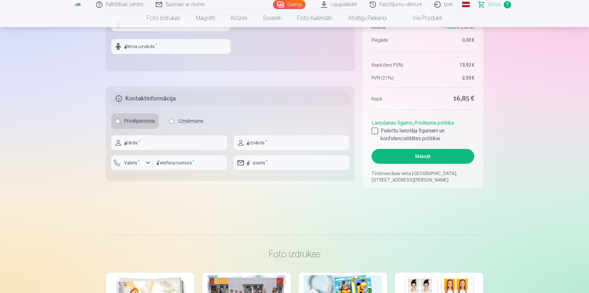
scroll to position [322, 0]
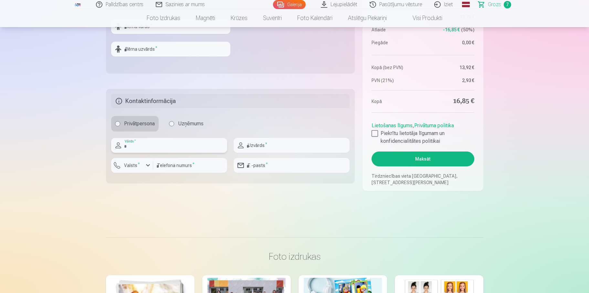
click at [179, 146] on input "text" at bounding box center [169, 145] width 116 height 15
click at [156, 144] on input "text" at bounding box center [169, 145] width 116 height 15
type input "*"
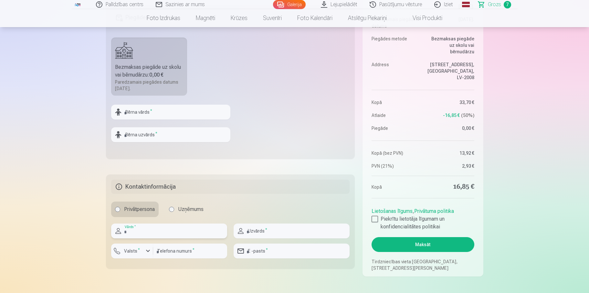
scroll to position [225, 0]
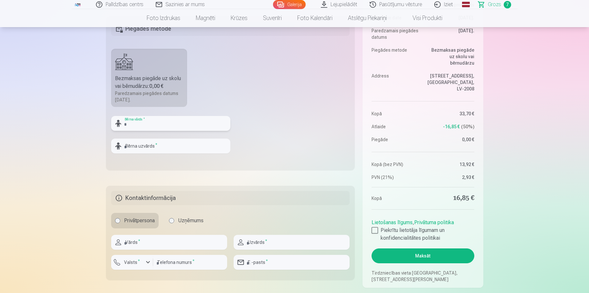
click at [151, 128] on input "text" at bounding box center [170, 123] width 119 height 15
type input "**********"
click at [150, 144] on input "text" at bounding box center [170, 146] width 119 height 15
type input "****"
click at [200, 246] on input "text" at bounding box center [169, 242] width 116 height 15
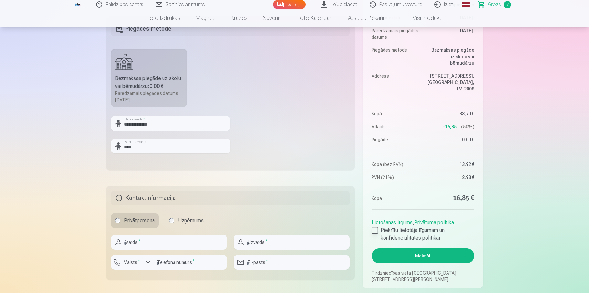
click at [375, 233] on div at bounding box center [375, 230] width 6 height 6
click at [163, 245] on input "text" at bounding box center [169, 242] width 116 height 15
type input "******"
click at [259, 247] on input "text" at bounding box center [292, 242] width 116 height 15
type input "******"
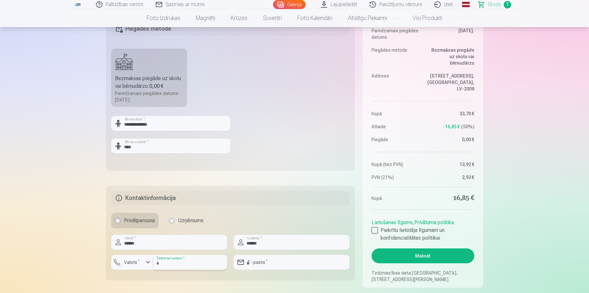
click at [173, 264] on input "number" at bounding box center [190, 262] width 74 height 15
type input "********"
click at [280, 265] on input "email" at bounding box center [292, 262] width 116 height 15
type input "**********"
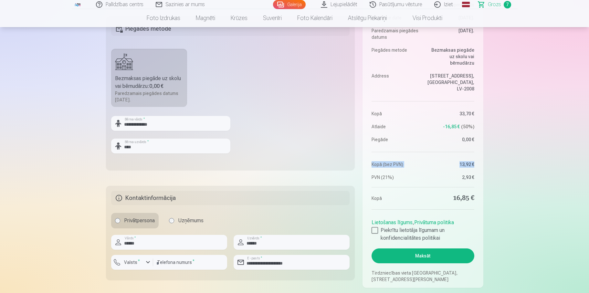
click at [449, 254] on button "Maksāt" at bounding box center [423, 256] width 103 height 15
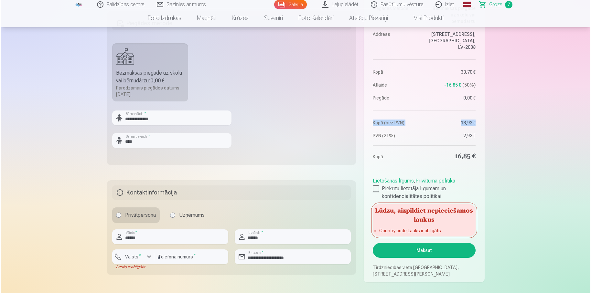
scroll to position [259, 0]
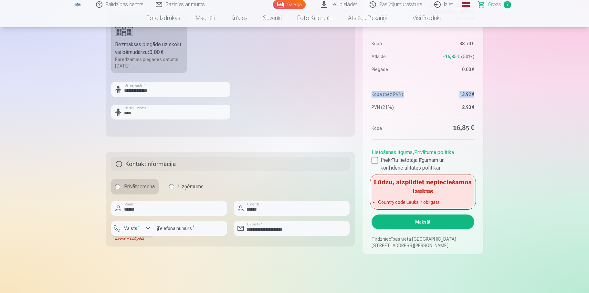
click at [147, 230] on div "button" at bounding box center [148, 229] width 8 height 8
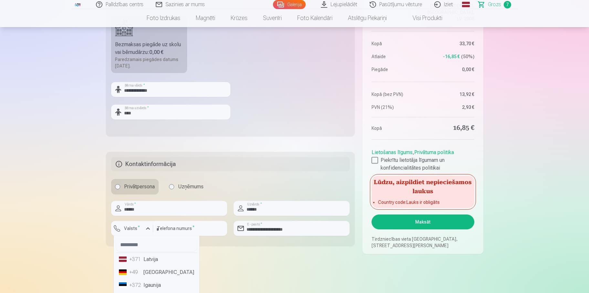
click at [160, 263] on li "+371 Latvija" at bounding box center [156, 259] width 81 height 13
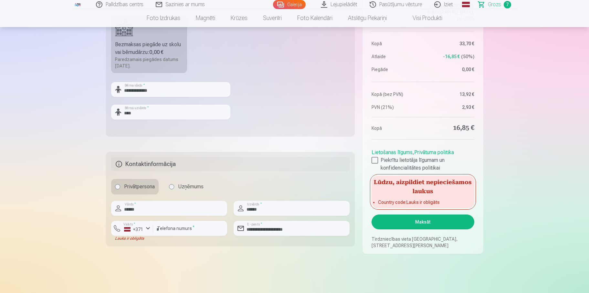
click at [415, 221] on button "Maksāt" at bounding box center [423, 222] width 103 height 15
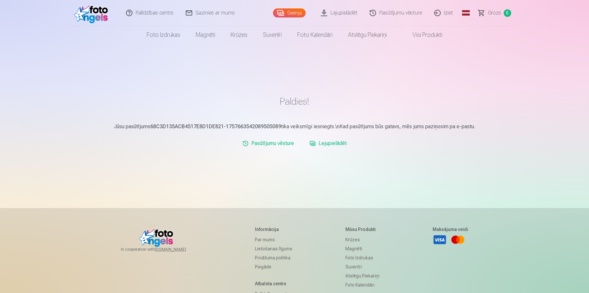
click at [394, 10] on link "Pasūtījumu vēsture" at bounding box center [396, 13] width 65 height 26
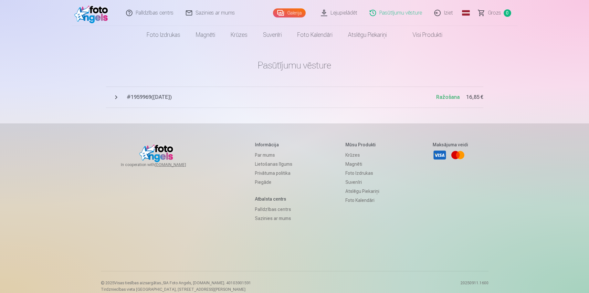
click at [157, 98] on span "# 1959969 ( [DATE] )" at bounding box center [282, 97] width 310 height 8
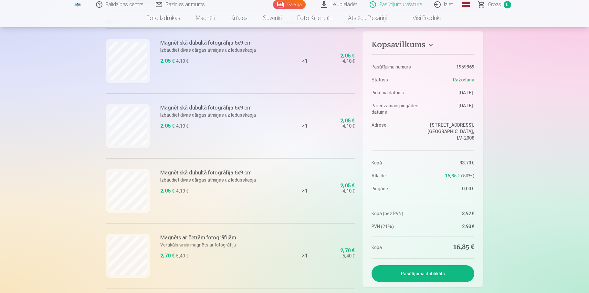
scroll to position [97, 0]
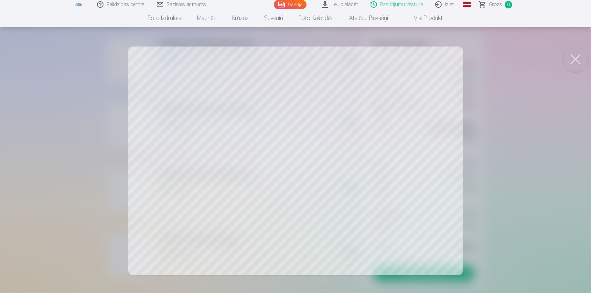
click at [576, 60] on button at bounding box center [576, 60] width 26 height 26
click at [572, 54] on button at bounding box center [576, 60] width 26 height 26
click at [566, 62] on button at bounding box center [576, 60] width 26 height 26
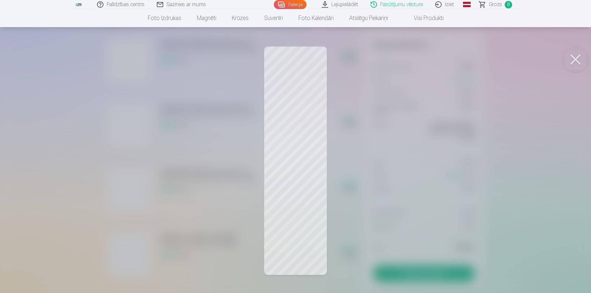
click at [582, 59] on button at bounding box center [576, 60] width 26 height 26
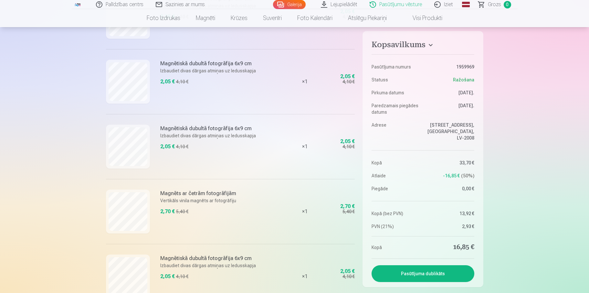
scroll to position [194, 0]
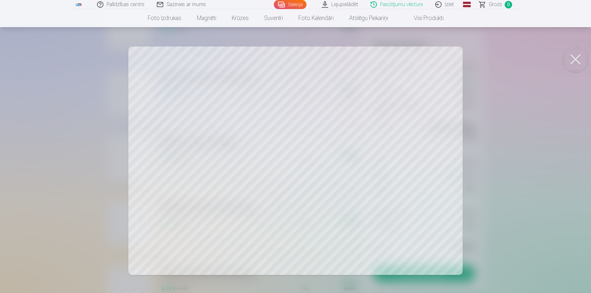
click at [576, 56] on button at bounding box center [576, 60] width 26 height 26
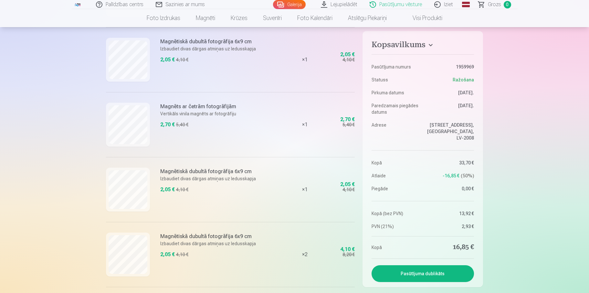
scroll to position [259, 0]
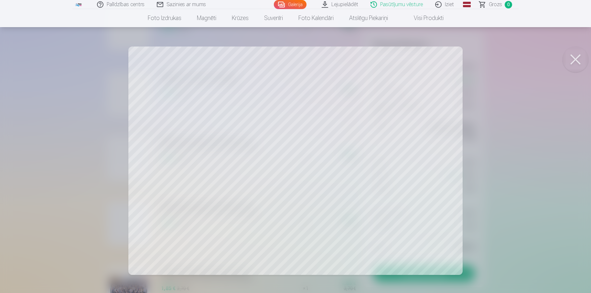
click at [569, 53] on button at bounding box center [576, 60] width 26 height 26
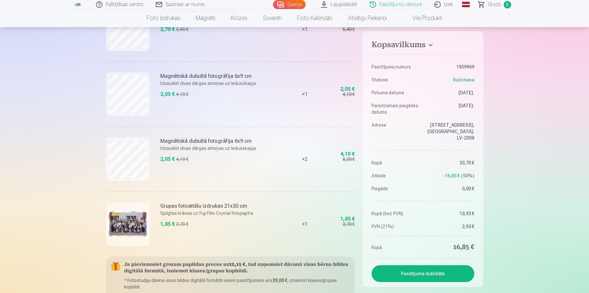
scroll to position [323, 0]
click at [131, 232] on img at bounding box center [128, 224] width 39 height 26
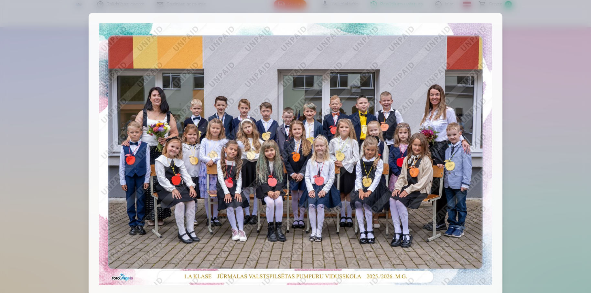
click at [540, 101] on div at bounding box center [295, 146] width 591 height 293
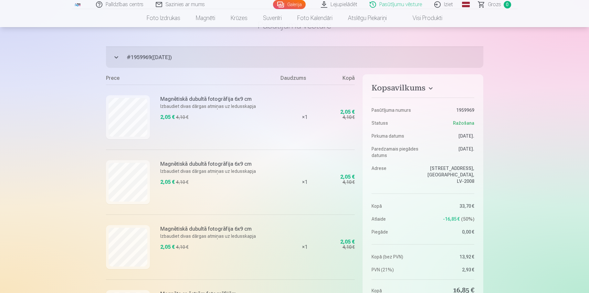
scroll to position [0, 0]
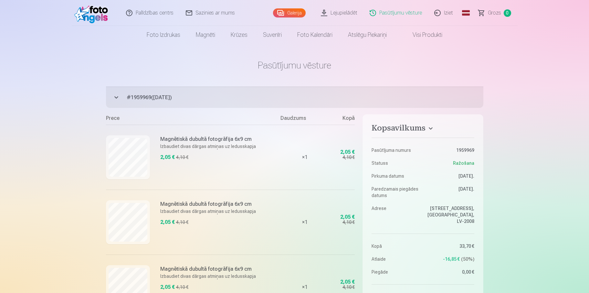
click at [96, 14] on img at bounding box center [92, 13] width 37 height 21
